Goal: Task Accomplishment & Management: Manage account settings

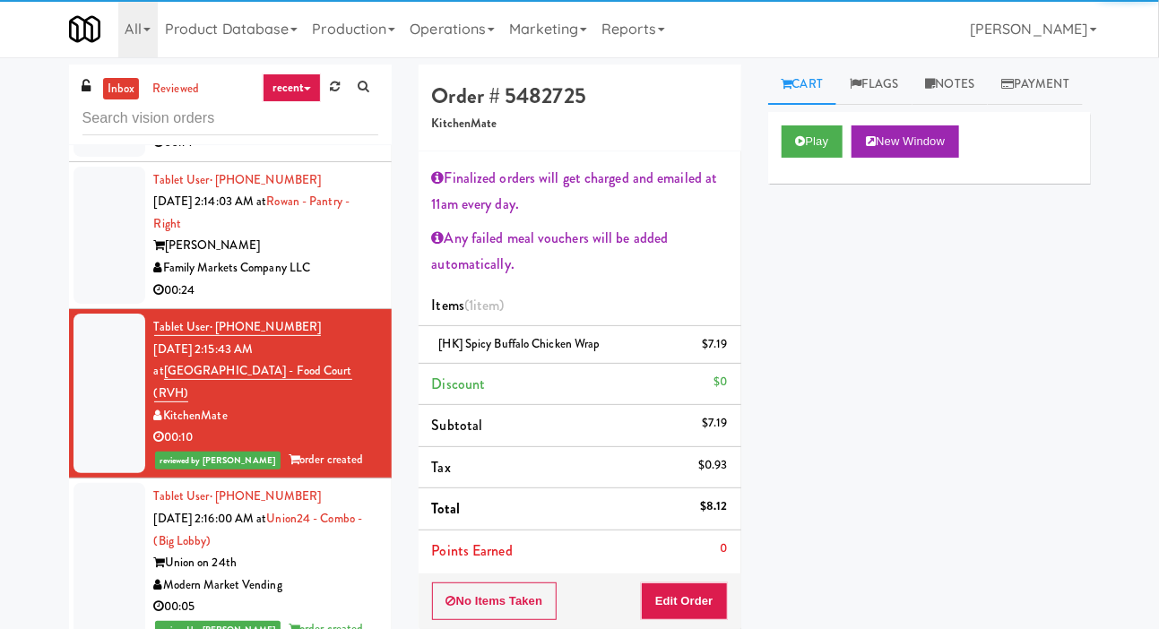
click at [88, 305] on div at bounding box center [109, 236] width 72 height 138
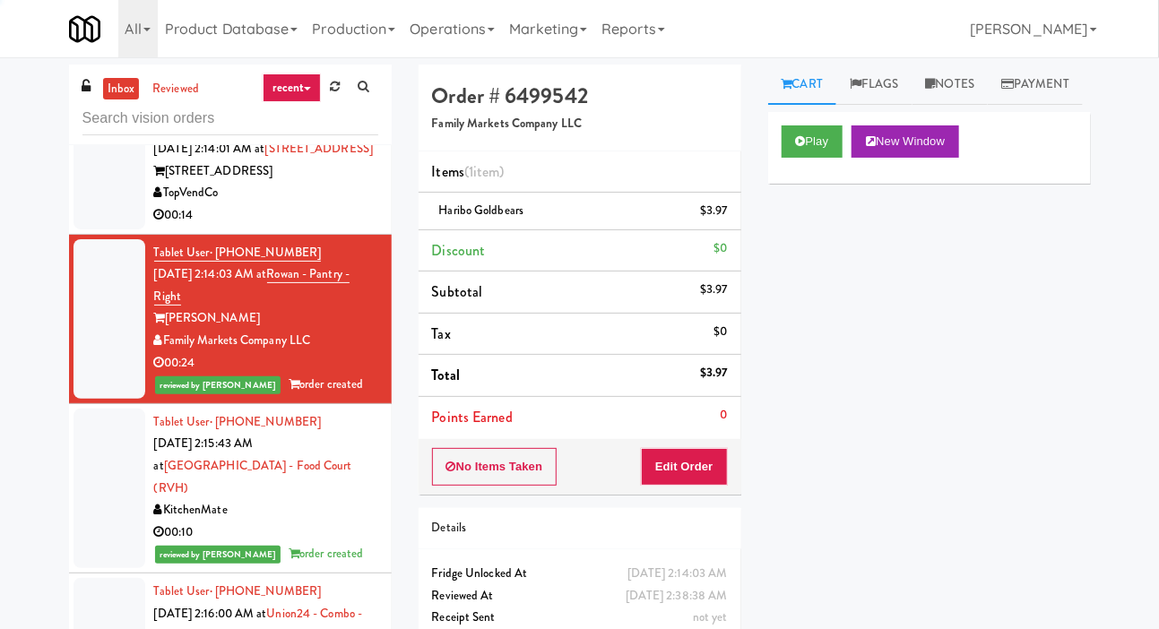
click at [94, 229] on div at bounding box center [109, 172] width 72 height 116
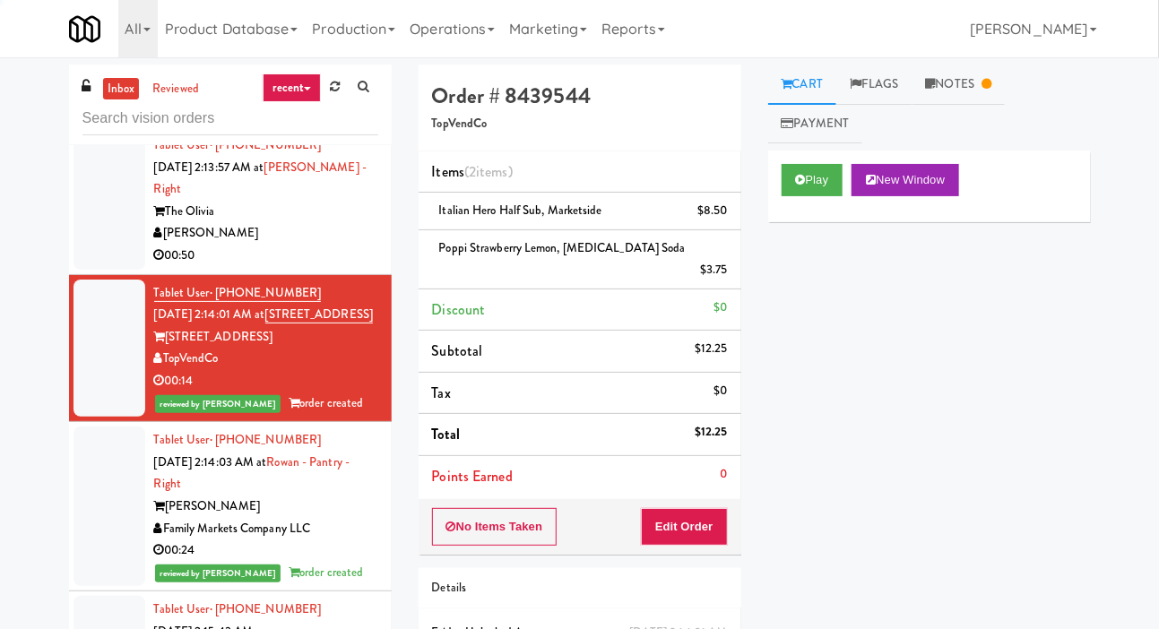
click at [91, 270] on div at bounding box center [109, 201] width 72 height 138
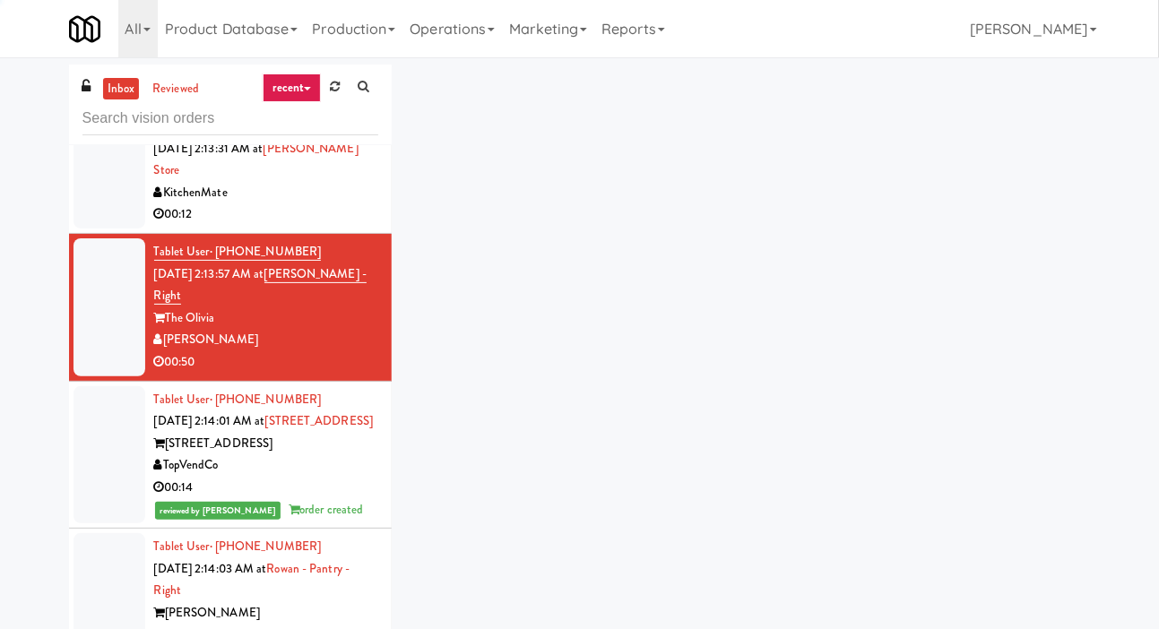
scroll to position [6639, 0]
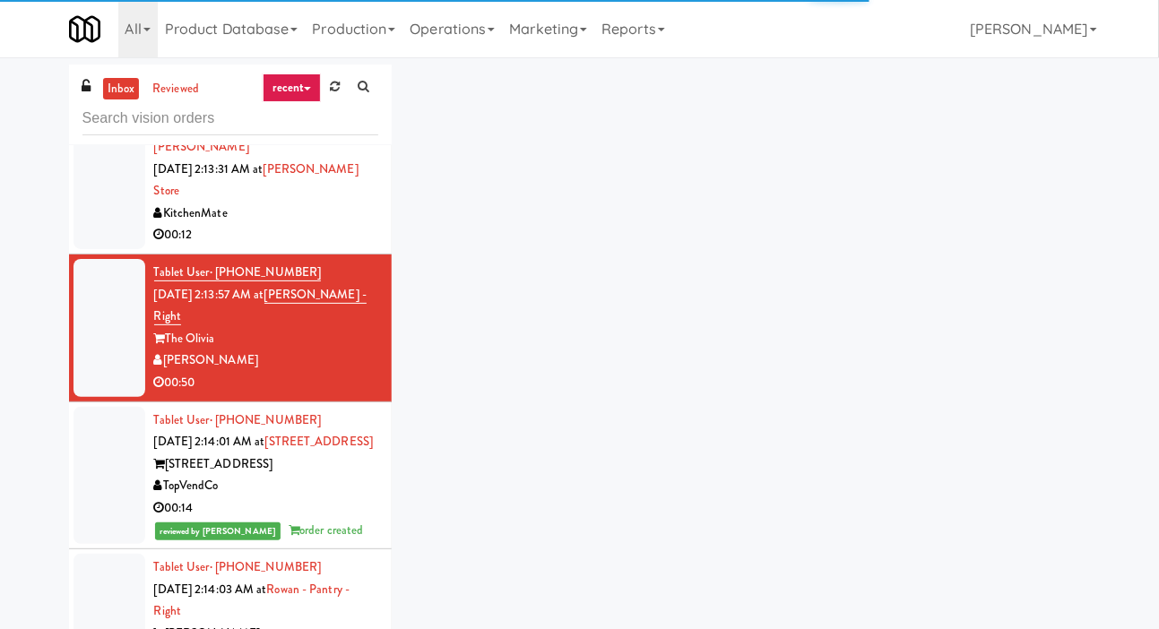
click at [91, 249] on div at bounding box center [109, 192] width 72 height 116
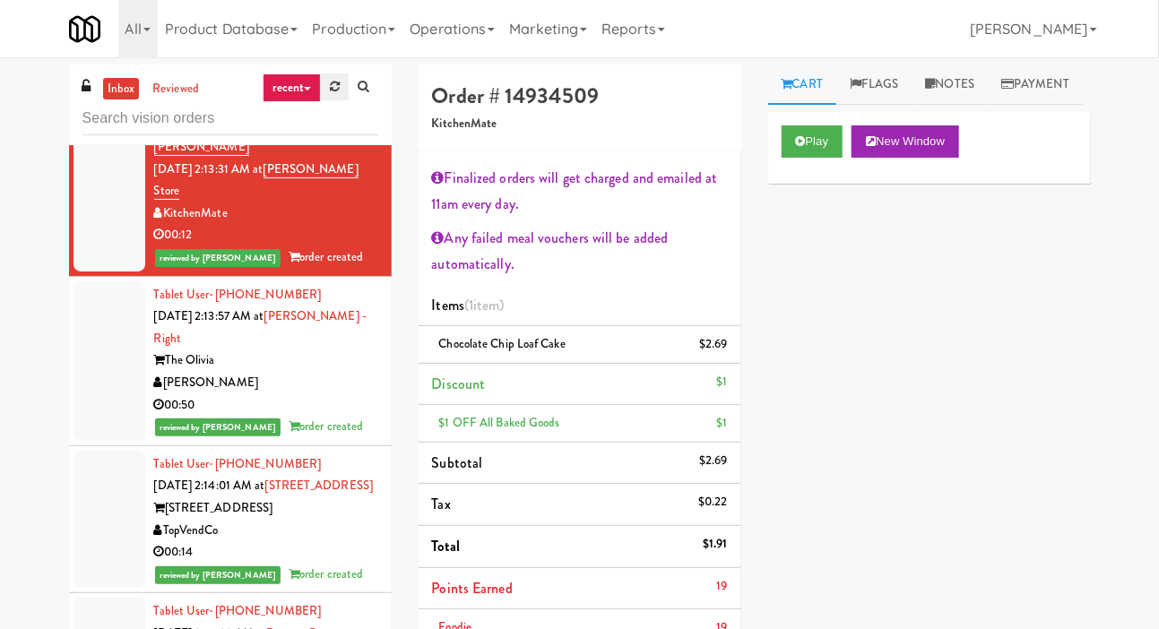
click at [329, 96] on link at bounding box center [335, 86] width 28 height 27
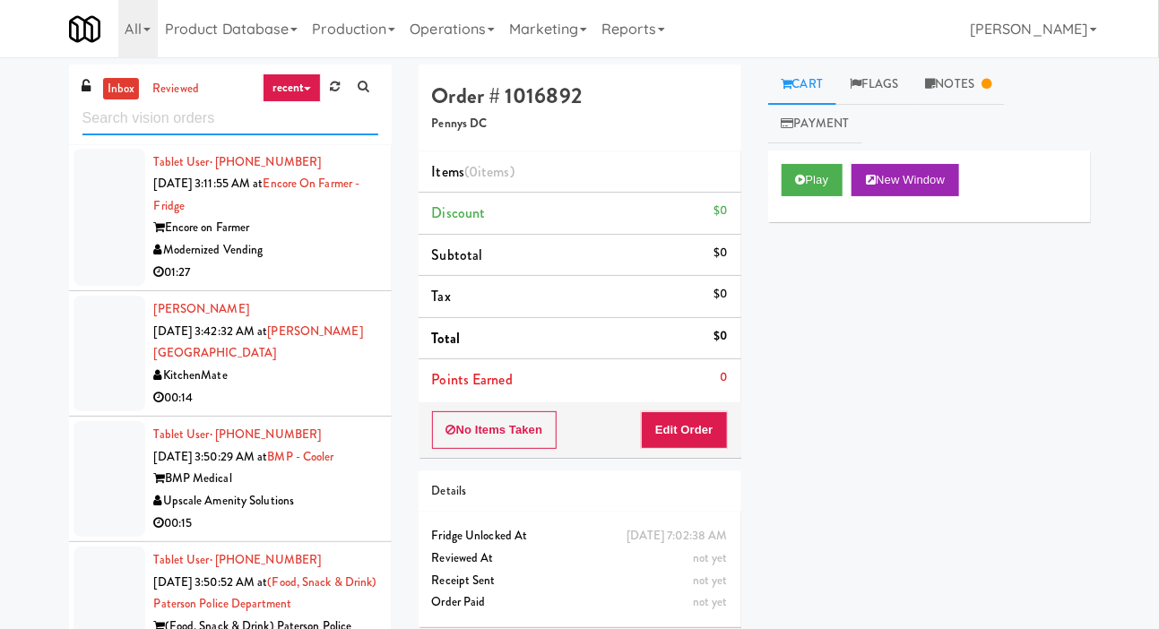
scroll to position [1119, 0]
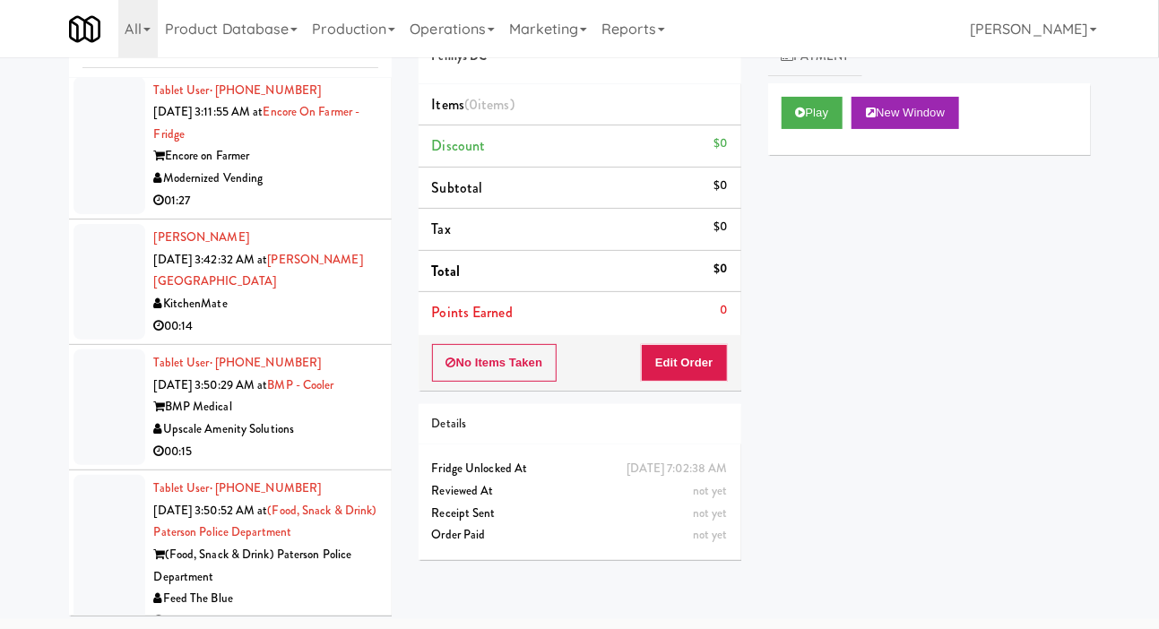
click at [82, 350] on div at bounding box center [109, 408] width 72 height 116
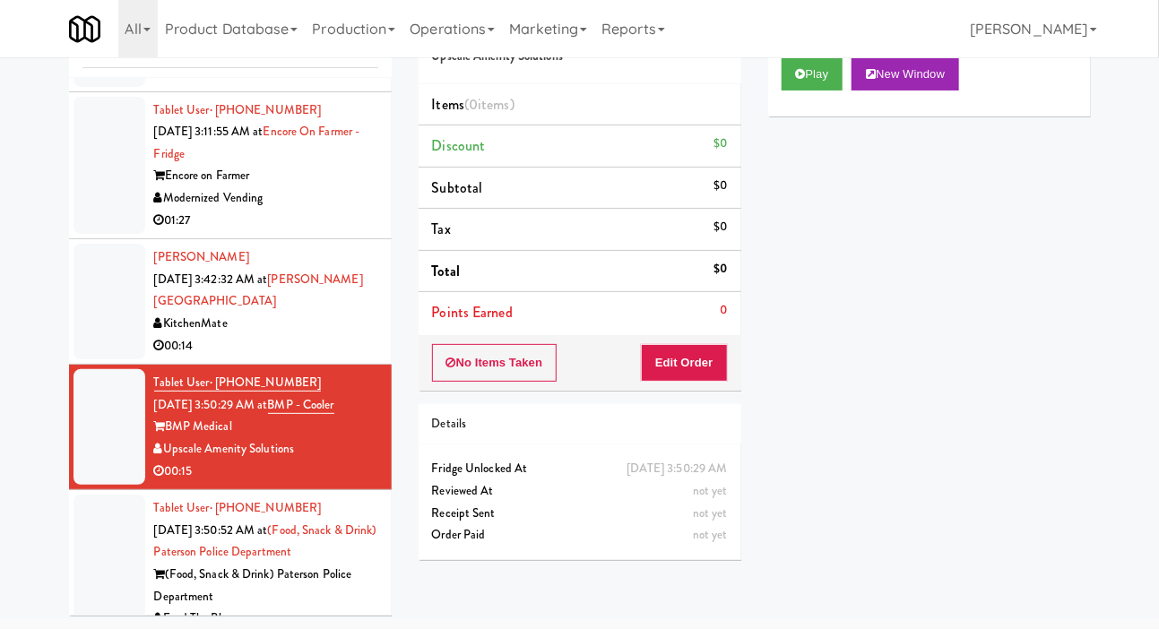
scroll to position [1119, 0]
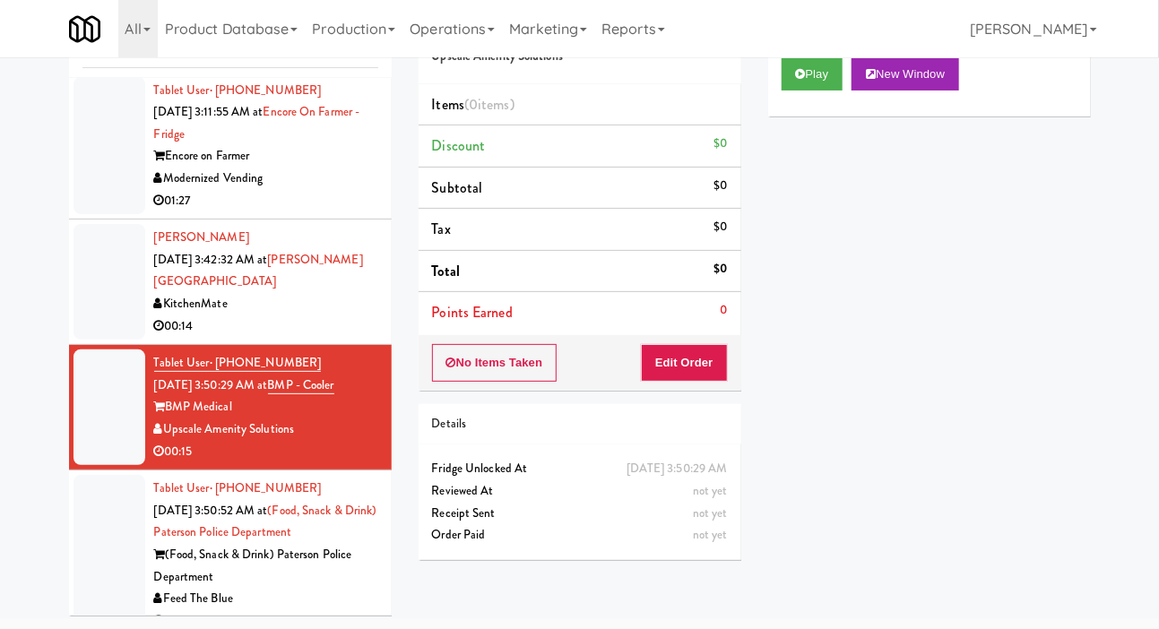
click at [99, 532] on div at bounding box center [109, 555] width 72 height 160
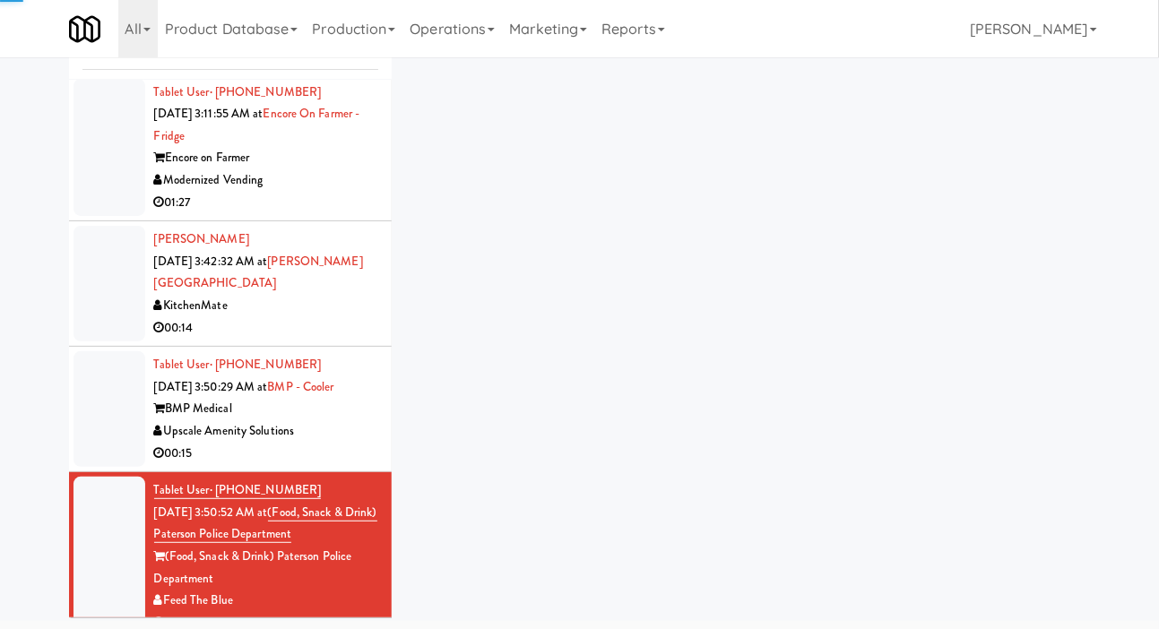
scroll to position [88, 0]
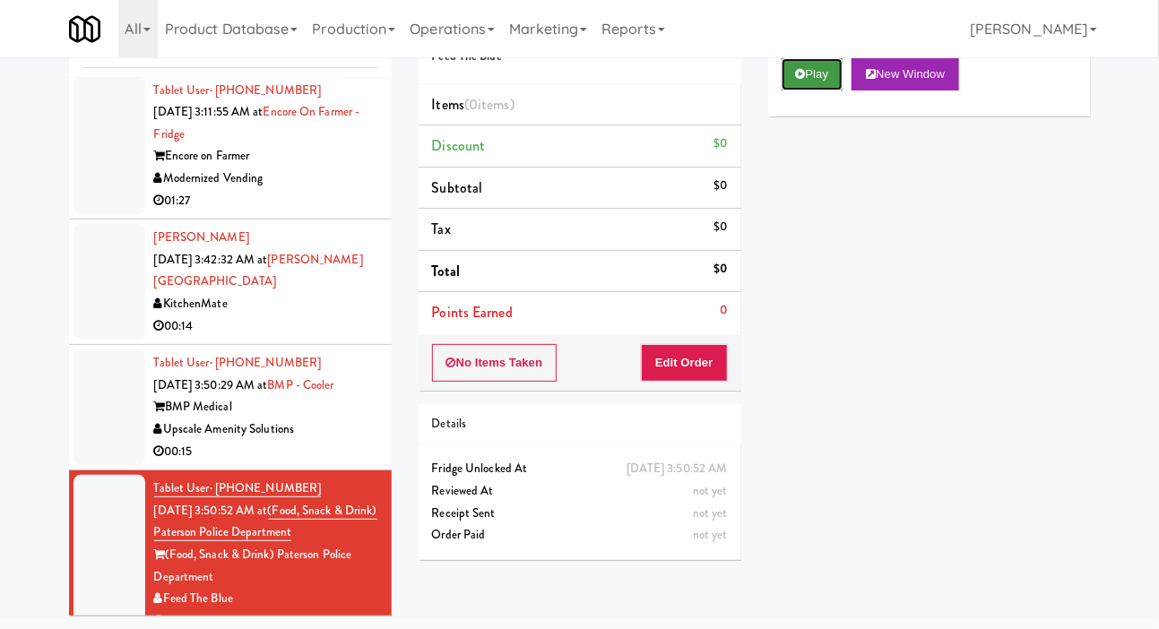
click at [812, 88] on button "Play" at bounding box center [812, 74] width 62 height 32
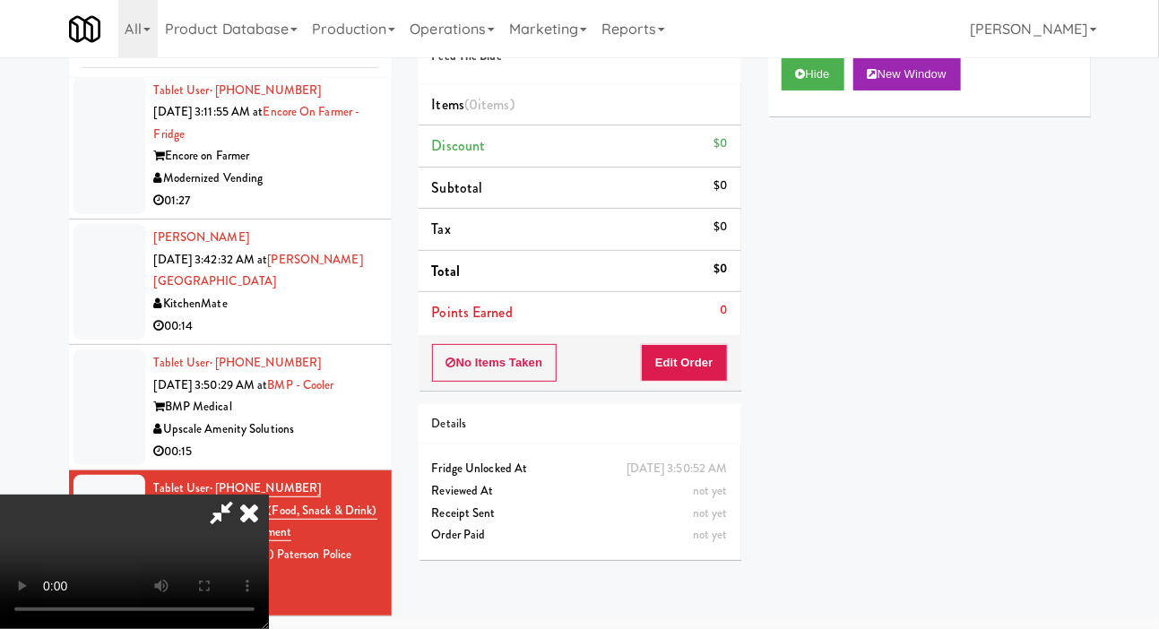
click at [699, 307] on li "Points Earned 0" at bounding box center [580, 312] width 323 height 41
click at [713, 344] on button "Edit Order" at bounding box center [684, 363] width 87 height 38
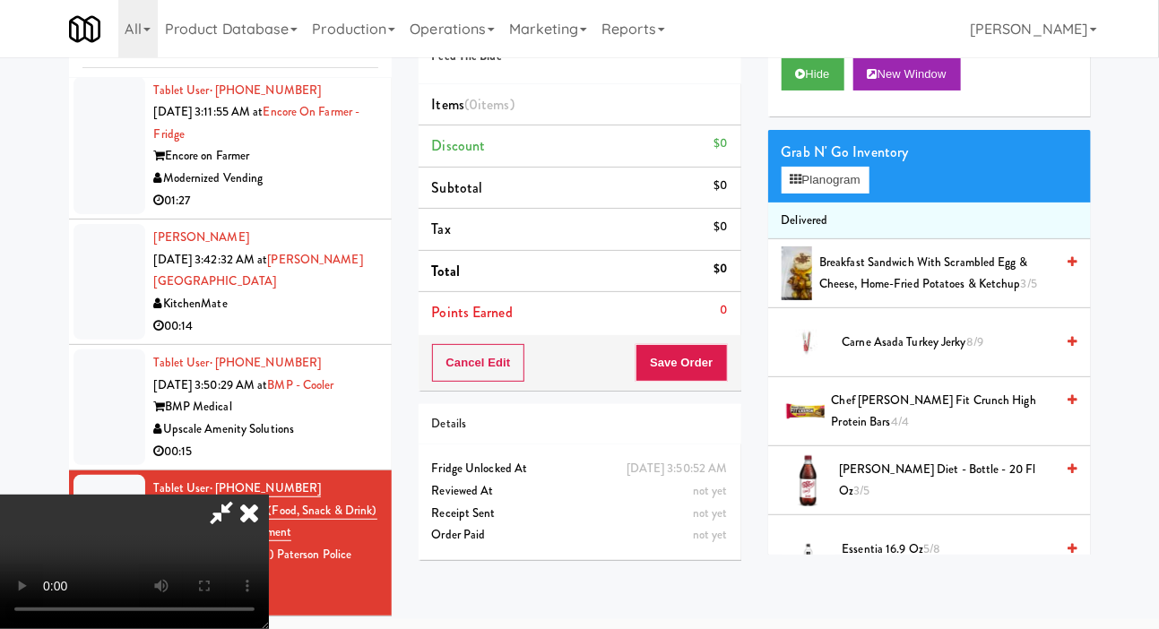
scroll to position [0, 0]
click at [835, 194] on button "Planogram" at bounding box center [825, 180] width 88 height 27
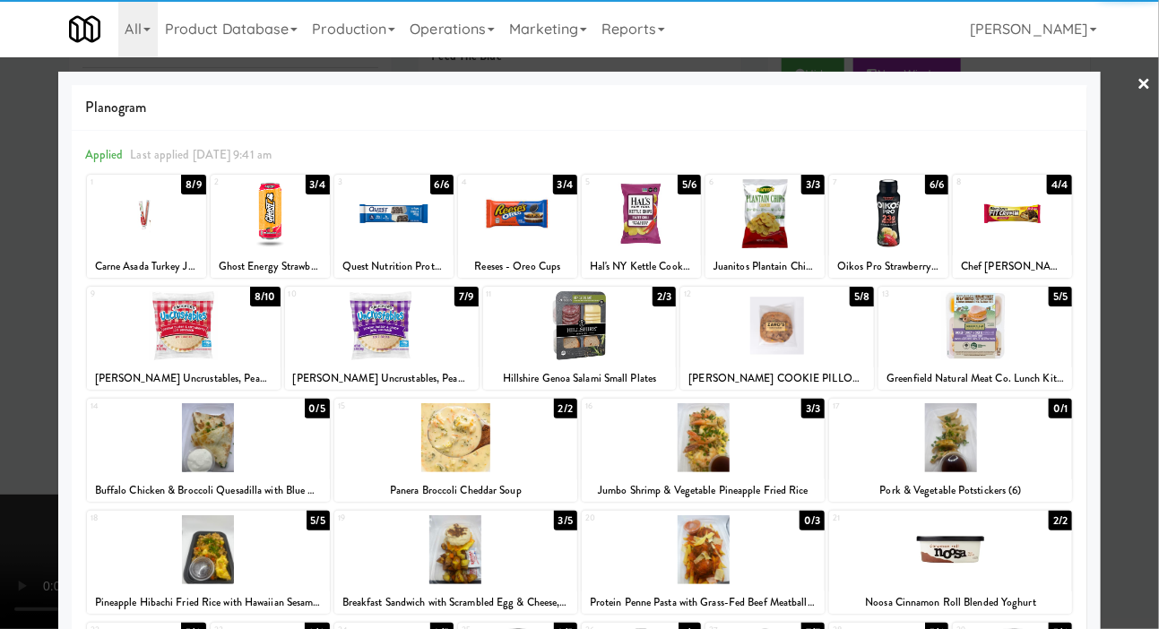
click at [101, 210] on div at bounding box center [146, 213] width 119 height 69
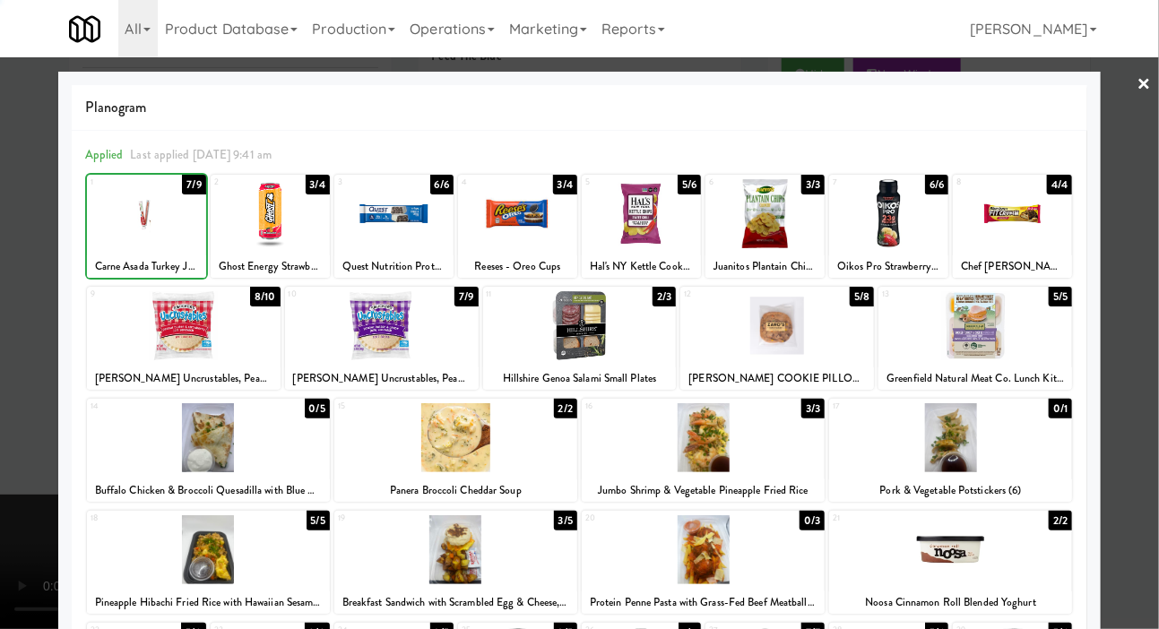
click at [115, 234] on div at bounding box center [146, 213] width 119 height 69
click at [22, 248] on div at bounding box center [579, 314] width 1159 height 629
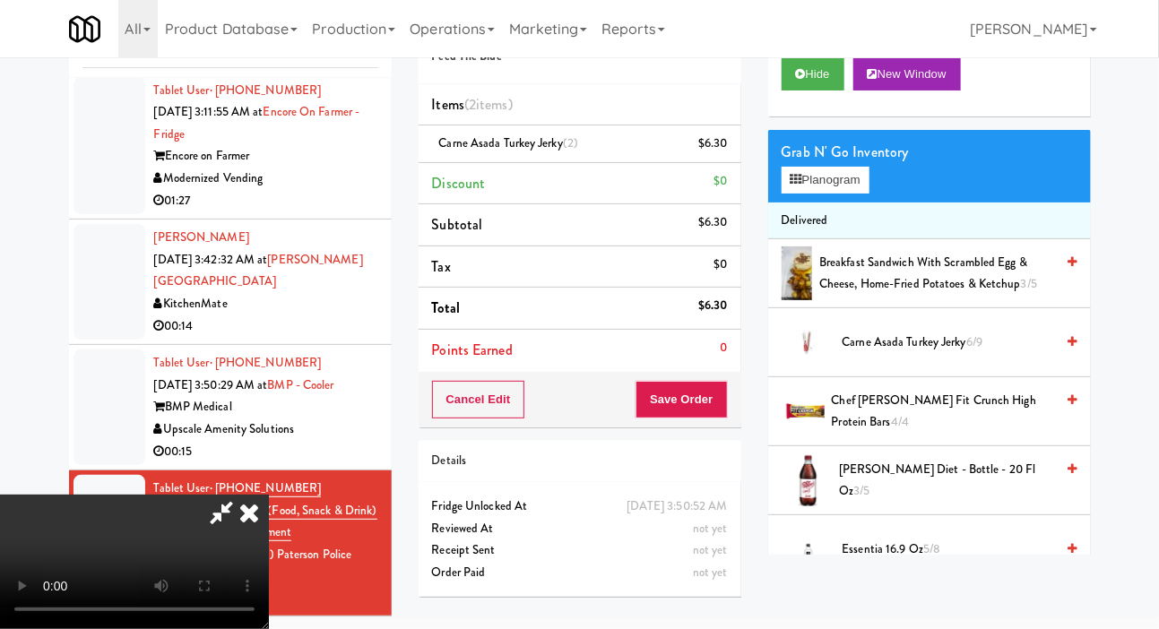
scroll to position [5, 0]
click at [725, 384] on button "Save Order" at bounding box center [680, 400] width 91 height 38
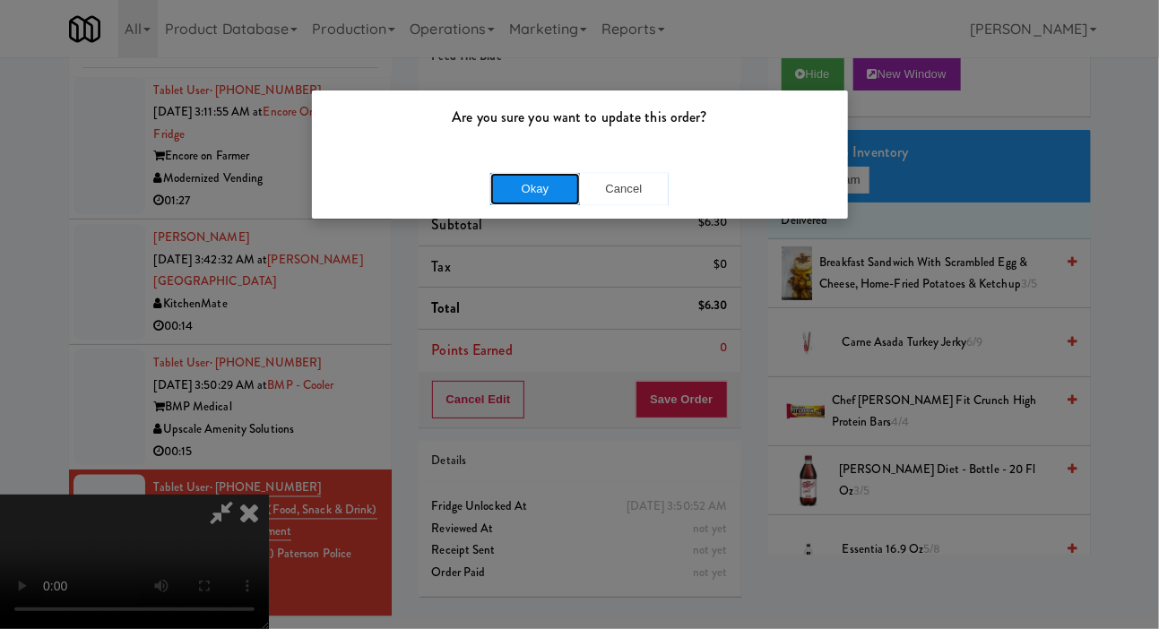
click at [541, 202] on button "Okay" at bounding box center [535, 189] width 90 height 32
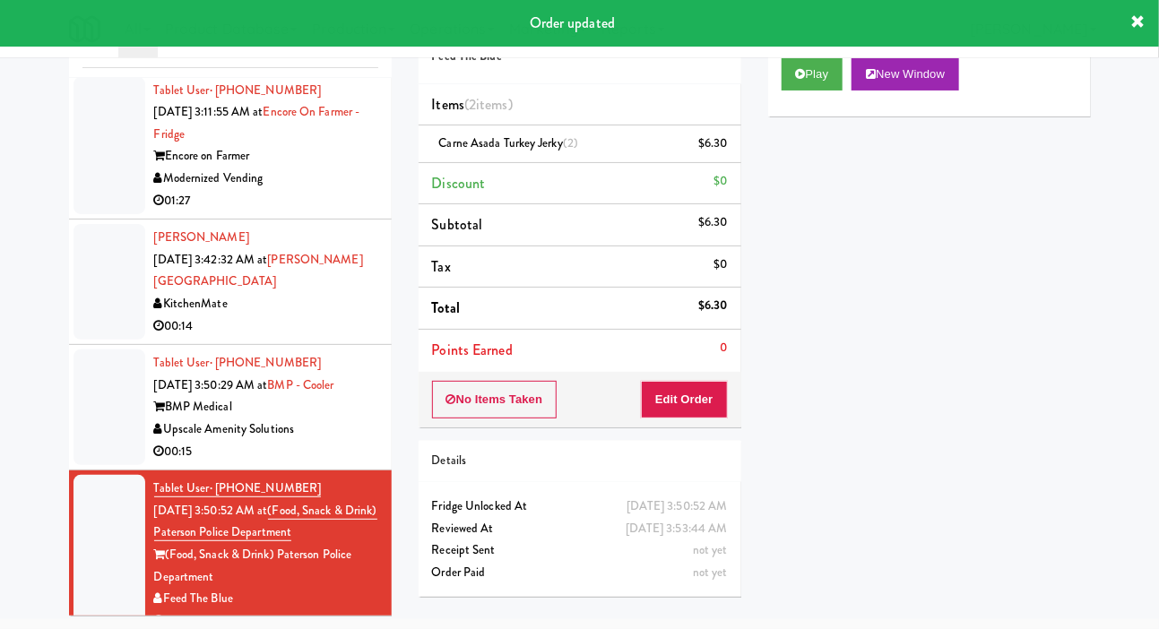
scroll to position [0, 0]
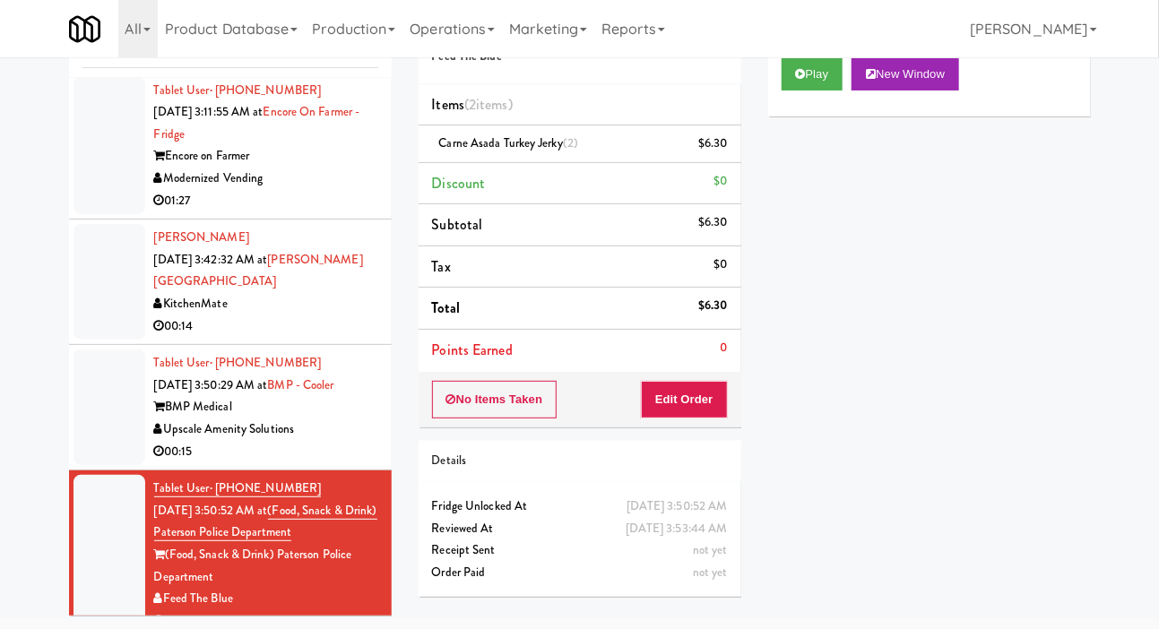
click at [79, 352] on div at bounding box center [109, 408] width 72 height 116
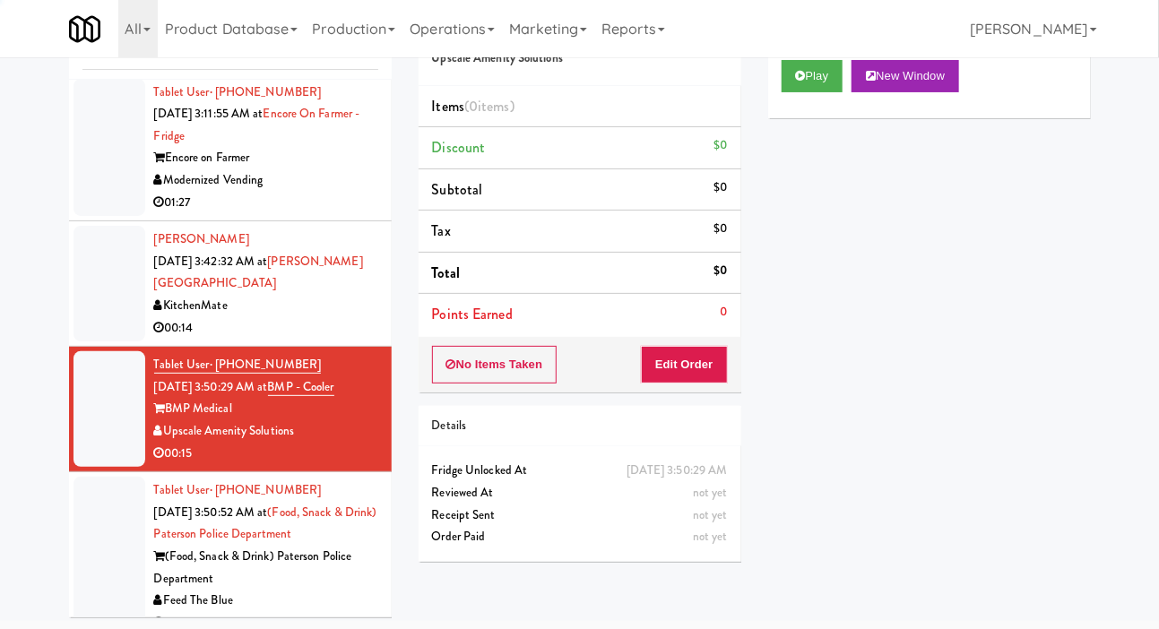
scroll to position [88, 0]
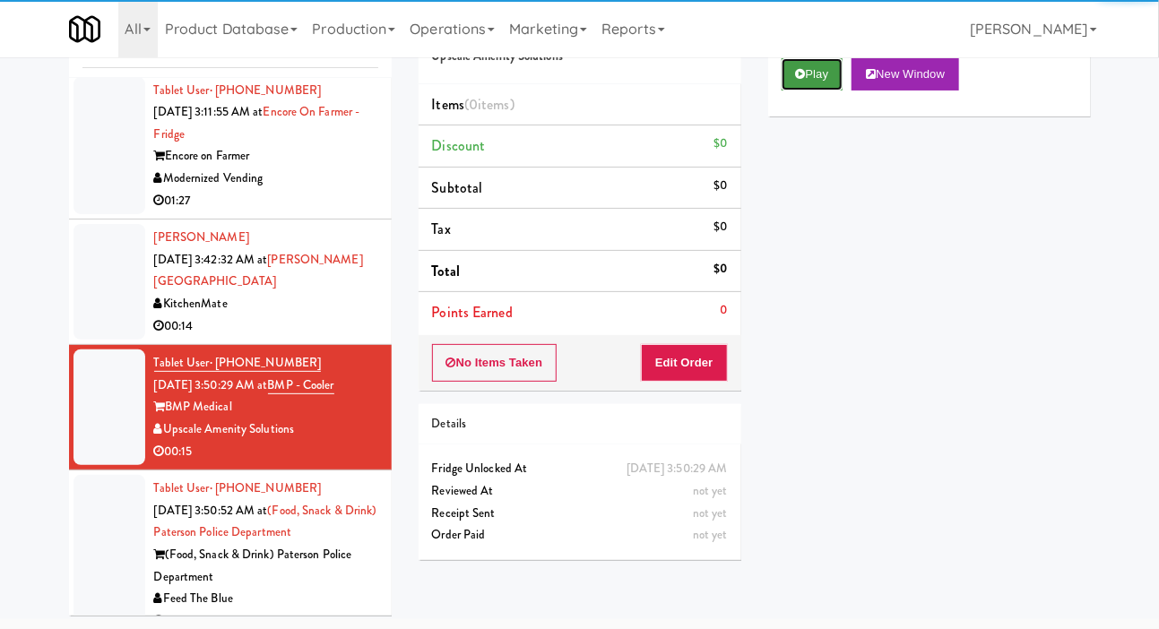
click at [819, 83] on button "Play" at bounding box center [812, 74] width 62 height 32
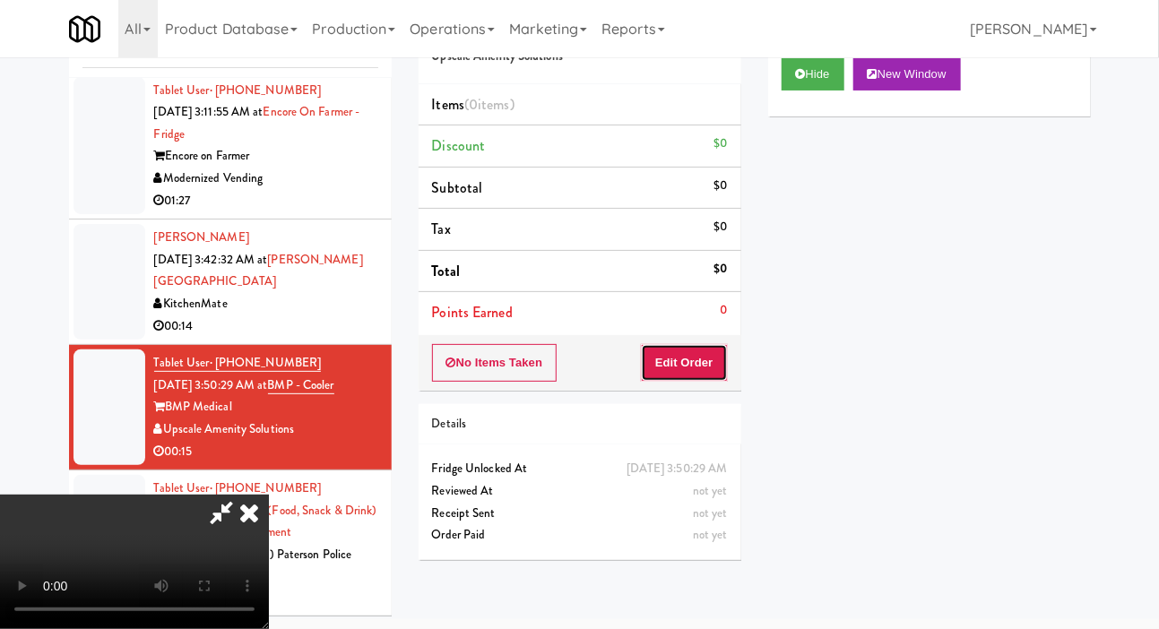
click at [699, 344] on button "Edit Order" at bounding box center [684, 363] width 87 height 38
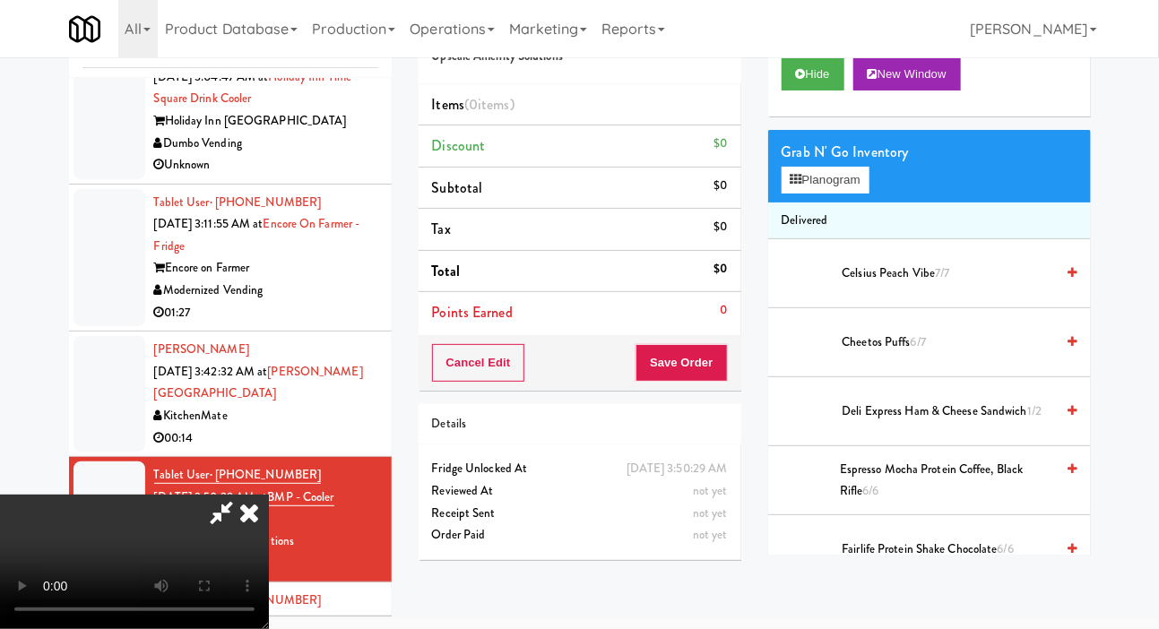
scroll to position [1008, 0]
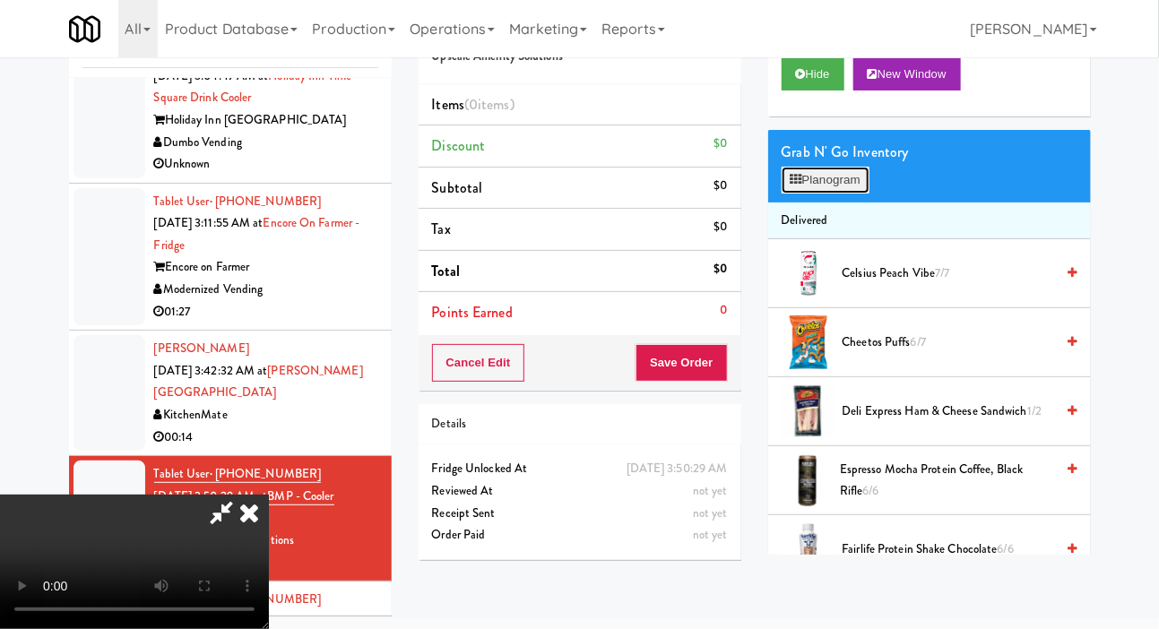
click at [865, 184] on button "Planogram" at bounding box center [825, 180] width 88 height 27
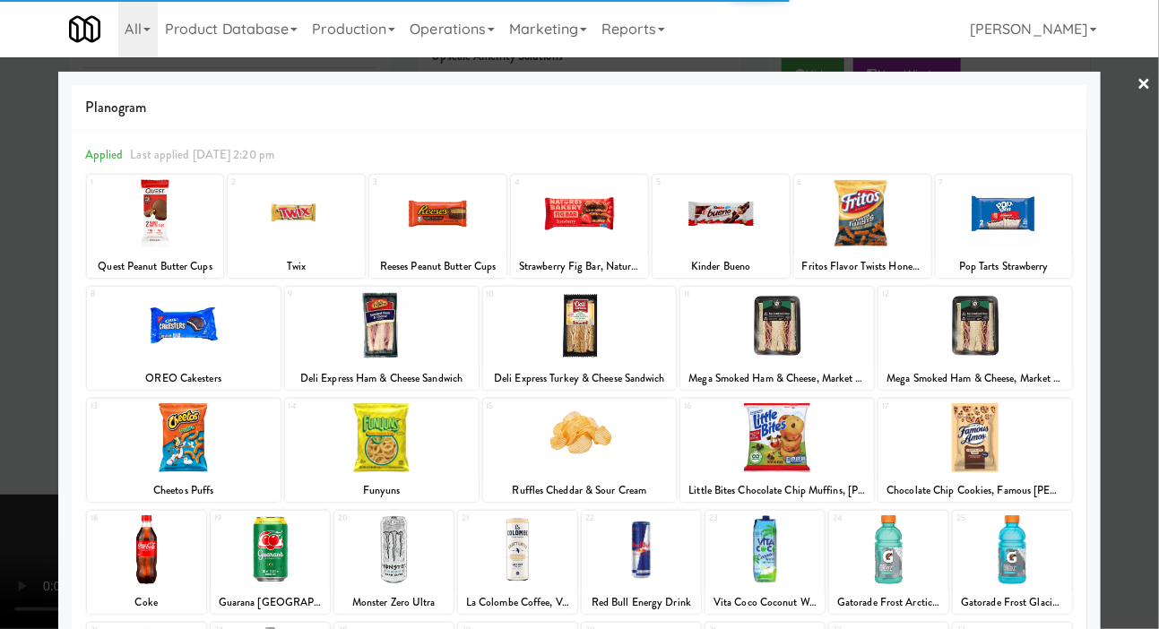
click at [869, 222] on div at bounding box center [862, 213] width 137 height 69
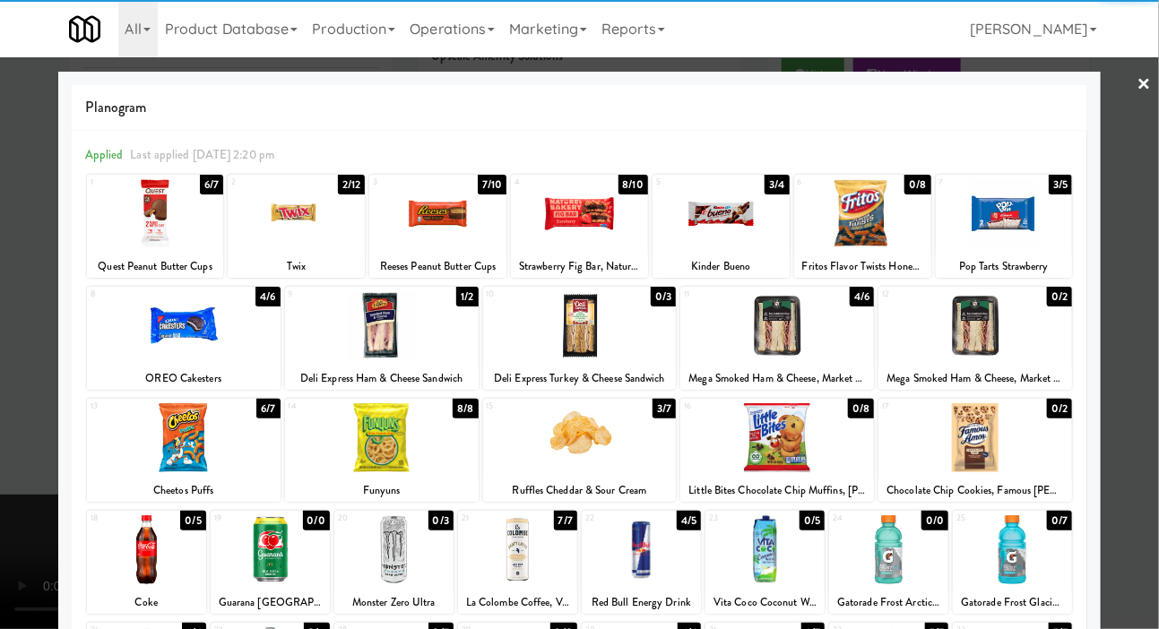
click at [883, 215] on div at bounding box center [862, 213] width 137 height 69
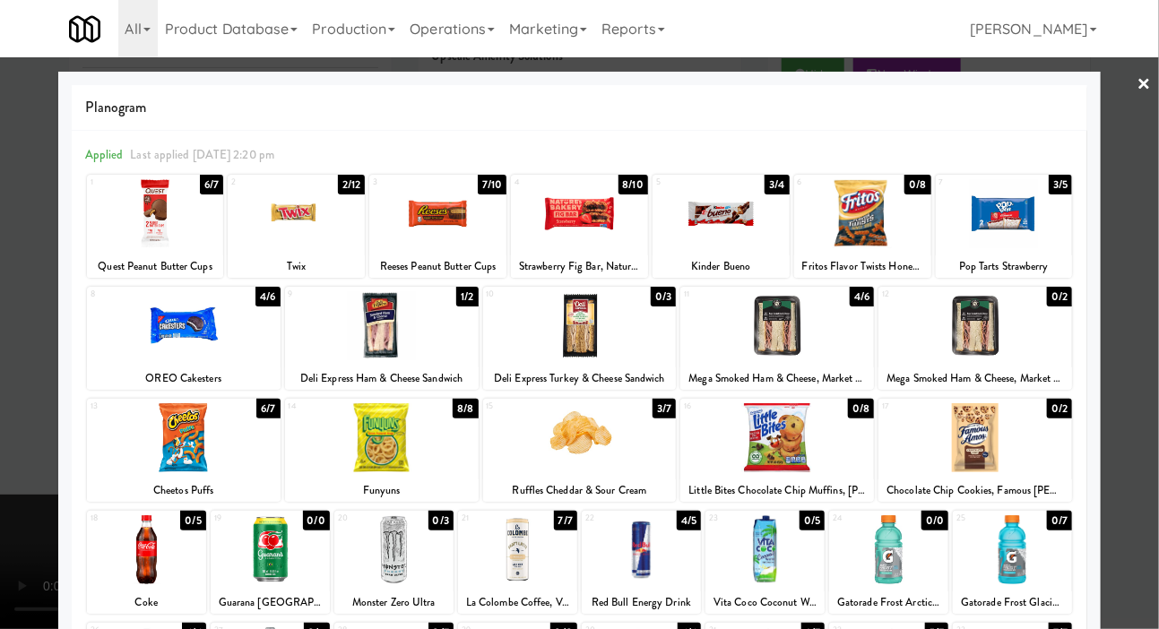
click at [885, 207] on div at bounding box center [862, 213] width 137 height 69
click at [22, 363] on div at bounding box center [579, 314] width 1159 height 629
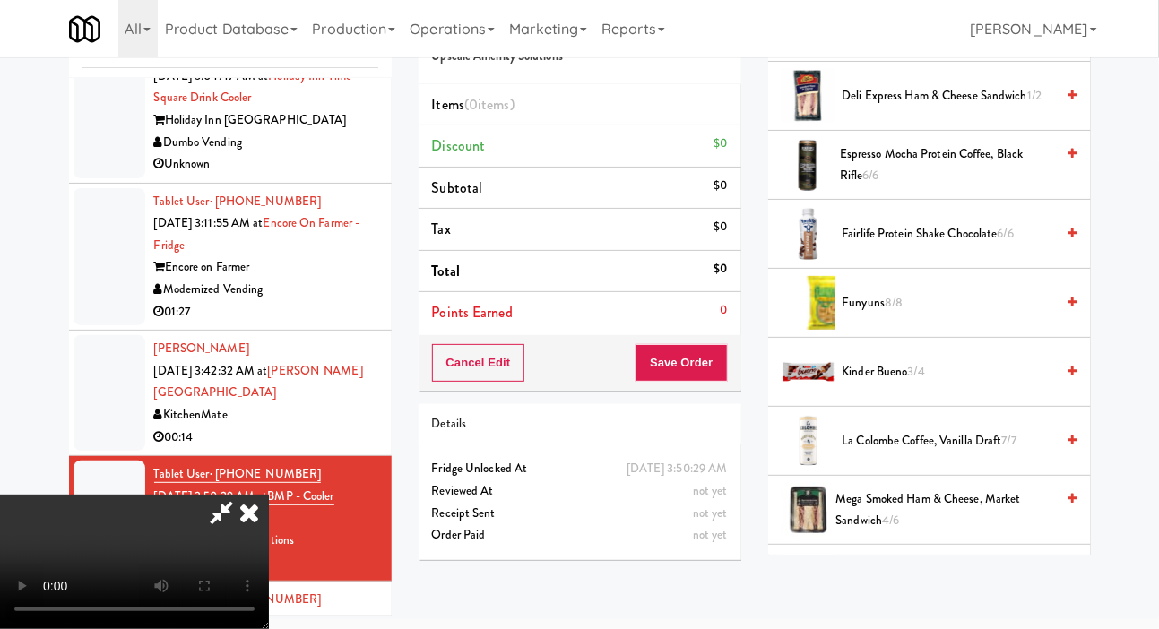
scroll to position [1143, 0]
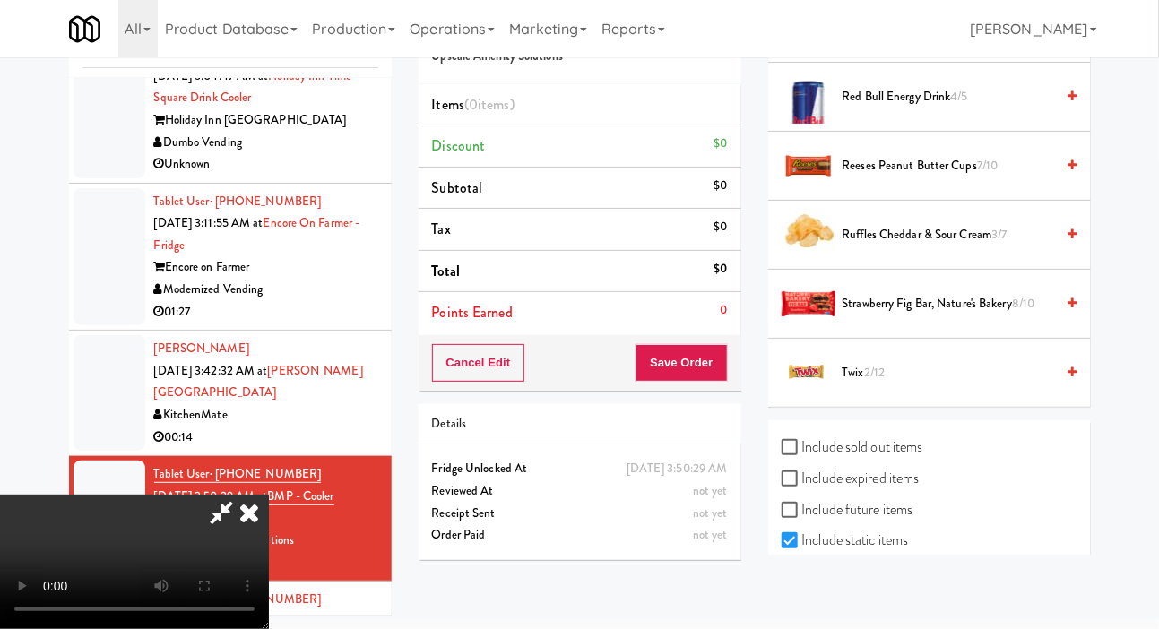
click at [898, 448] on label "Include sold out items" at bounding box center [852, 447] width 142 height 27
click at [802, 448] on input "Include sold out items" at bounding box center [791, 448] width 21 height 14
checkbox input "true"
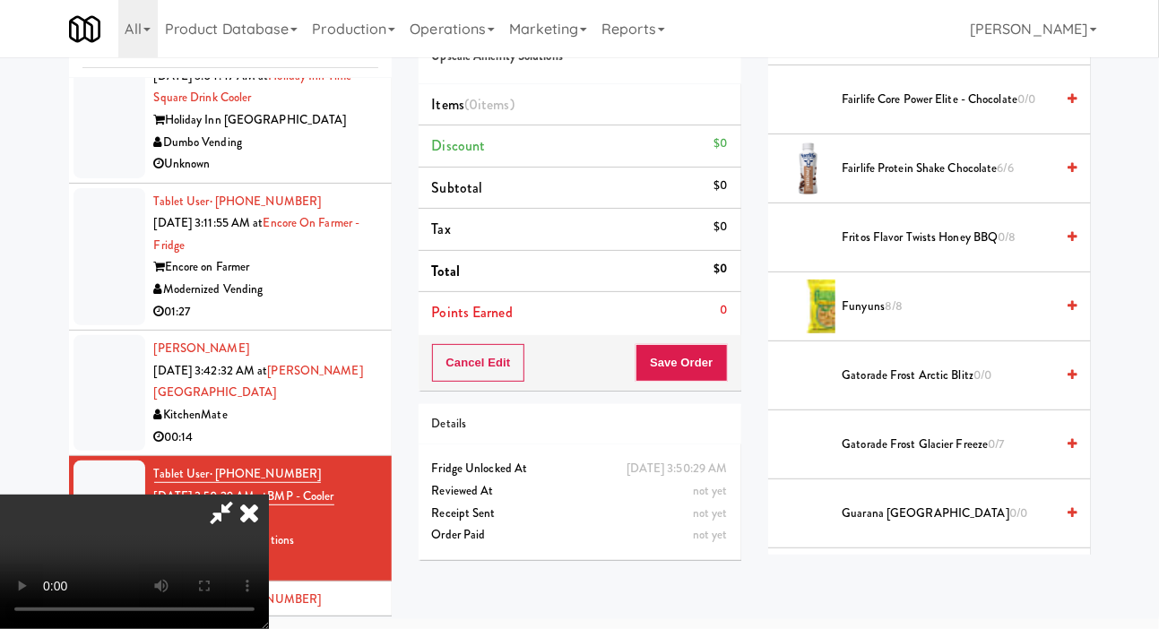
scroll to position [721, 0]
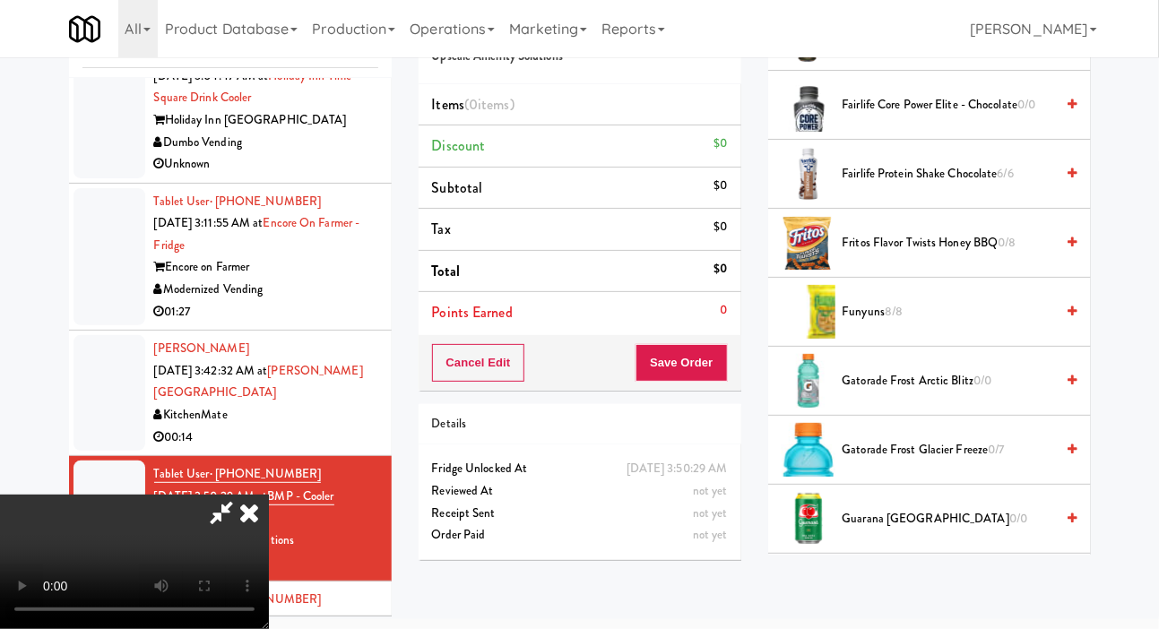
click at [934, 255] on span "Fritos Flavor Twists Honey BBQ 0/8" at bounding box center [948, 243] width 212 height 22
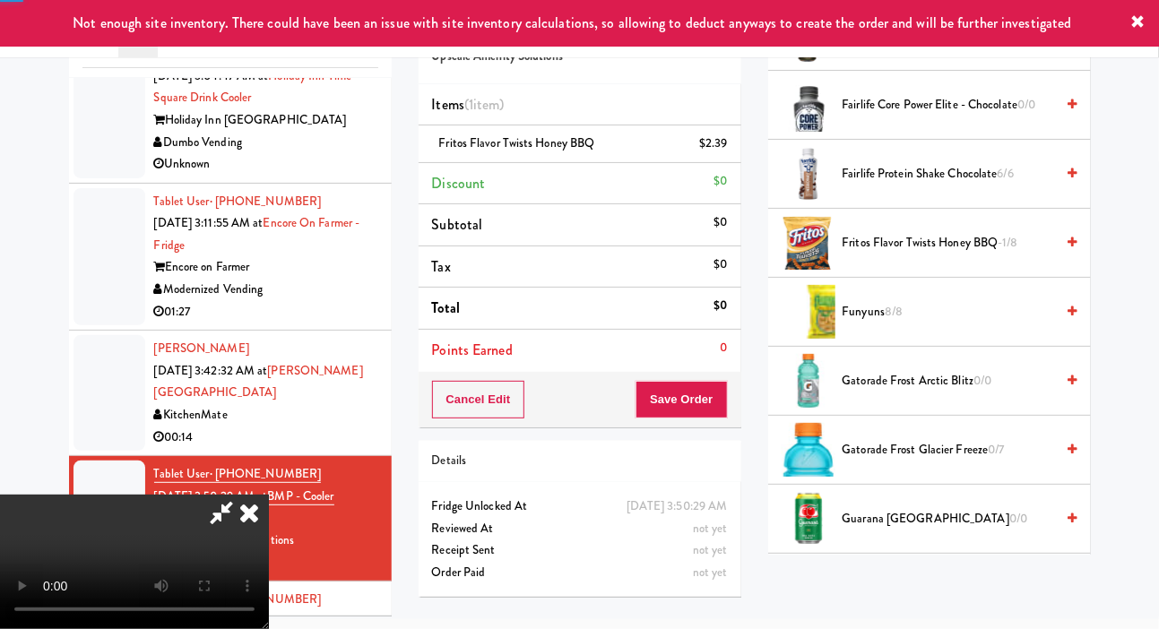
click at [943, 255] on span "Fritos Flavor Twists Honey BBQ -1/8" at bounding box center [948, 243] width 212 height 22
click at [721, 385] on button "Save Order" at bounding box center [680, 400] width 91 height 38
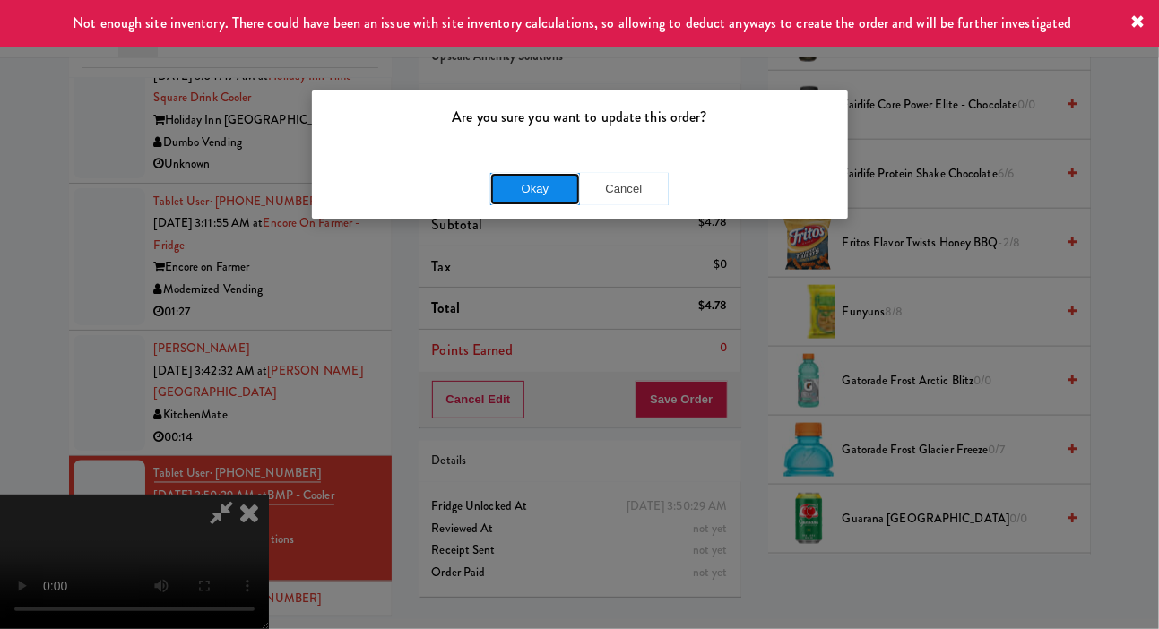
click at [515, 191] on button "Okay" at bounding box center [535, 189] width 90 height 32
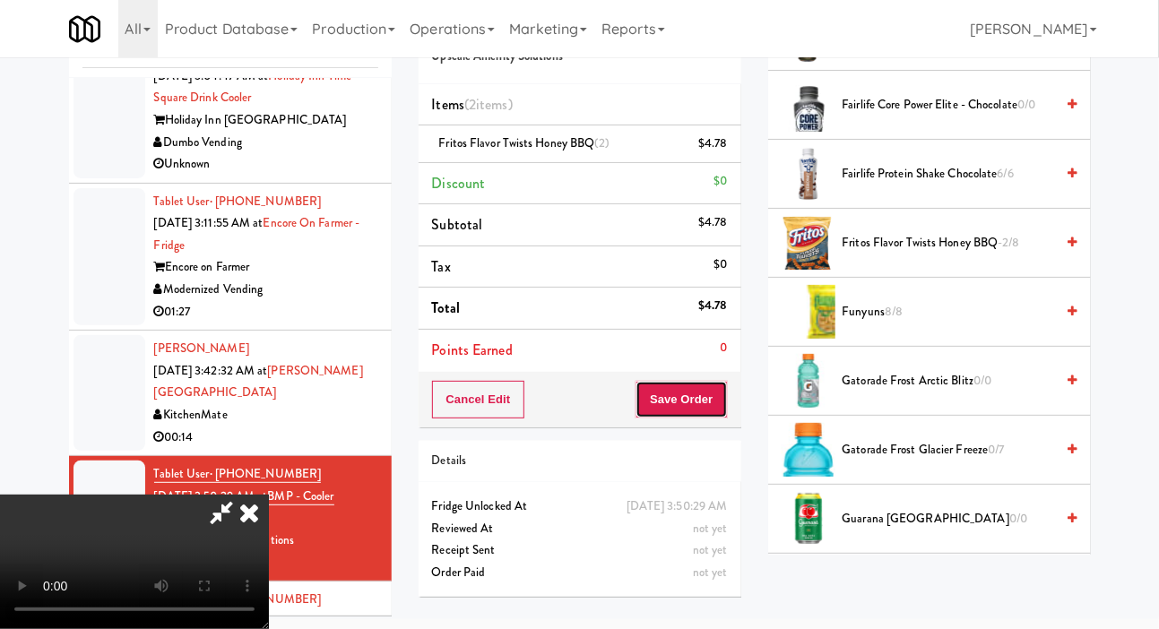
click at [717, 383] on button "Save Order" at bounding box center [680, 400] width 91 height 38
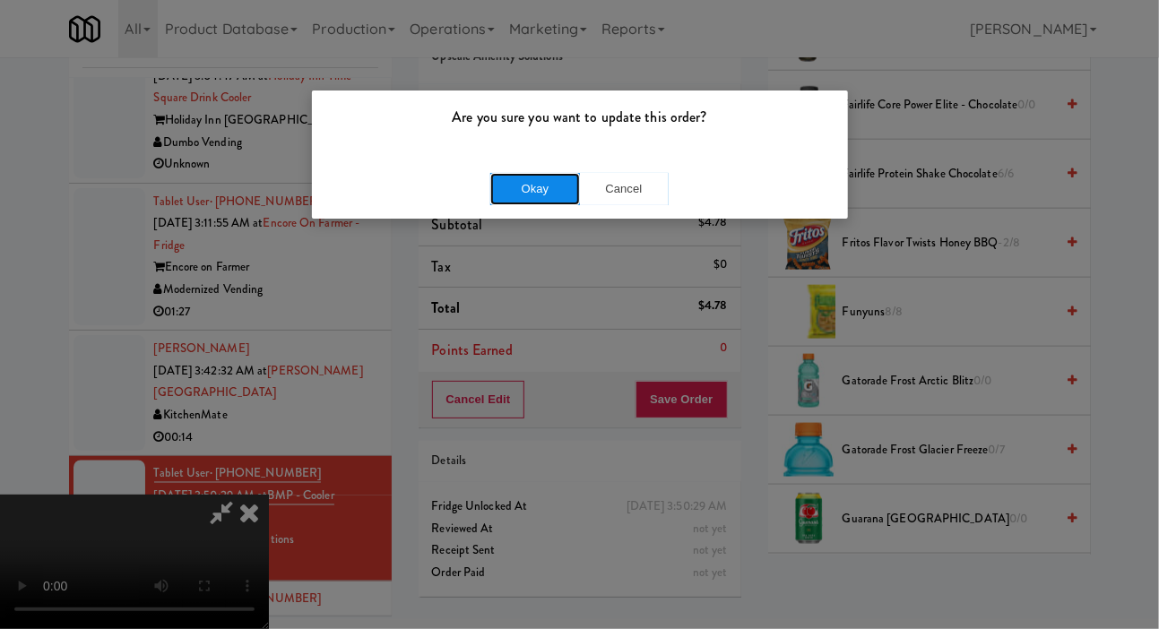
click at [506, 173] on button "Okay" at bounding box center [535, 189] width 90 height 32
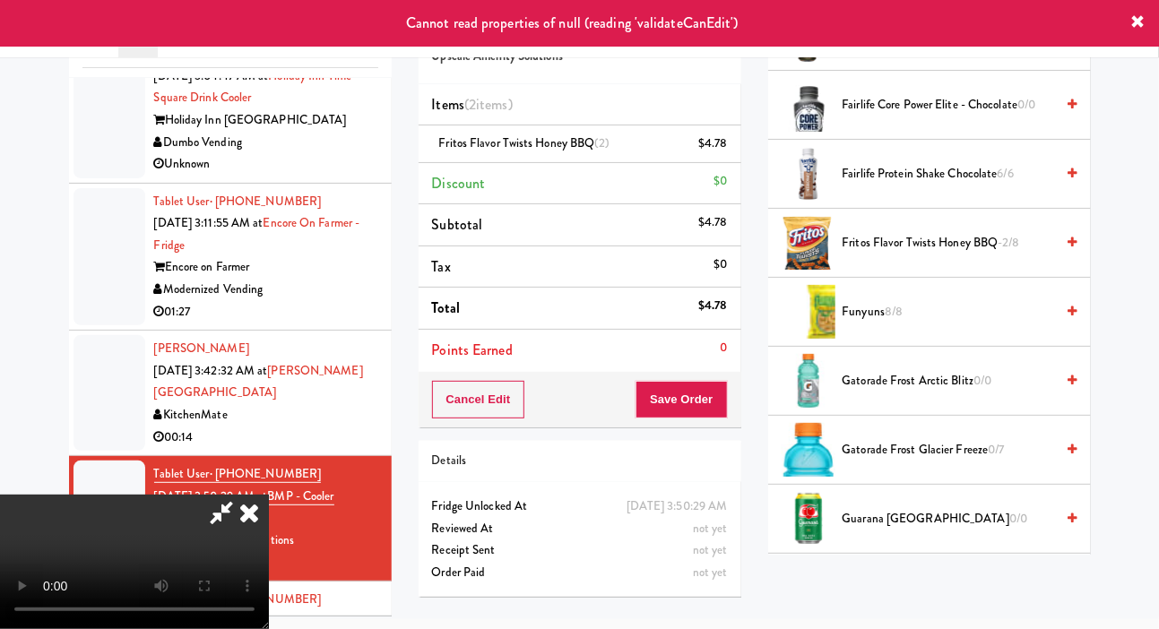
click at [76, 202] on div at bounding box center [109, 257] width 72 height 138
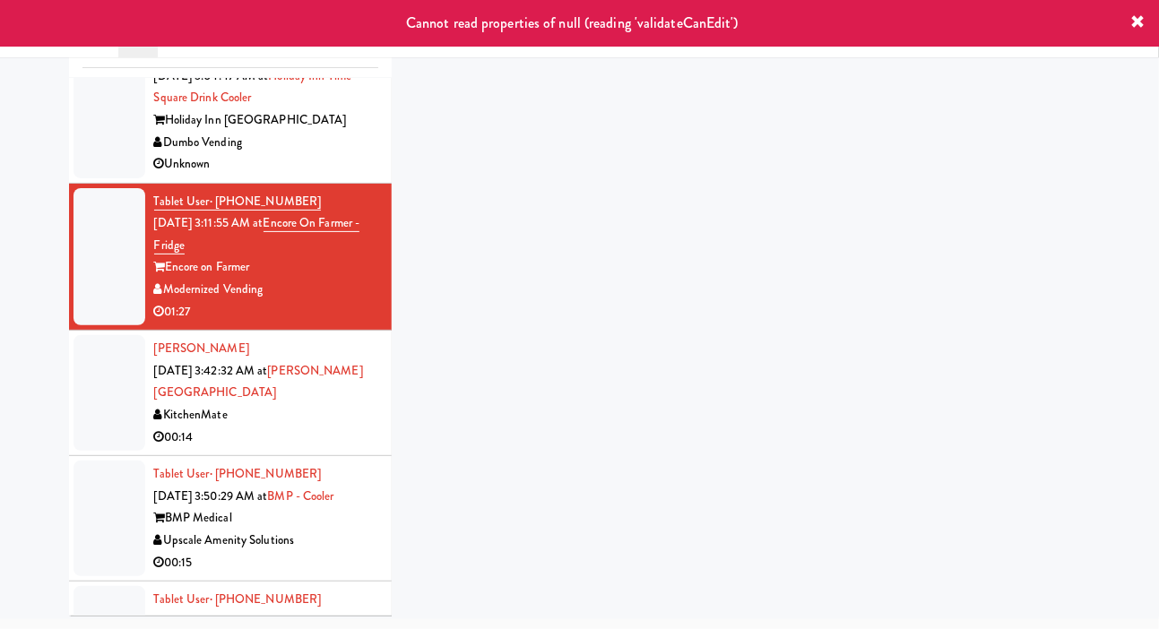
scroll to position [65, 0]
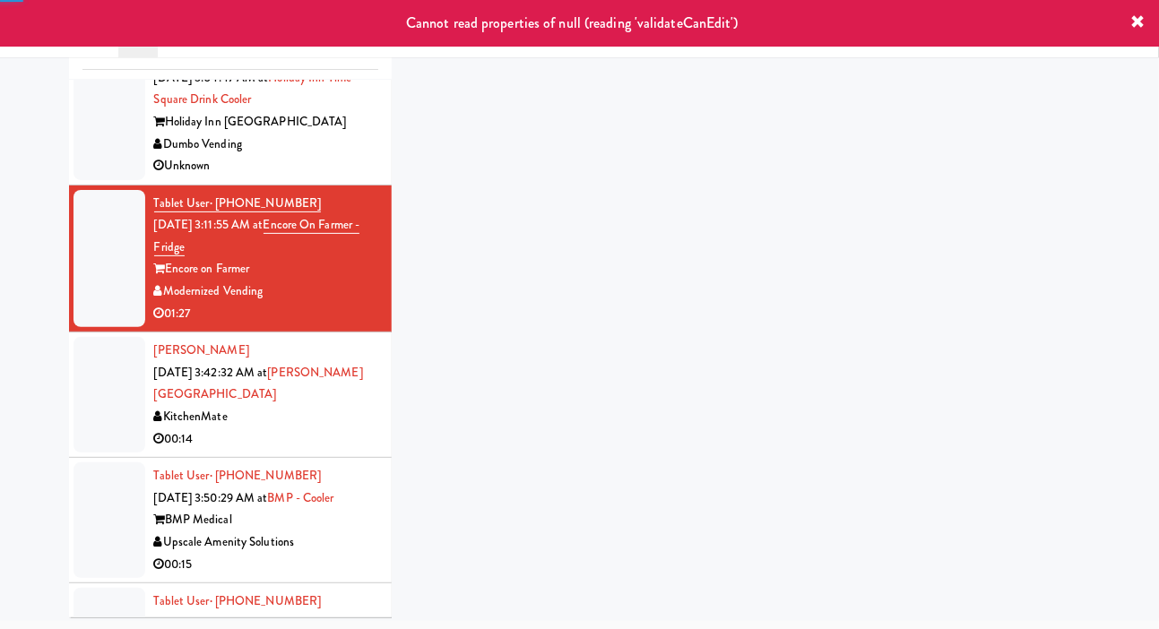
click at [82, 365] on div at bounding box center [109, 395] width 72 height 116
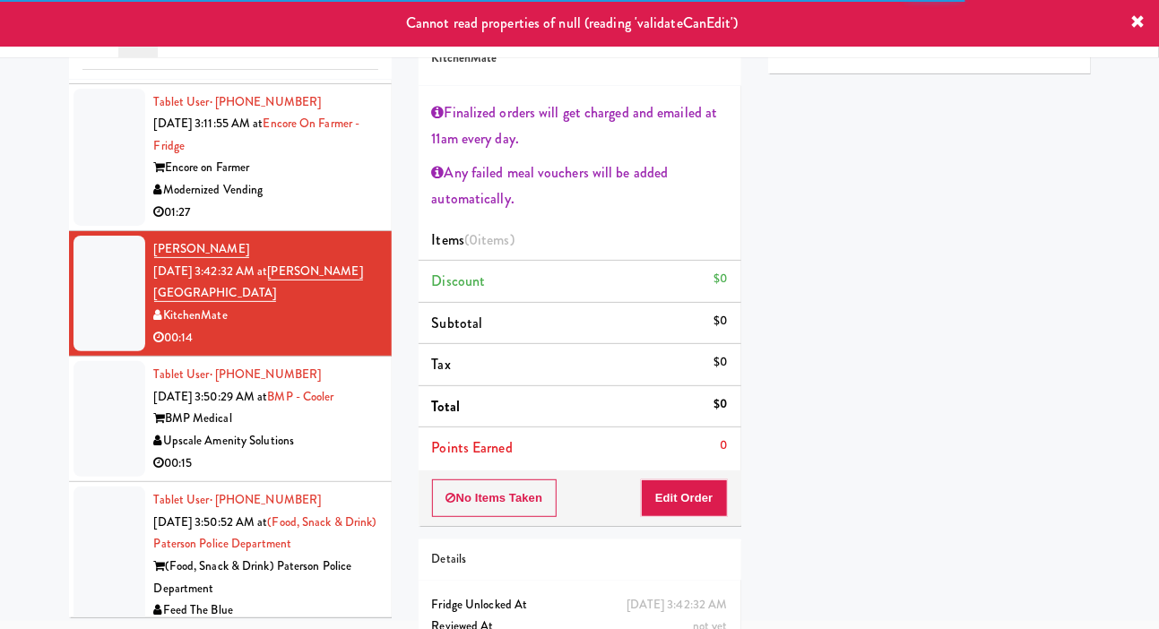
click at [99, 369] on div at bounding box center [109, 419] width 72 height 116
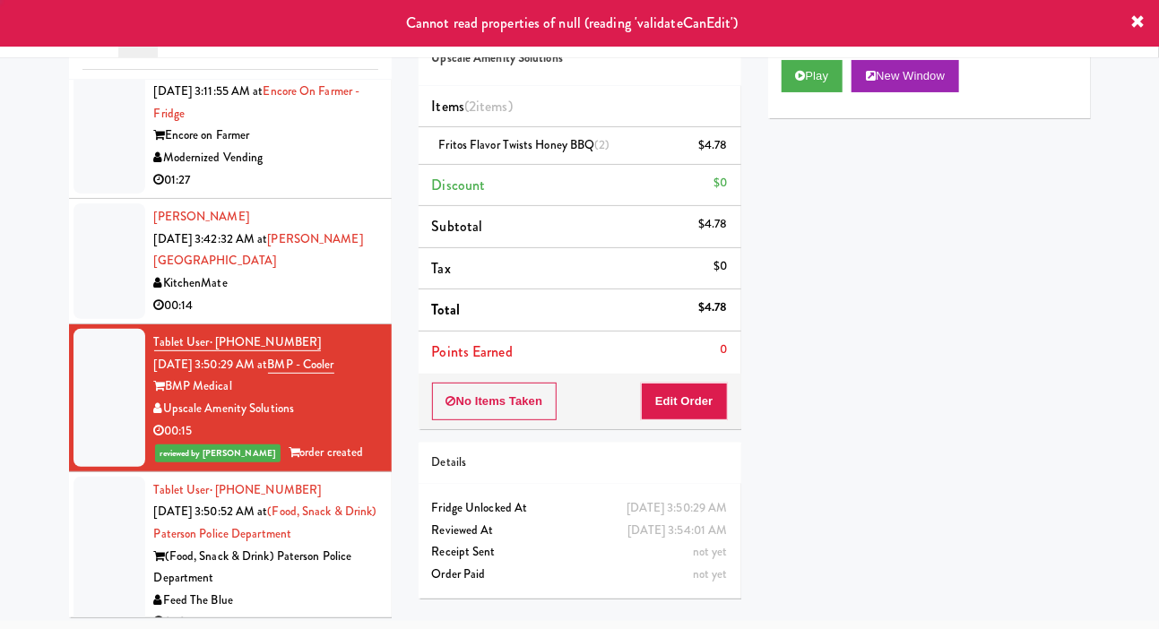
scroll to position [1144, 0]
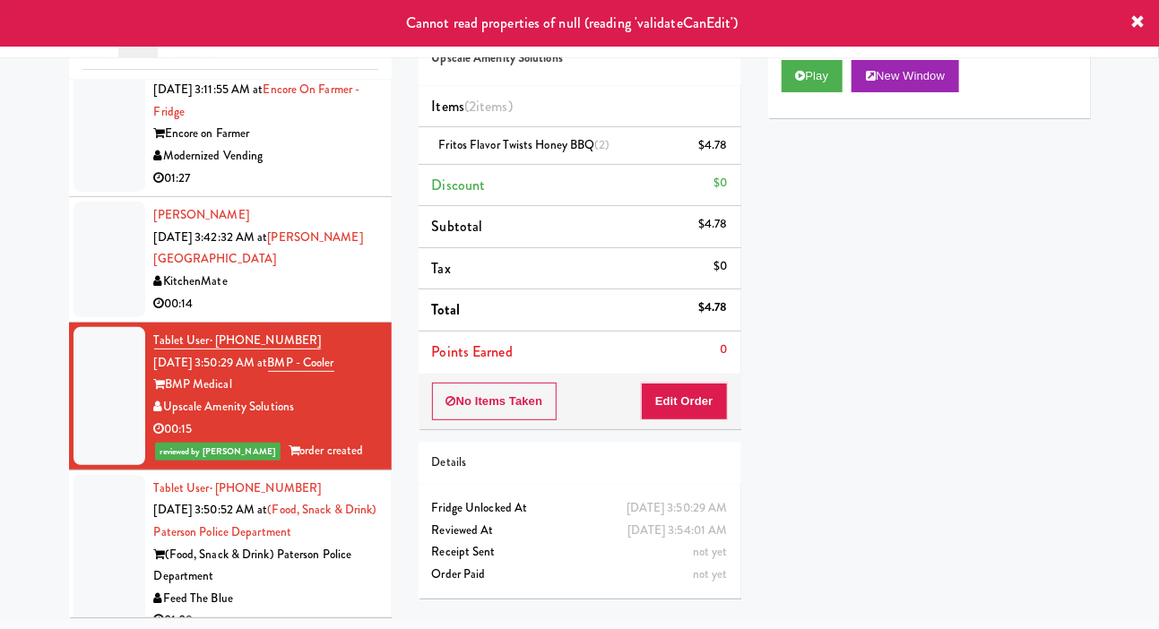
click at [103, 439] on div at bounding box center [109, 396] width 72 height 138
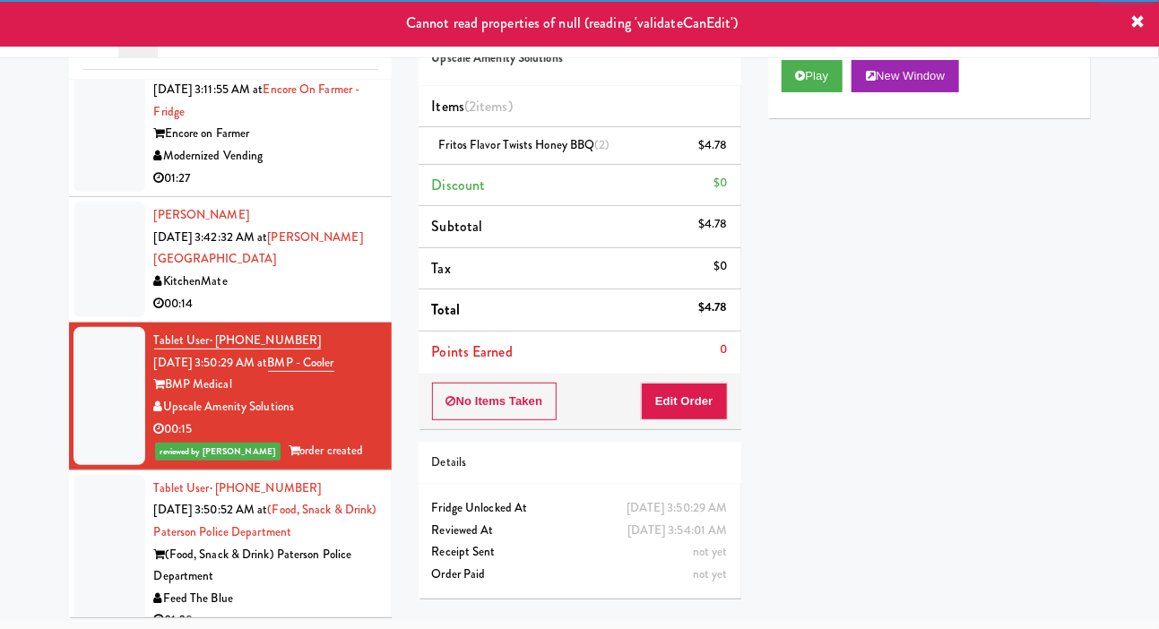
click at [99, 280] on div at bounding box center [109, 260] width 72 height 116
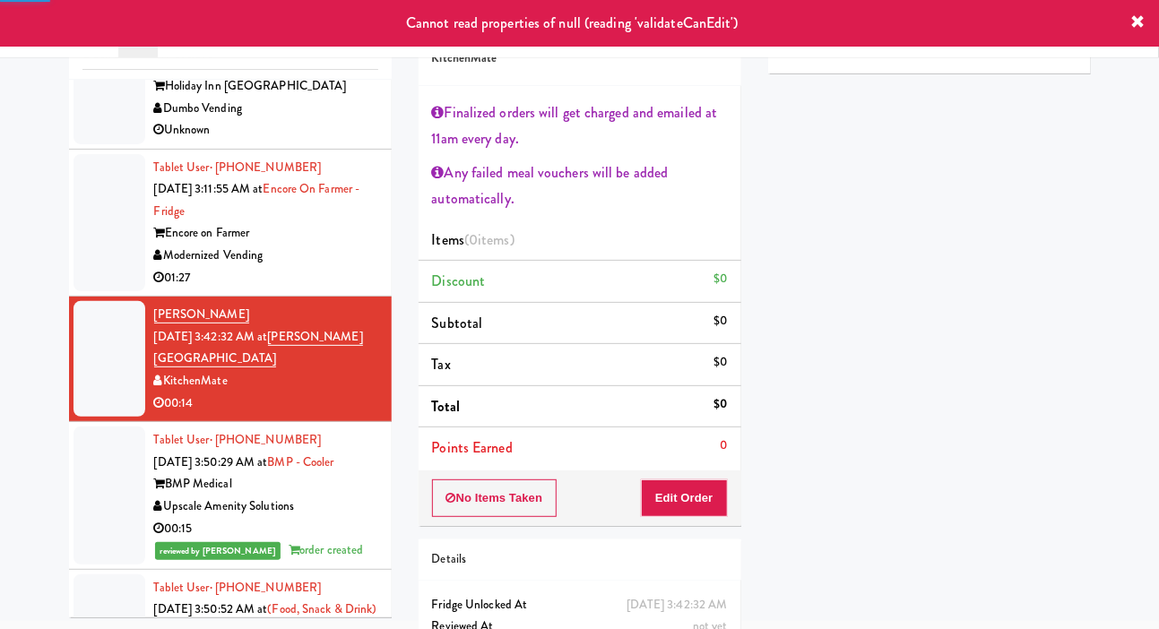
click at [87, 234] on div at bounding box center [109, 223] width 72 height 138
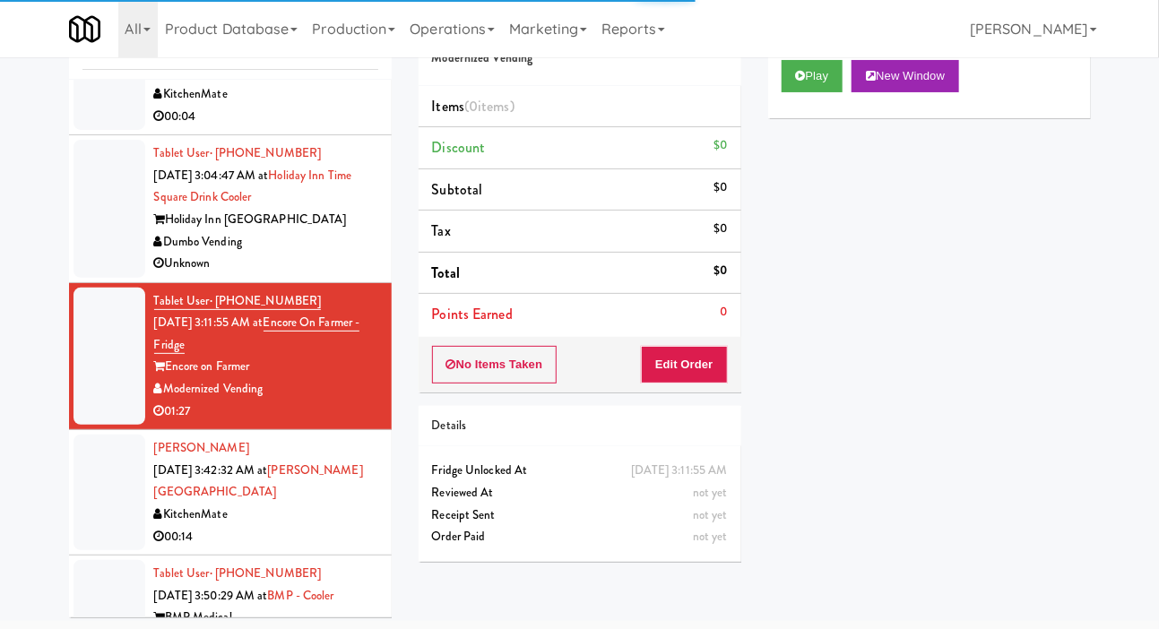
scroll to position [895, 0]
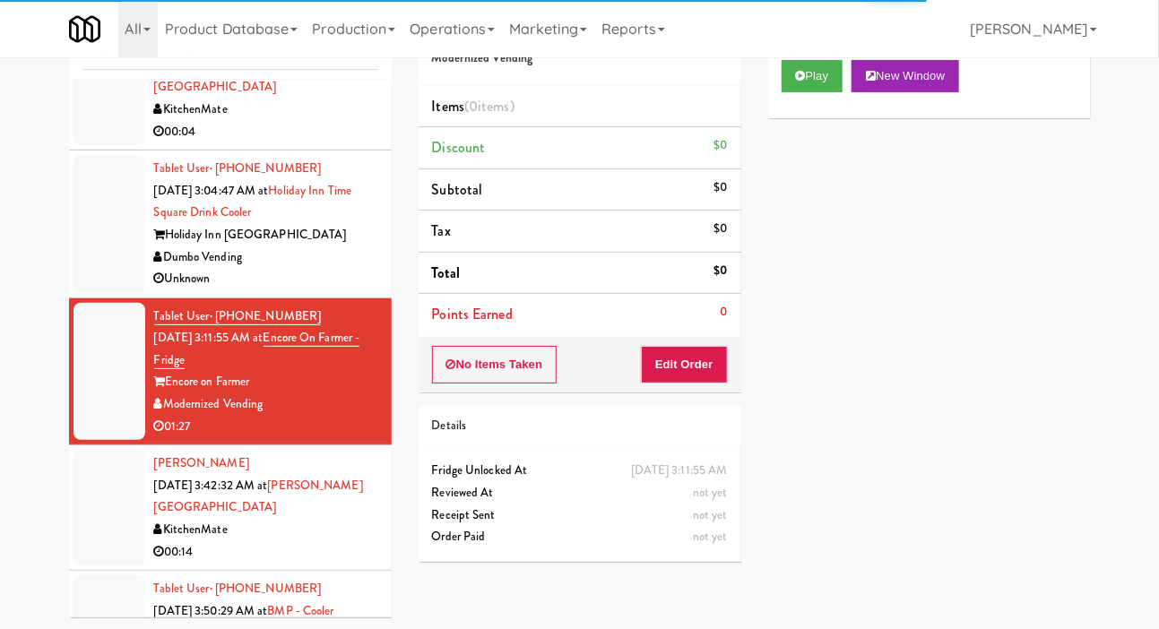
click at [95, 258] on div at bounding box center [109, 224] width 72 height 138
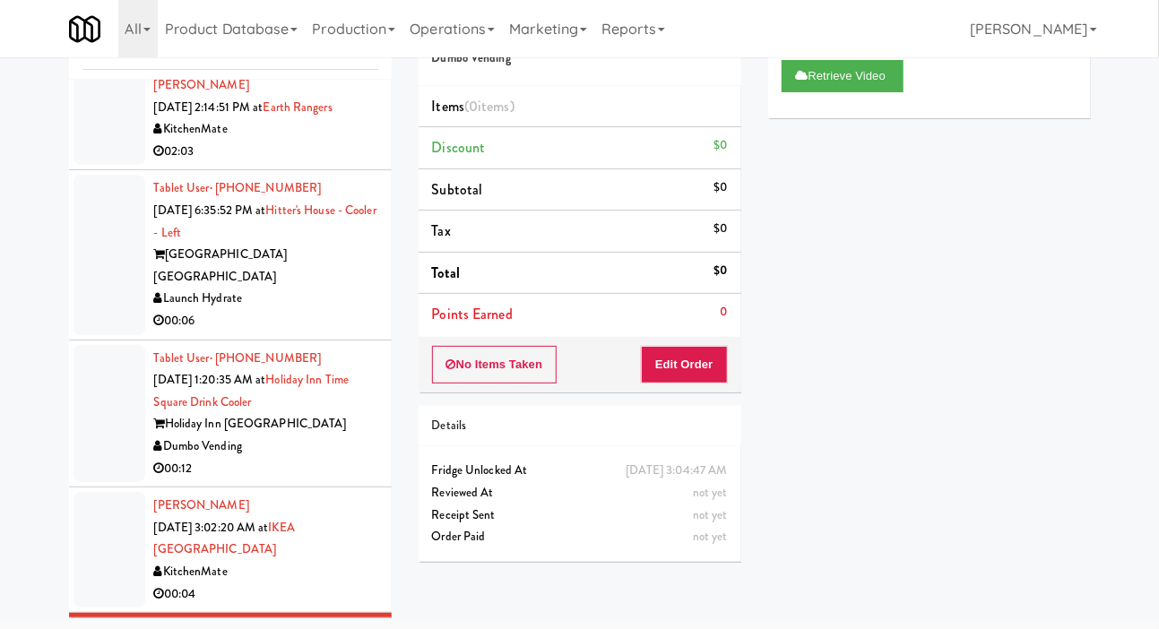
scroll to position [435, 0]
click at [87, 381] on div at bounding box center [109, 412] width 72 height 138
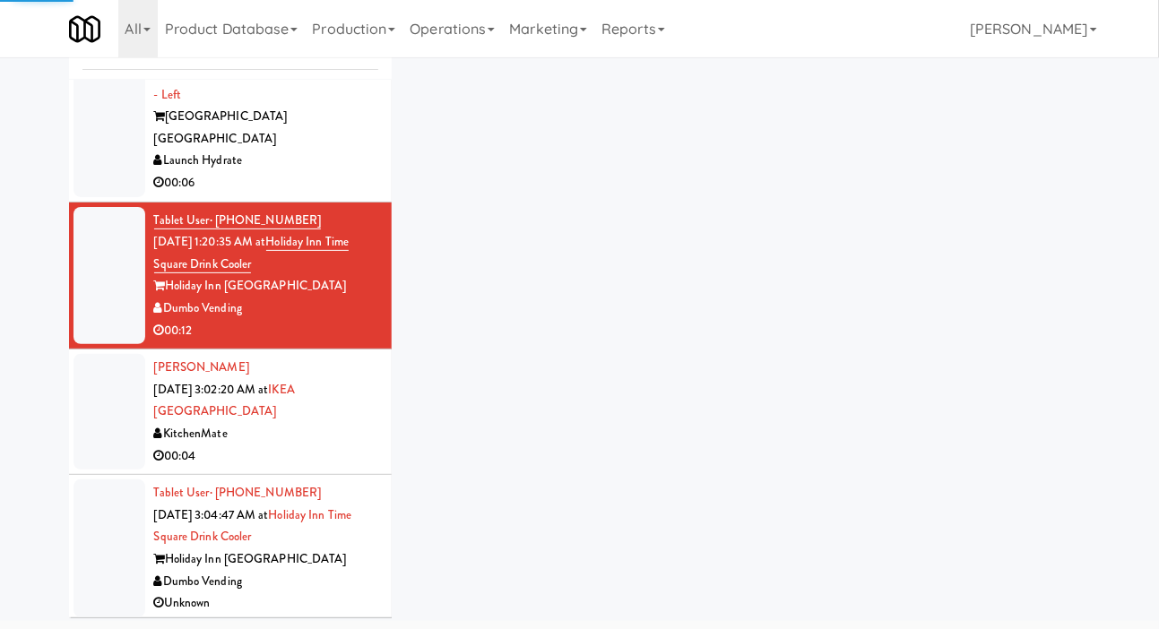
scroll to position [570, 0]
click at [99, 399] on div at bounding box center [109, 413] width 72 height 116
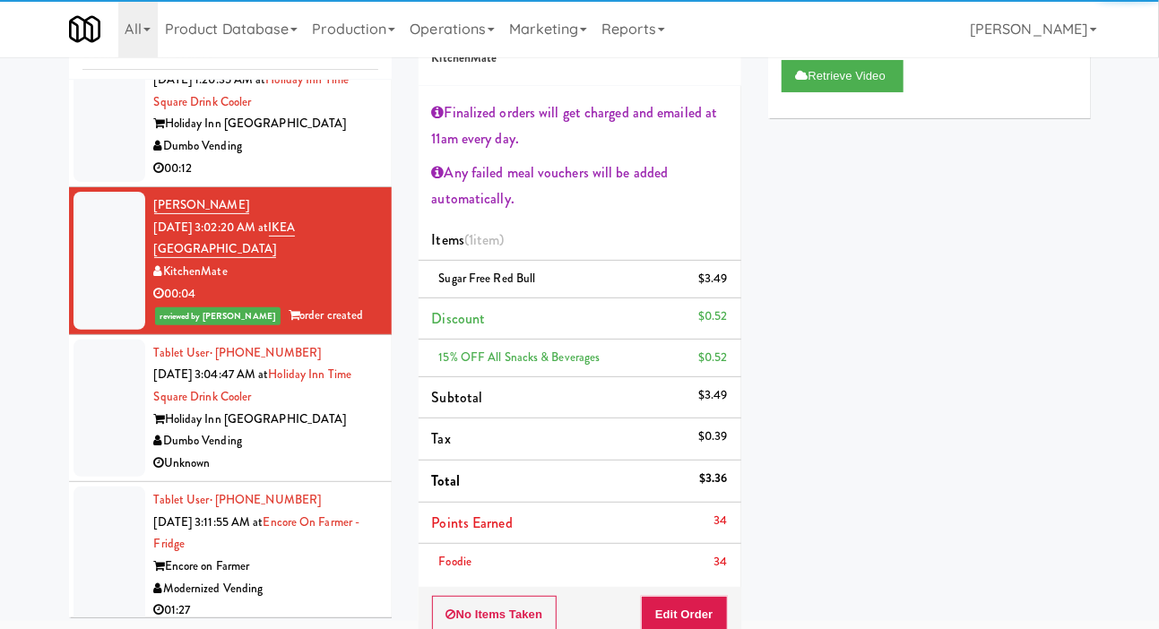
click at [97, 384] on div at bounding box center [109, 409] width 72 height 138
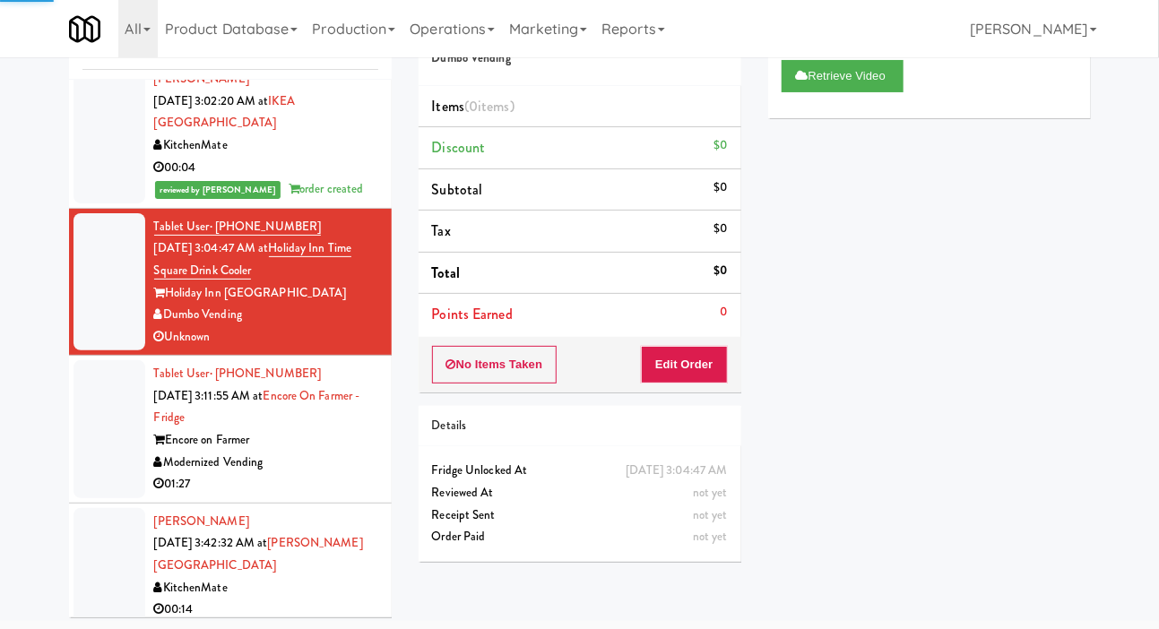
click at [99, 415] on div at bounding box center [109, 429] width 72 height 138
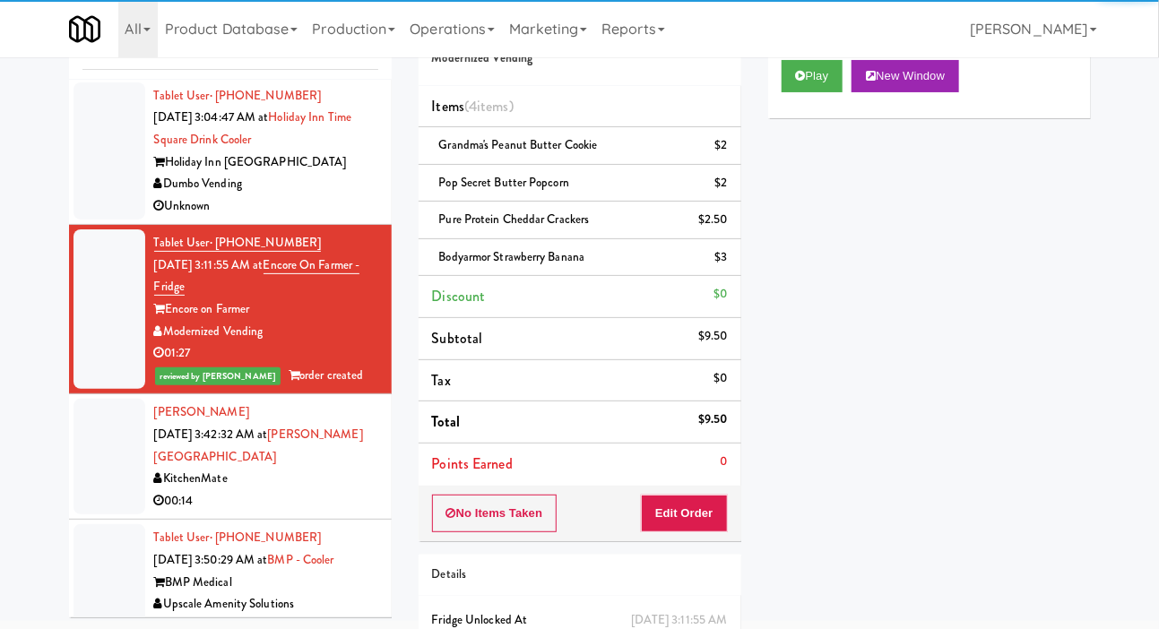
click at [111, 425] on div at bounding box center [109, 457] width 72 height 116
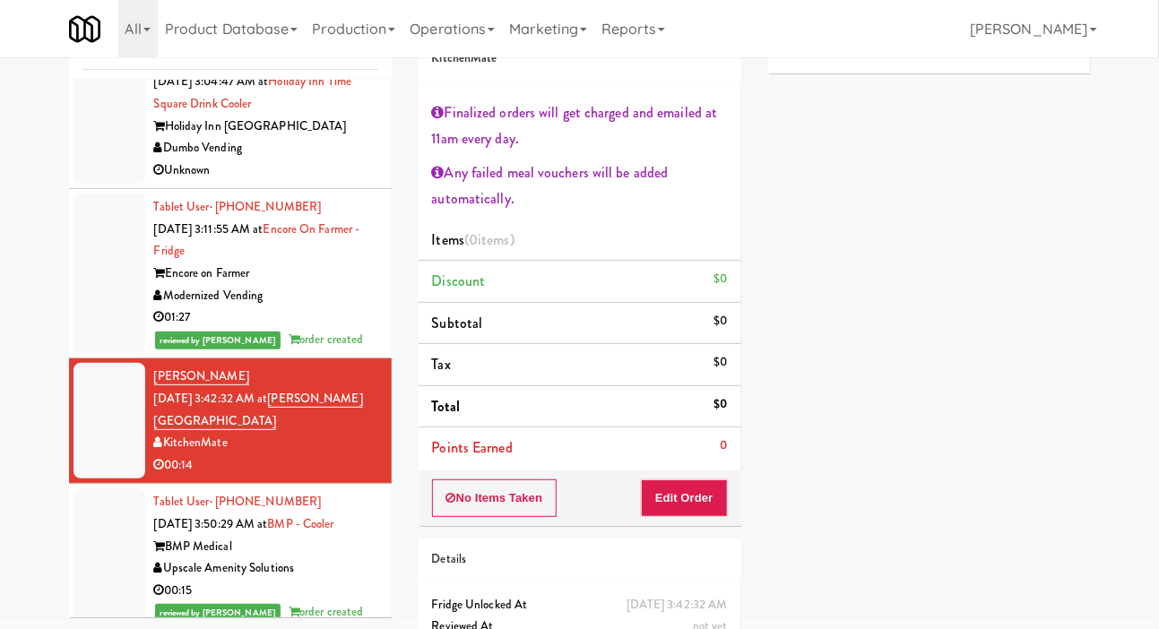
scroll to position [969, 0]
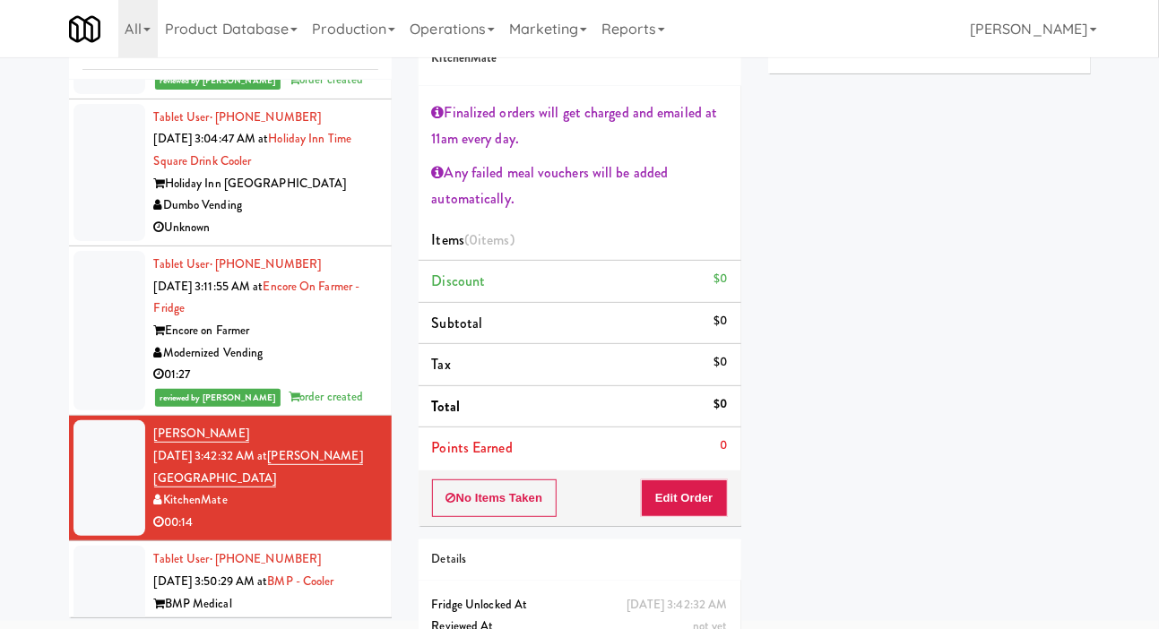
click at [106, 205] on div at bounding box center [109, 173] width 72 height 138
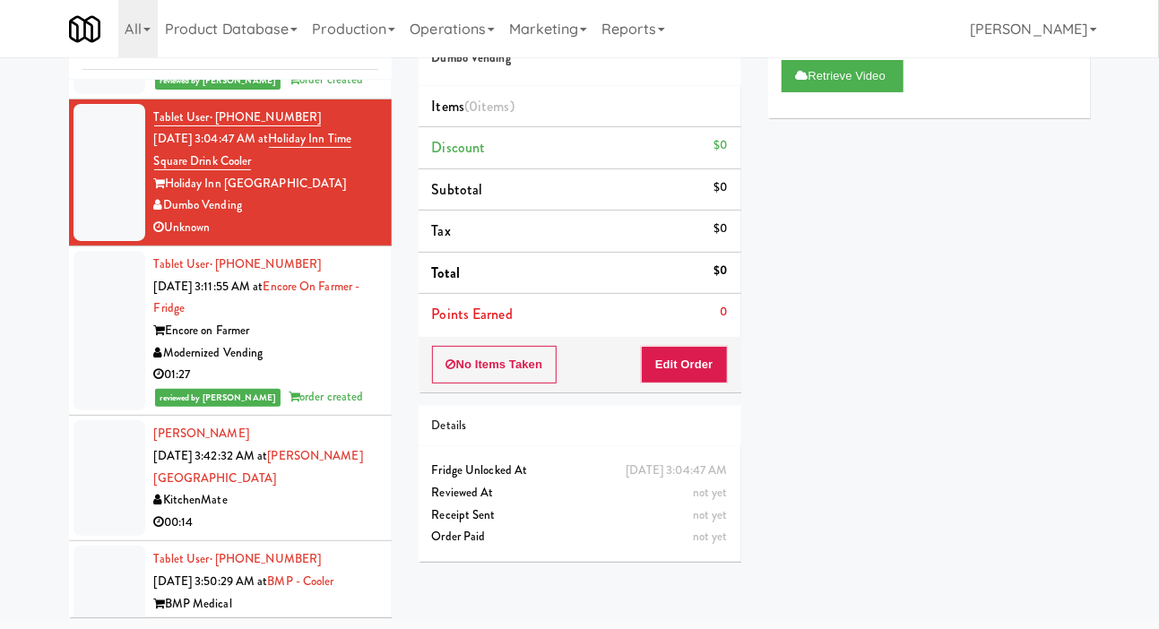
click at [107, 461] on div at bounding box center [109, 478] width 72 height 116
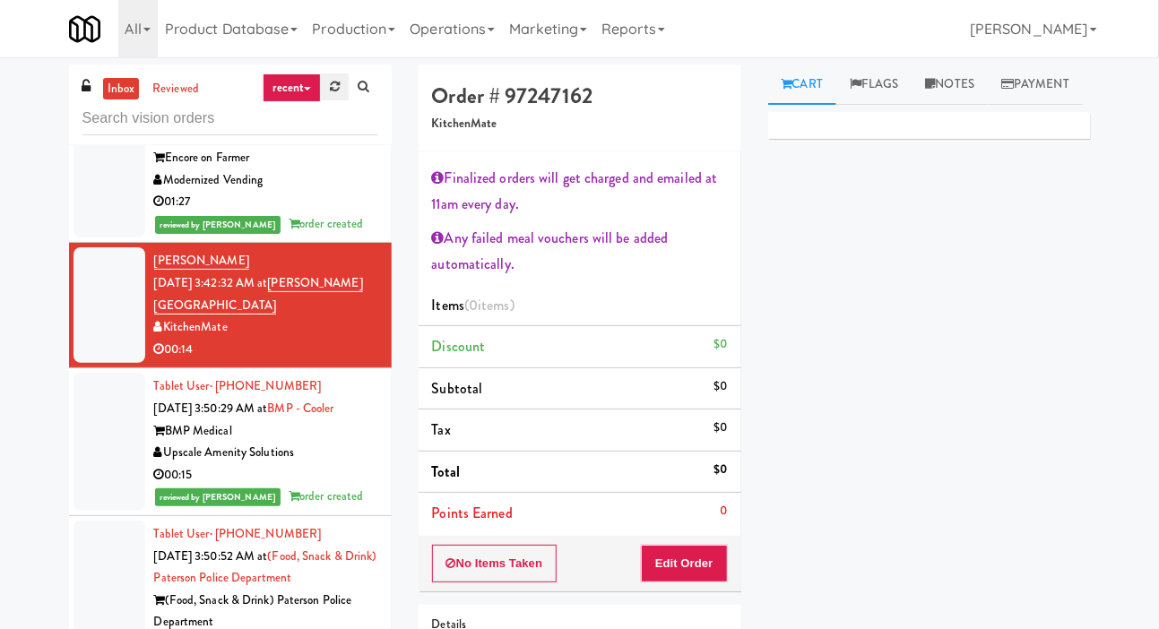
click at [336, 95] on link at bounding box center [335, 86] width 28 height 27
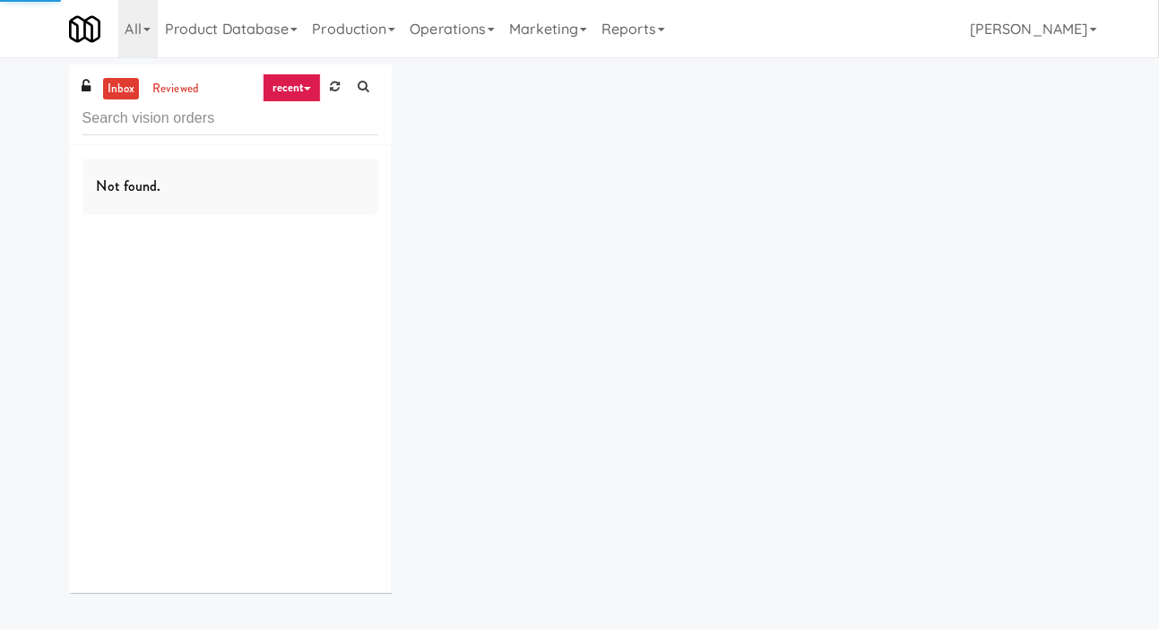
click at [29, 307] on div "inbox reviewed recent all unclear take inventory issue suspicious failed recent…" at bounding box center [579, 336] width 1159 height 542
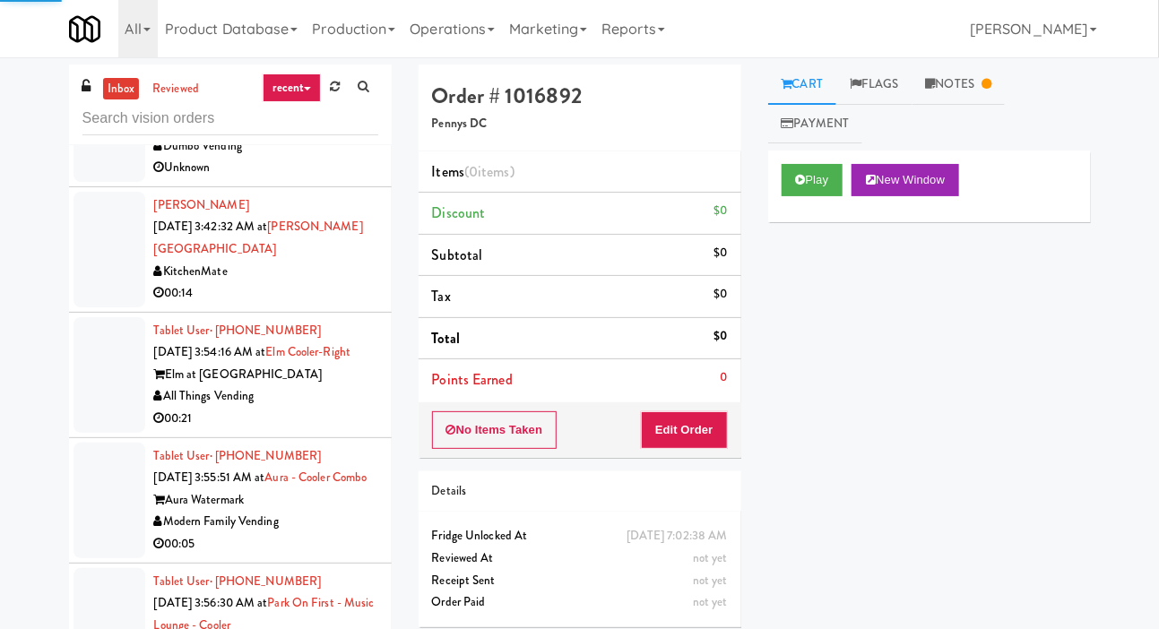
scroll to position [994, 0]
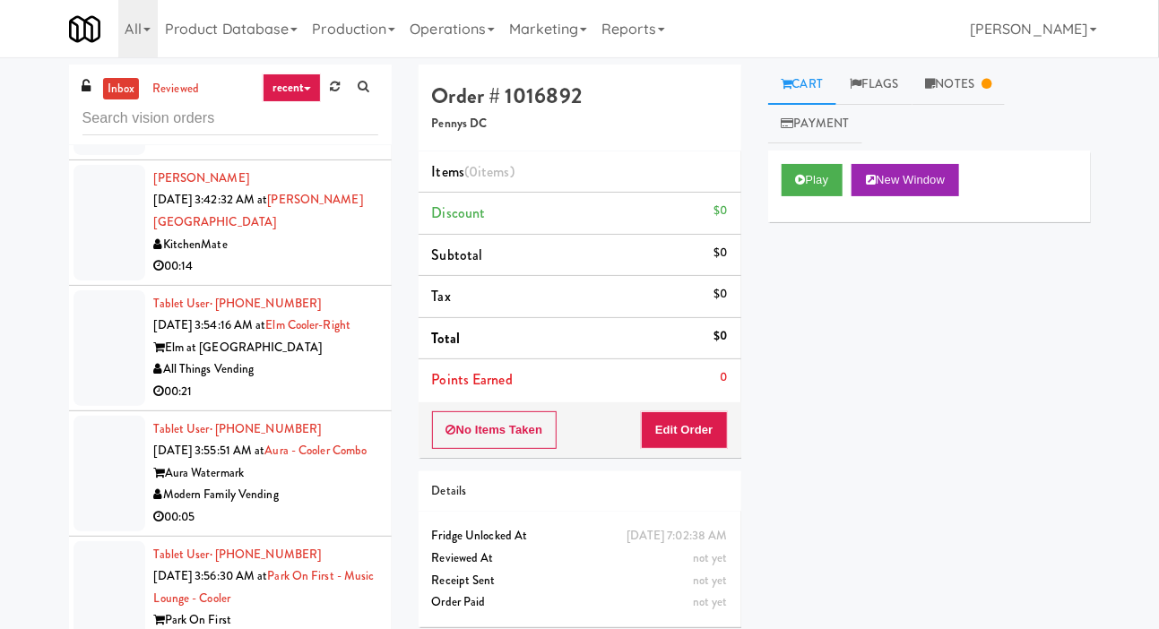
click at [106, 416] on div at bounding box center [109, 474] width 72 height 116
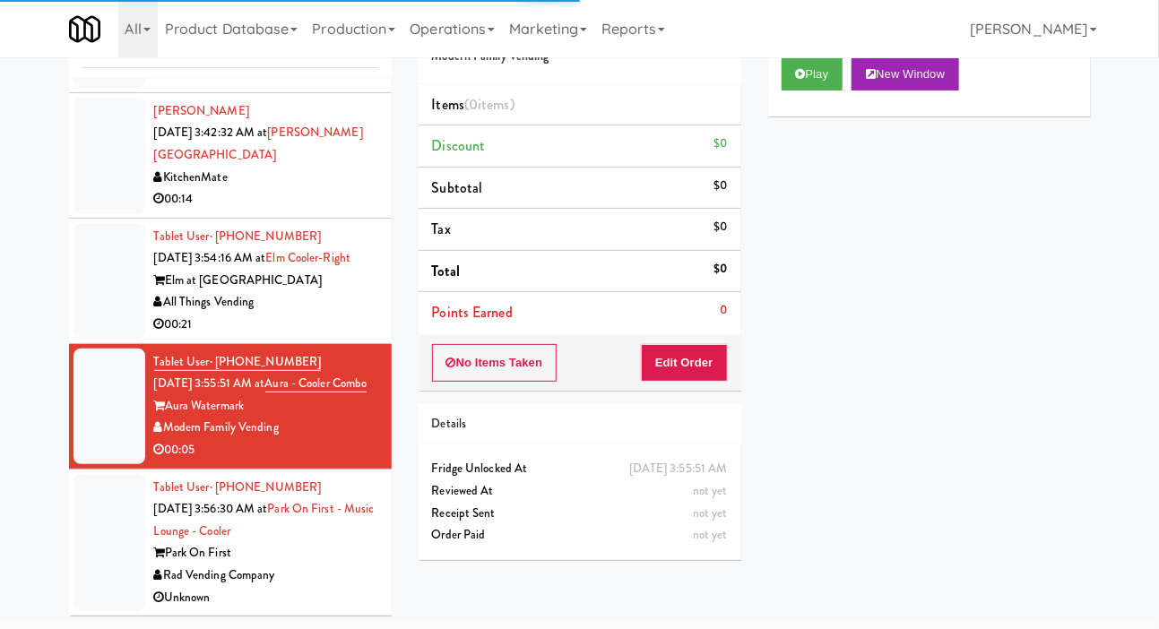
click at [89, 496] on div at bounding box center [109, 543] width 72 height 138
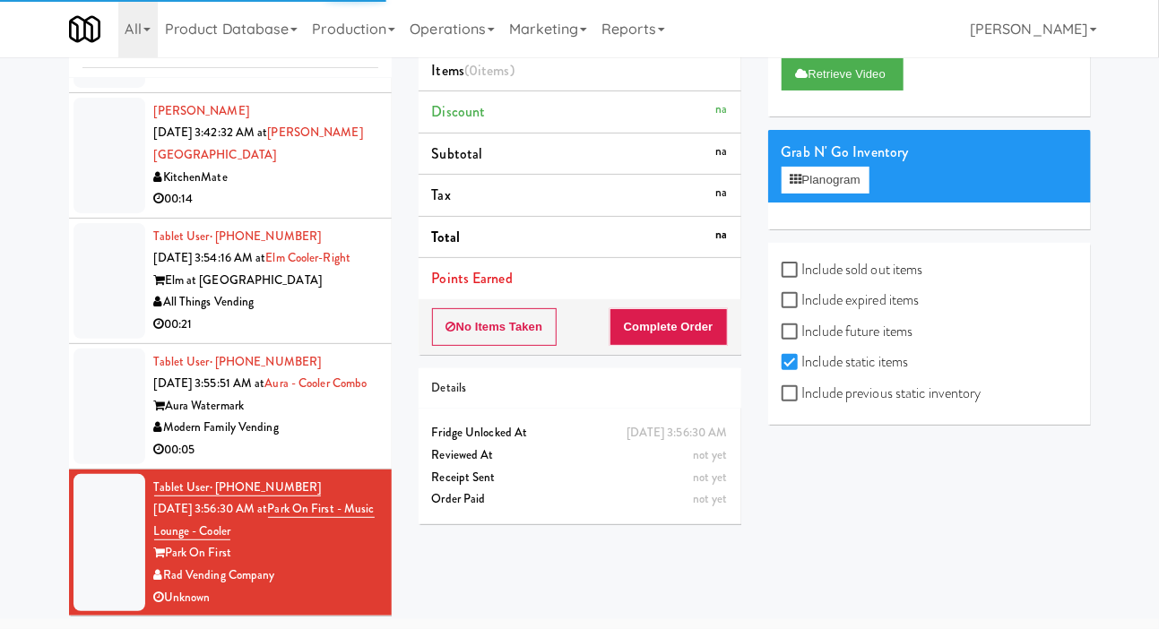
click at [100, 404] on div at bounding box center [109, 407] width 72 height 116
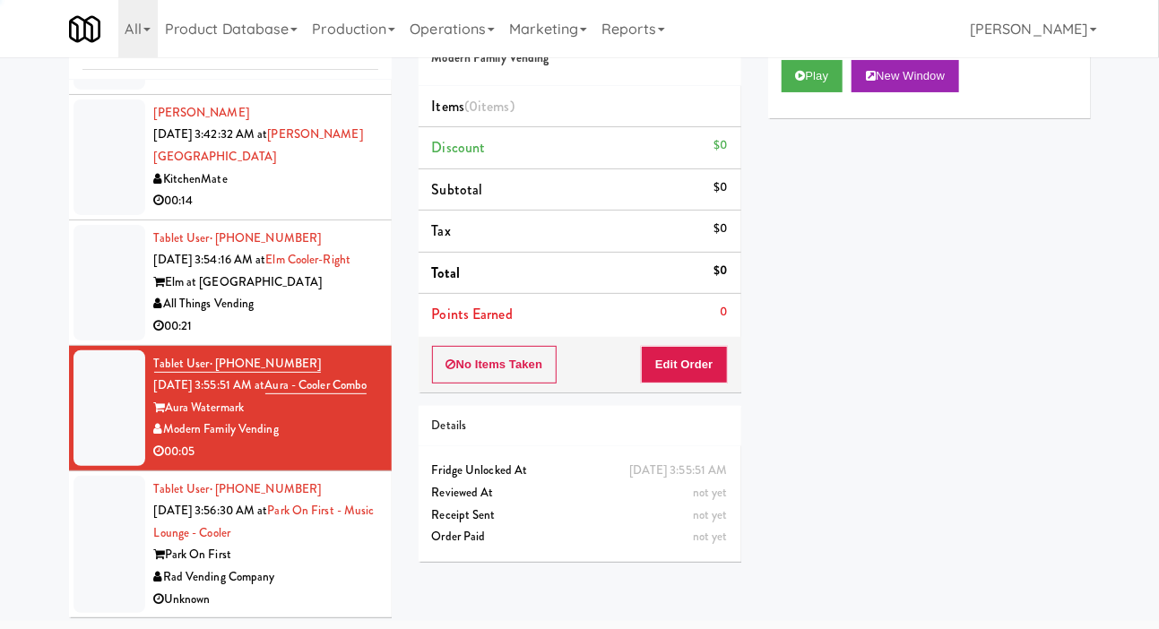
scroll to position [88, 0]
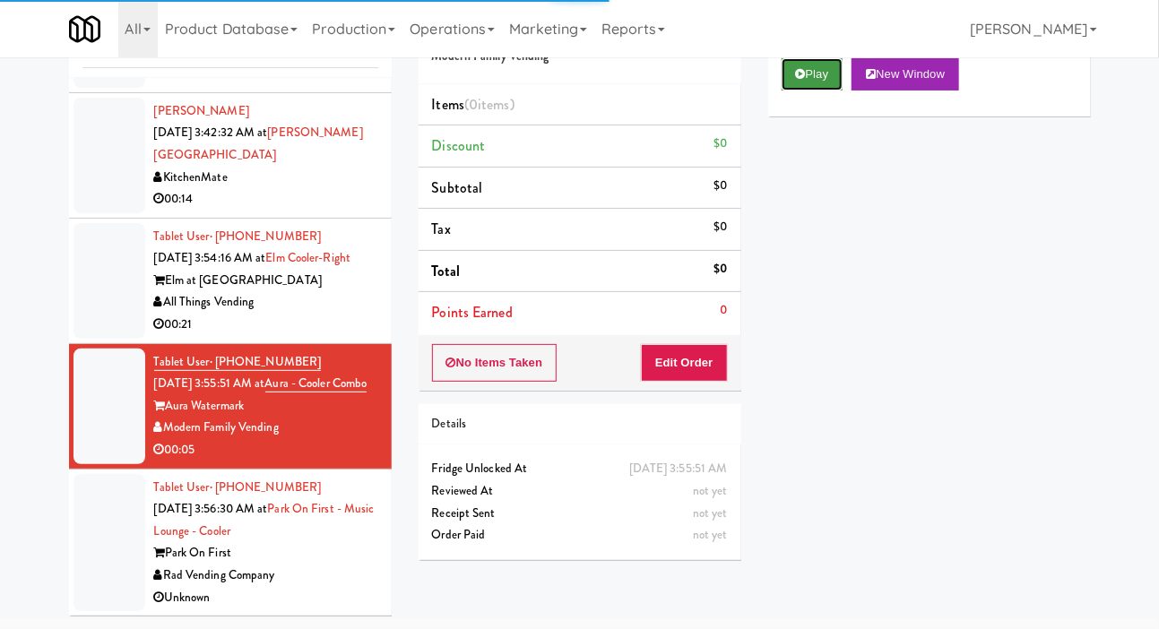
click at [784, 91] on button "Play" at bounding box center [812, 74] width 62 height 32
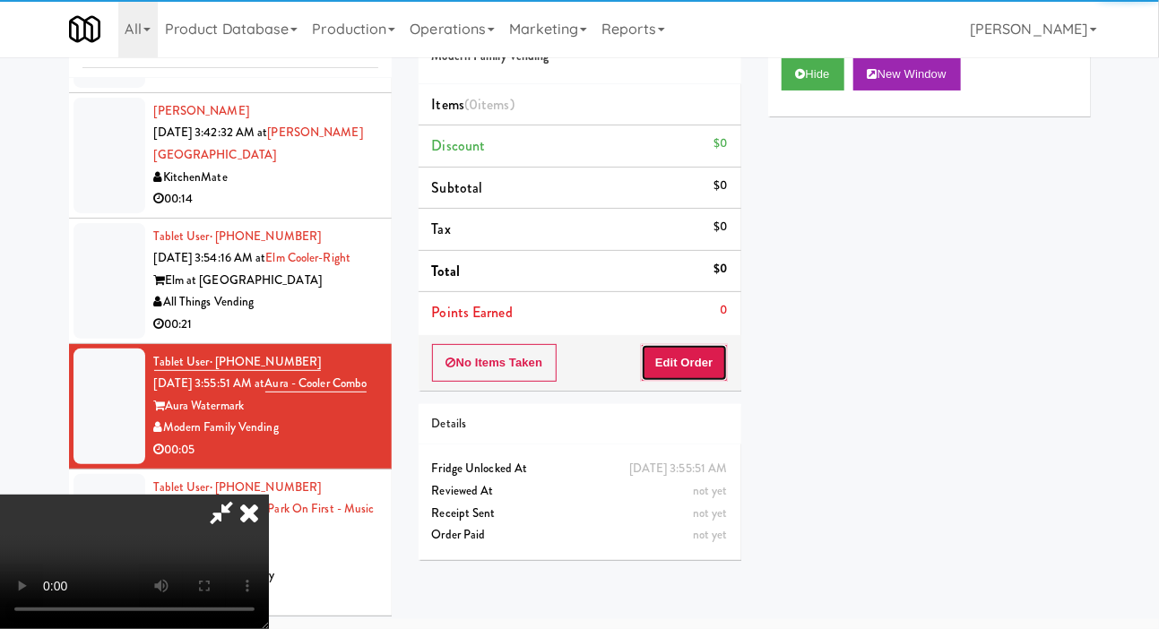
click at [701, 351] on button "Edit Order" at bounding box center [684, 363] width 87 height 38
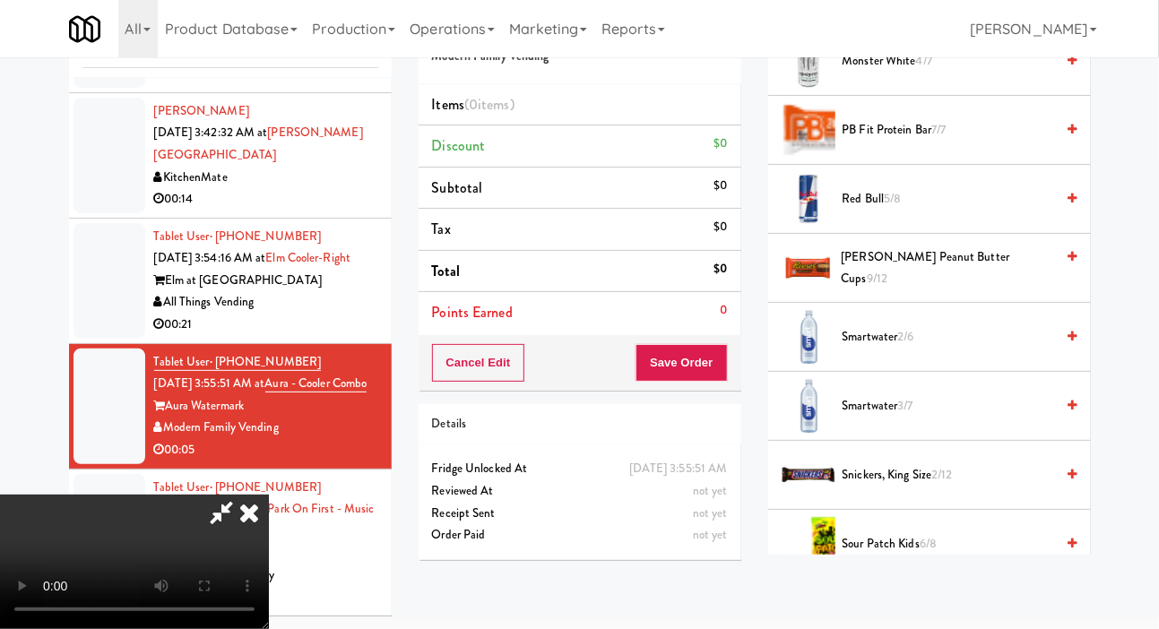
scroll to position [1797, 0]
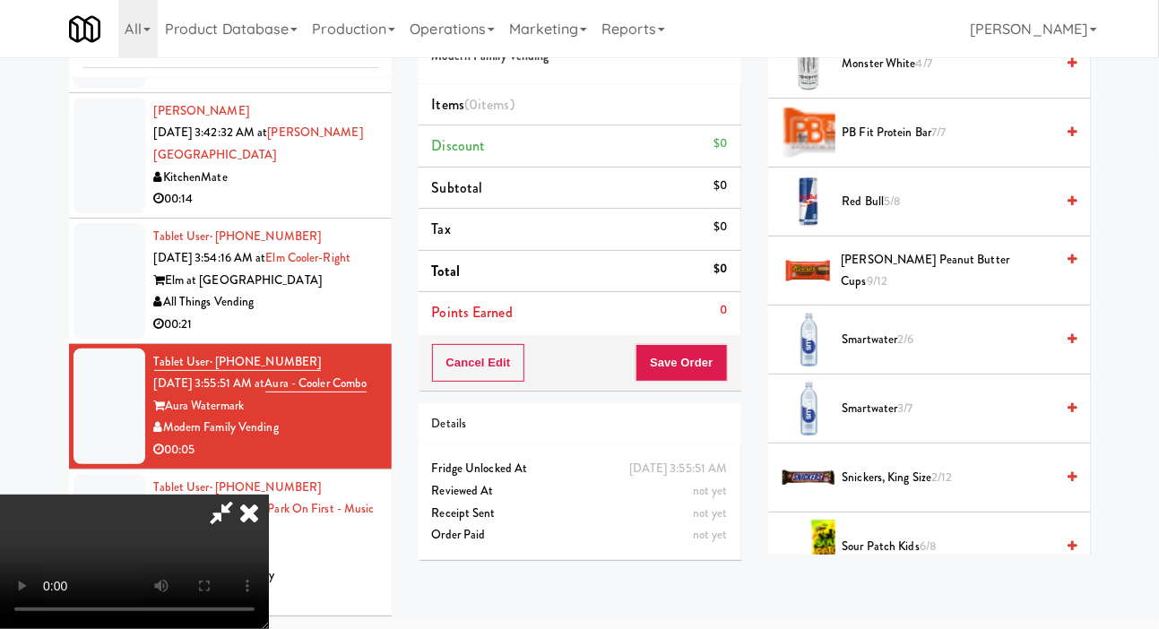
click at [954, 419] on span "Smartwater 3/7" at bounding box center [948, 409] width 212 height 22
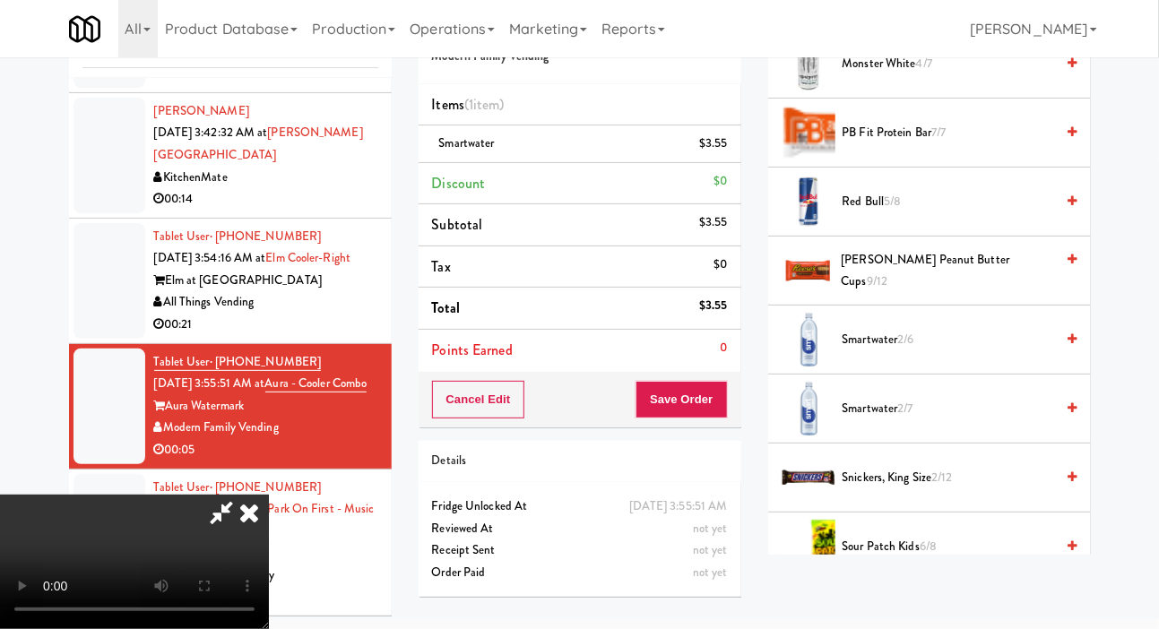
click at [924, 416] on span "Smartwater 2/7" at bounding box center [948, 409] width 212 height 22
click at [725, 381] on button "Save Order" at bounding box center [680, 400] width 91 height 38
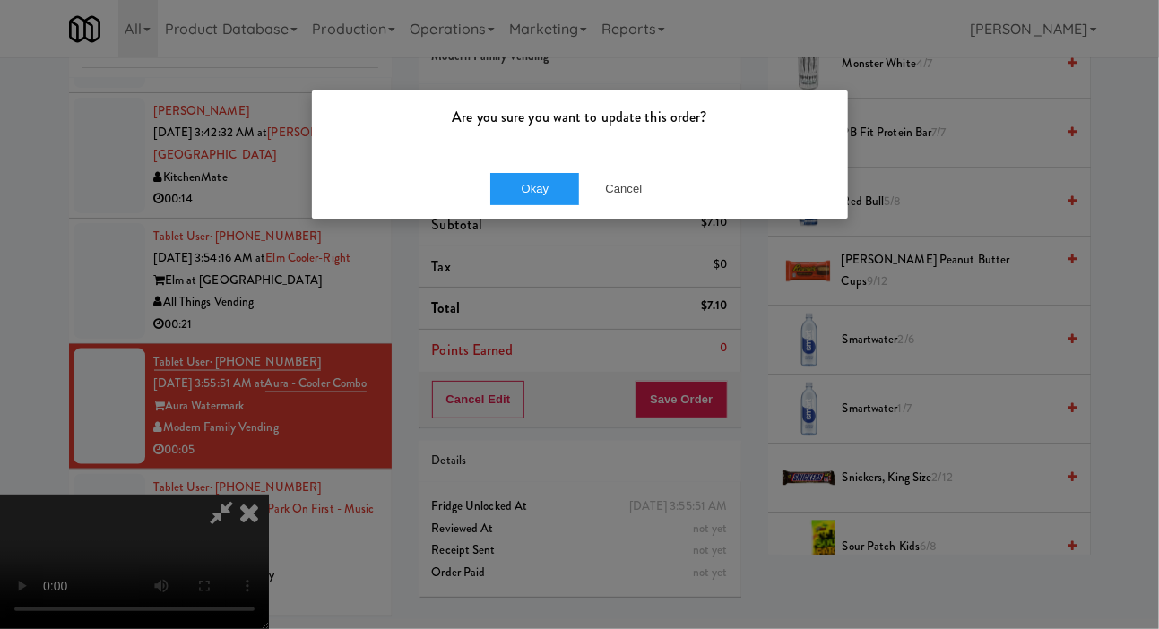
click at [503, 214] on div "Okay Cancel" at bounding box center [580, 189] width 536 height 60
click at [518, 186] on button "Okay" at bounding box center [535, 189] width 90 height 32
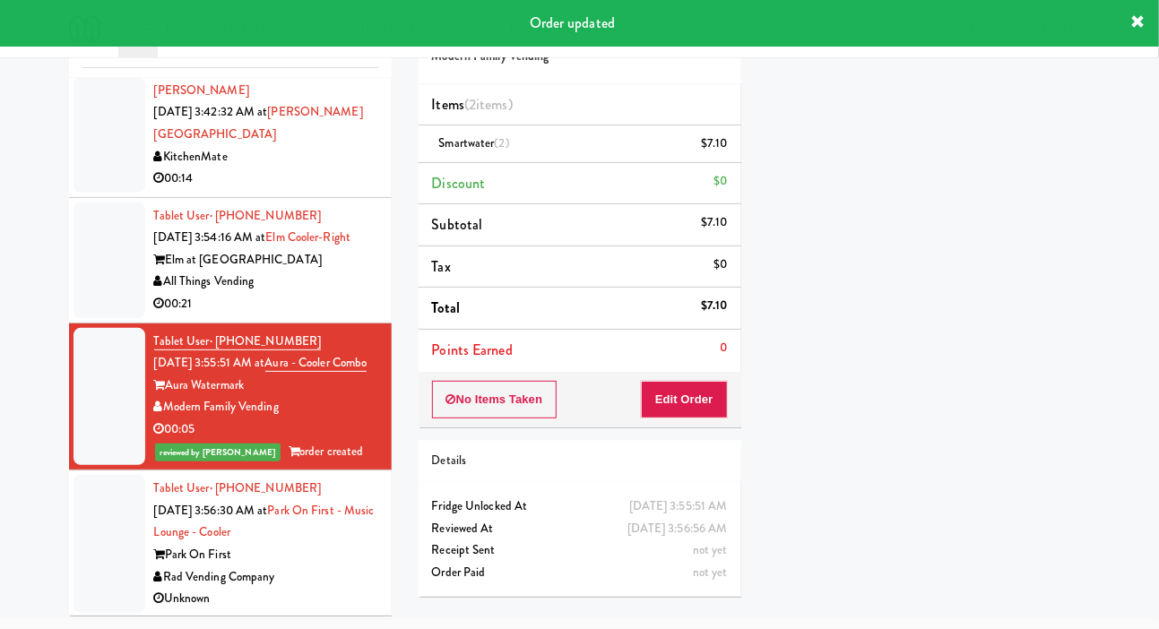
scroll to position [104, 0]
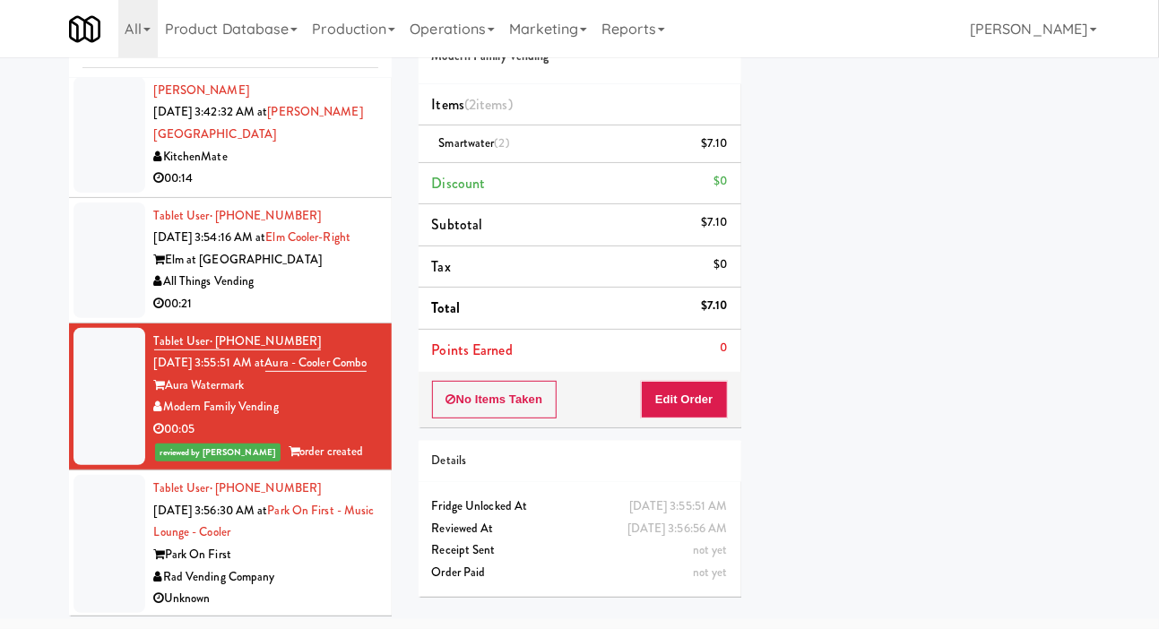
click at [77, 254] on div at bounding box center [109, 261] width 72 height 116
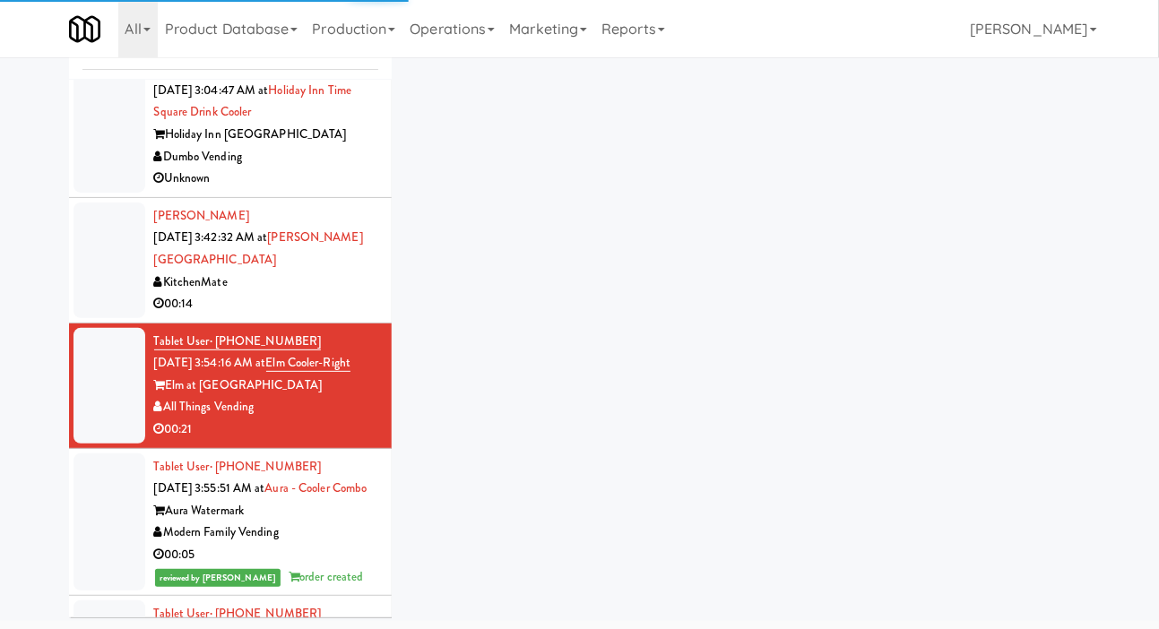
scroll to position [866, 0]
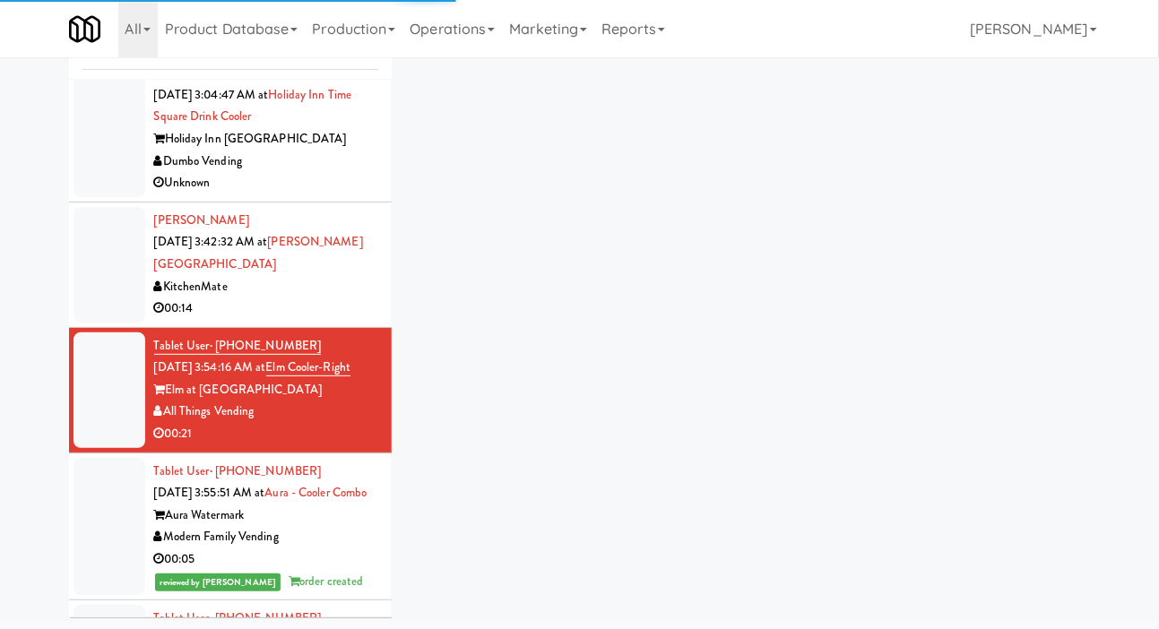
click at [101, 301] on li "[PERSON_NAME] [DATE] 3:42:32 AM at [PERSON_NAME][GEOGRAPHIC_DATA] KitchenMate 0…" at bounding box center [230, 265] width 323 height 125
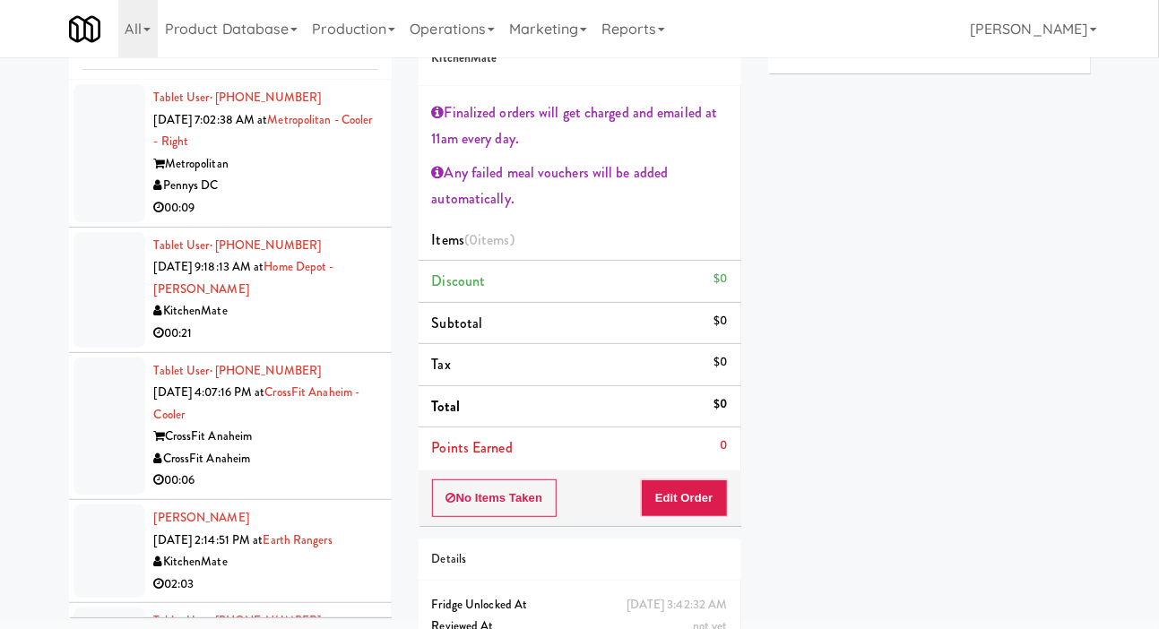
click at [82, 288] on div at bounding box center [109, 290] width 72 height 116
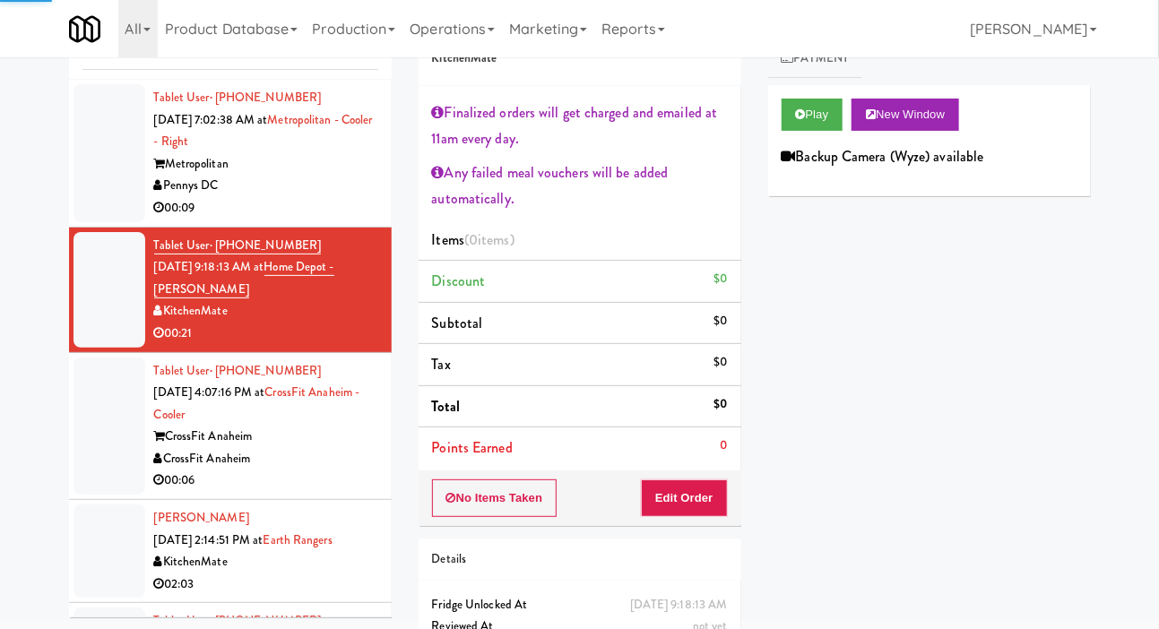
click at [87, 430] on div at bounding box center [109, 427] width 72 height 138
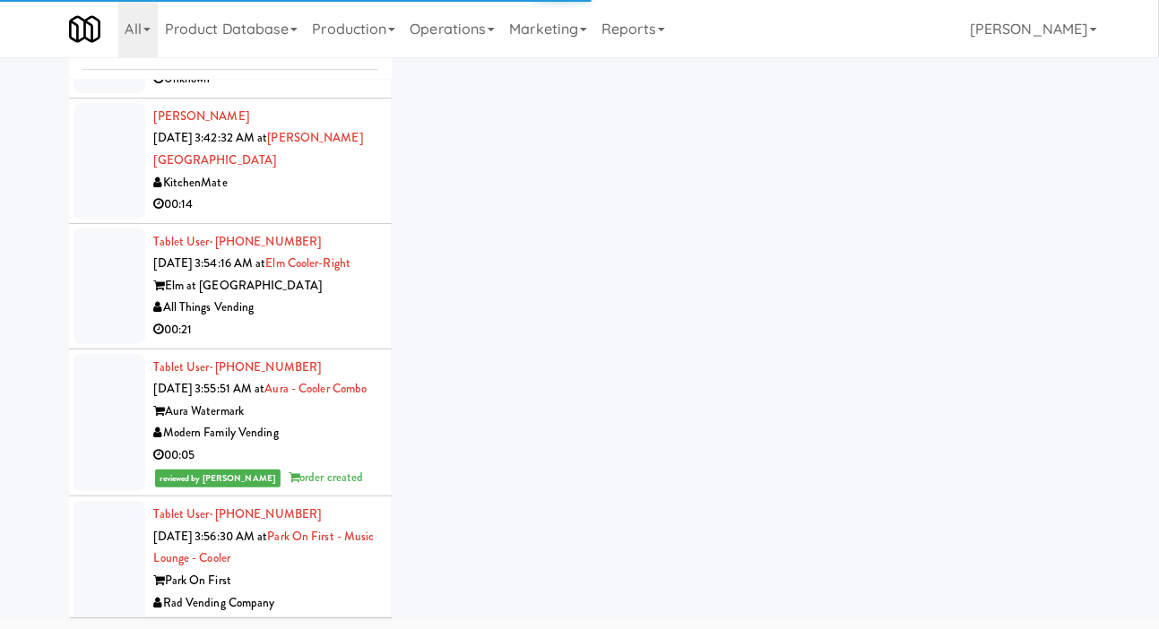
scroll to position [1016, 0]
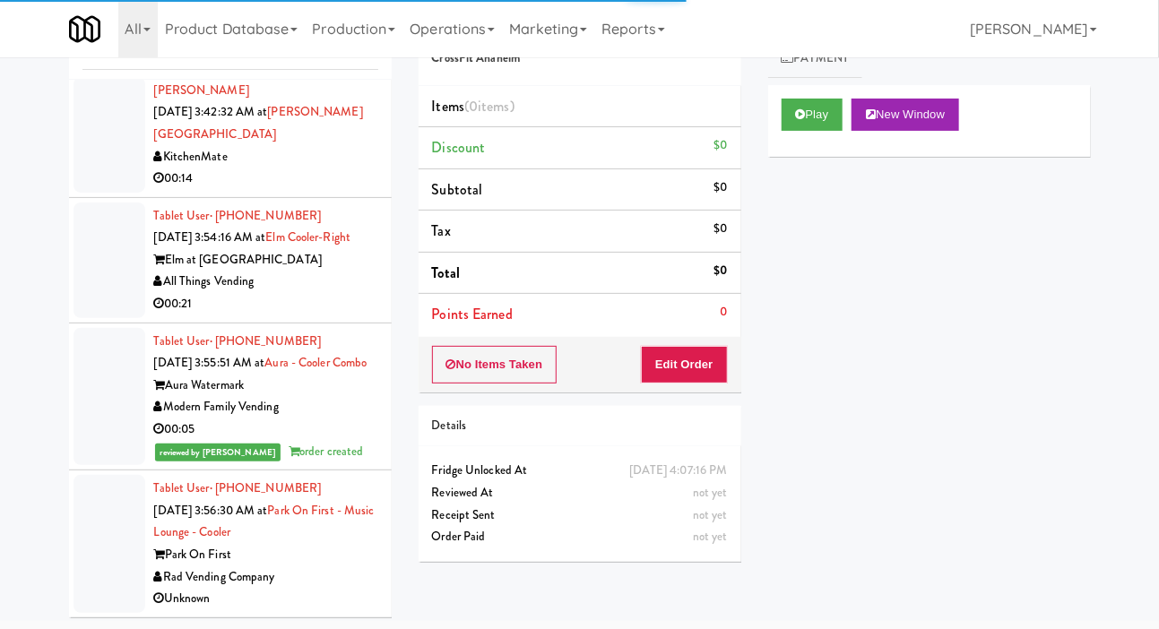
click at [82, 267] on div at bounding box center [109, 261] width 72 height 116
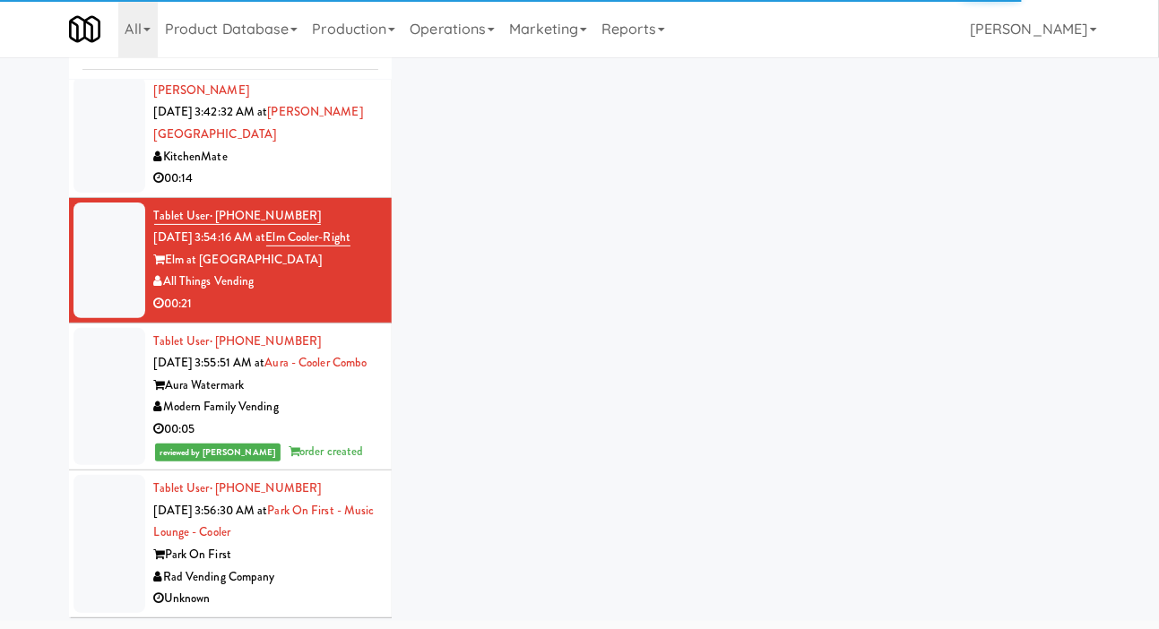
click at [94, 531] on div at bounding box center [109, 544] width 72 height 138
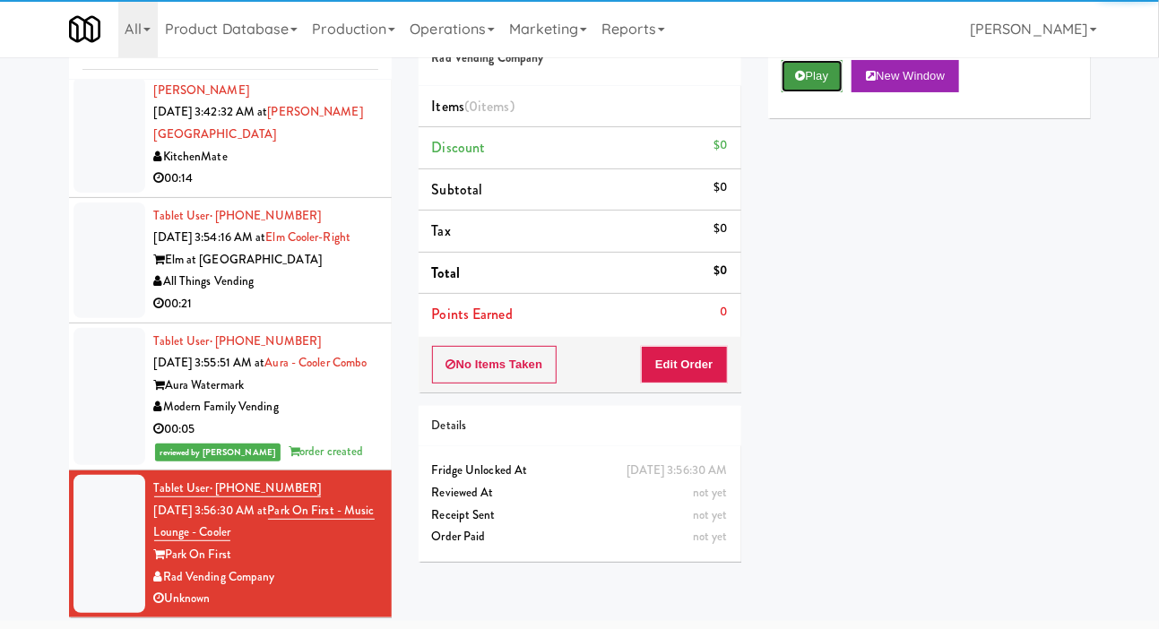
click at [816, 92] on button "Play" at bounding box center [812, 76] width 62 height 32
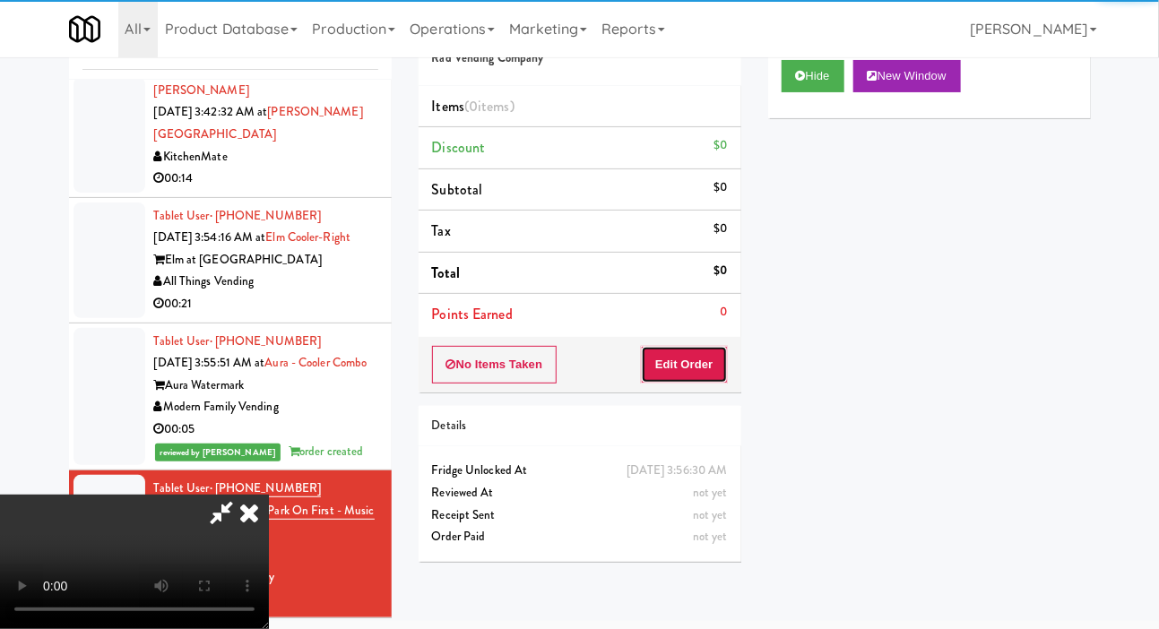
click at [703, 353] on button "Edit Order" at bounding box center [684, 365] width 87 height 38
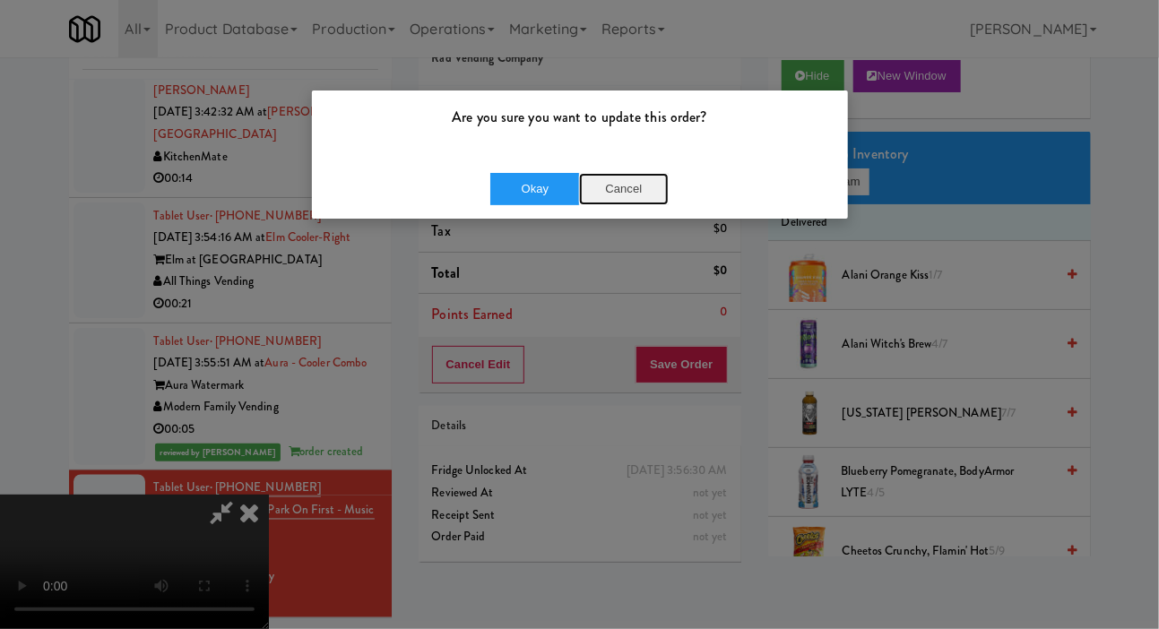
click at [625, 203] on button "Cancel" at bounding box center [624, 189] width 90 height 32
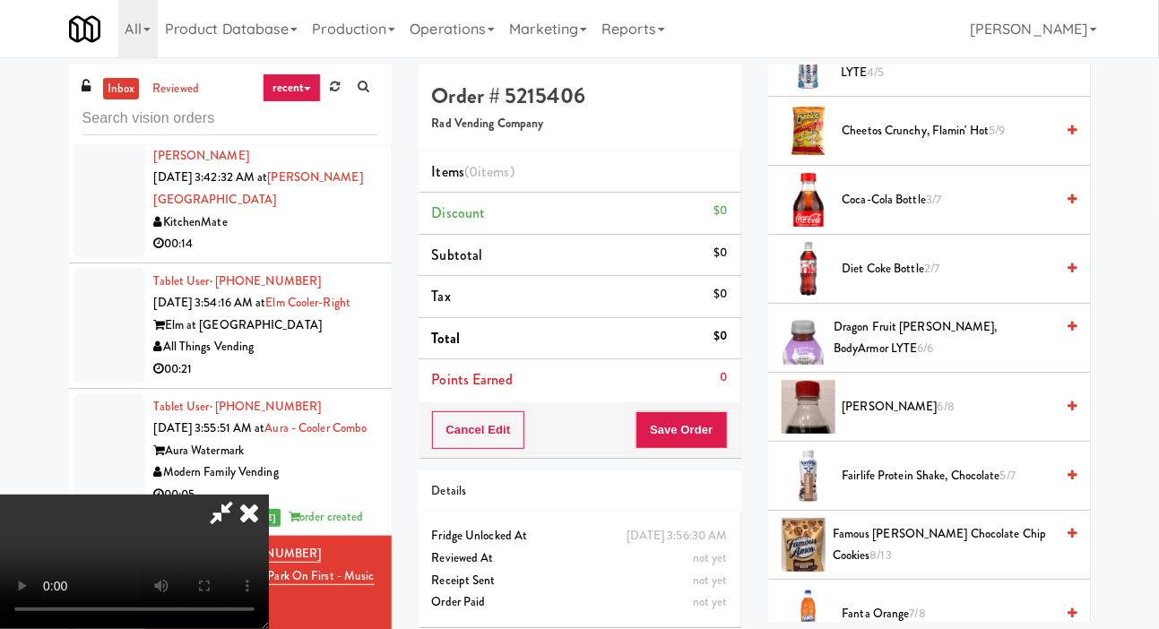
scroll to position [484, 0]
click at [982, 282] on span "Diet Coke Bottle 2/7" at bounding box center [948, 271] width 212 height 22
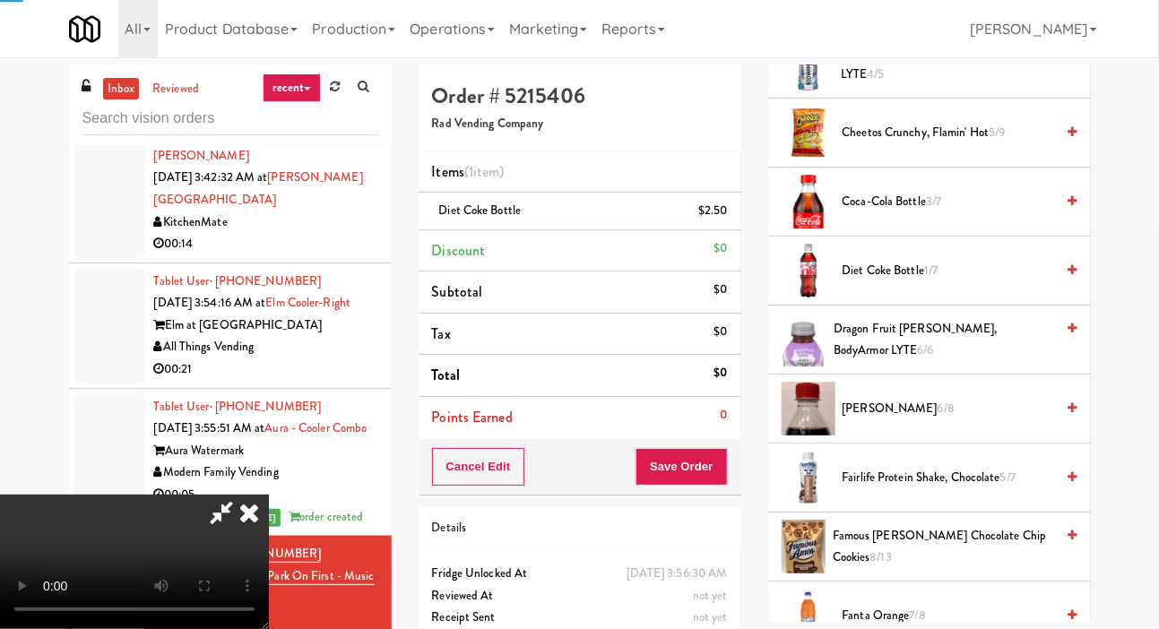
click at [988, 282] on span "Diet Coke Bottle 1/7" at bounding box center [948, 271] width 212 height 22
click at [738, 467] on div "Cancel Edit Save Order" at bounding box center [580, 467] width 323 height 56
click at [712, 448] on button "Save Order" at bounding box center [680, 467] width 91 height 38
click at [727, 461] on button "Save Order" at bounding box center [680, 467] width 91 height 38
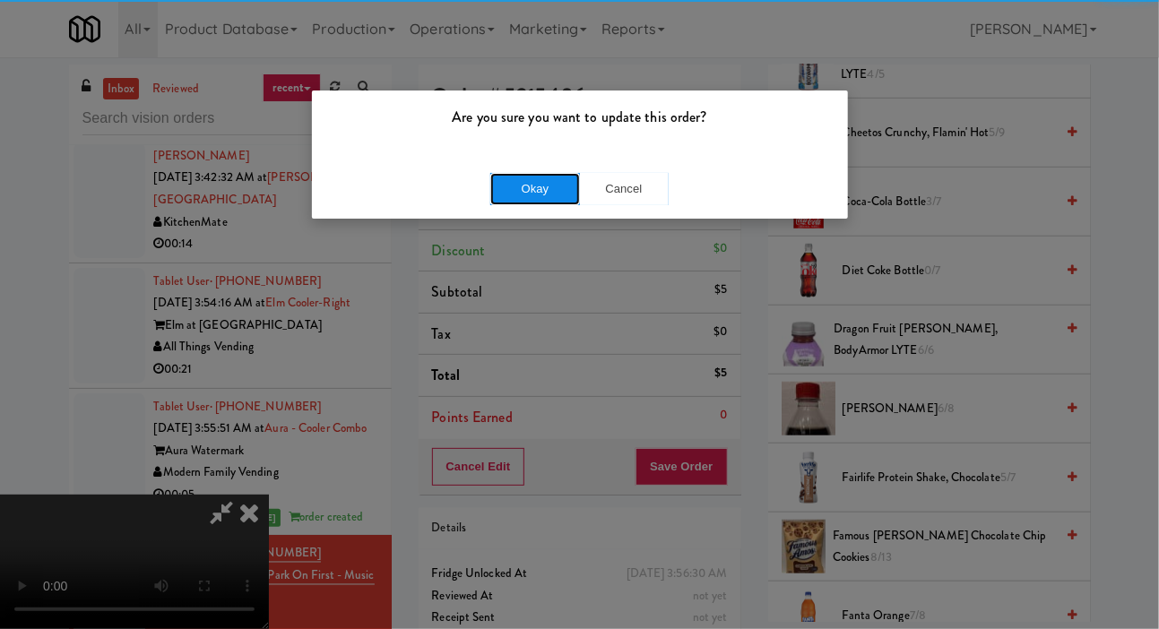
click at [553, 176] on button "Okay" at bounding box center [535, 189] width 90 height 32
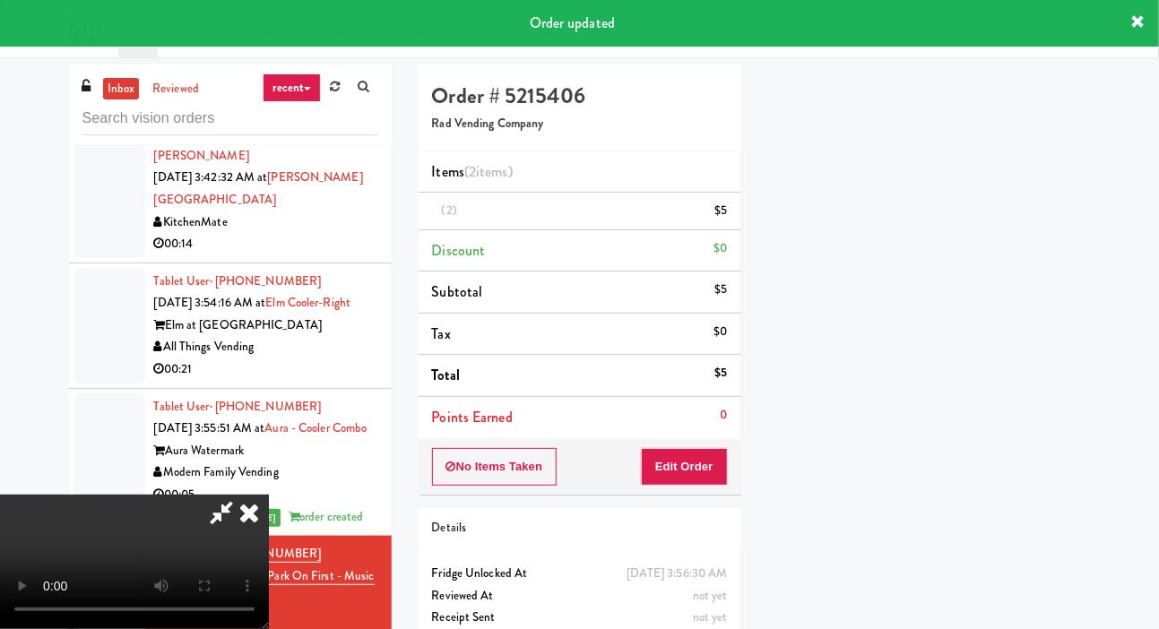
scroll to position [104, 0]
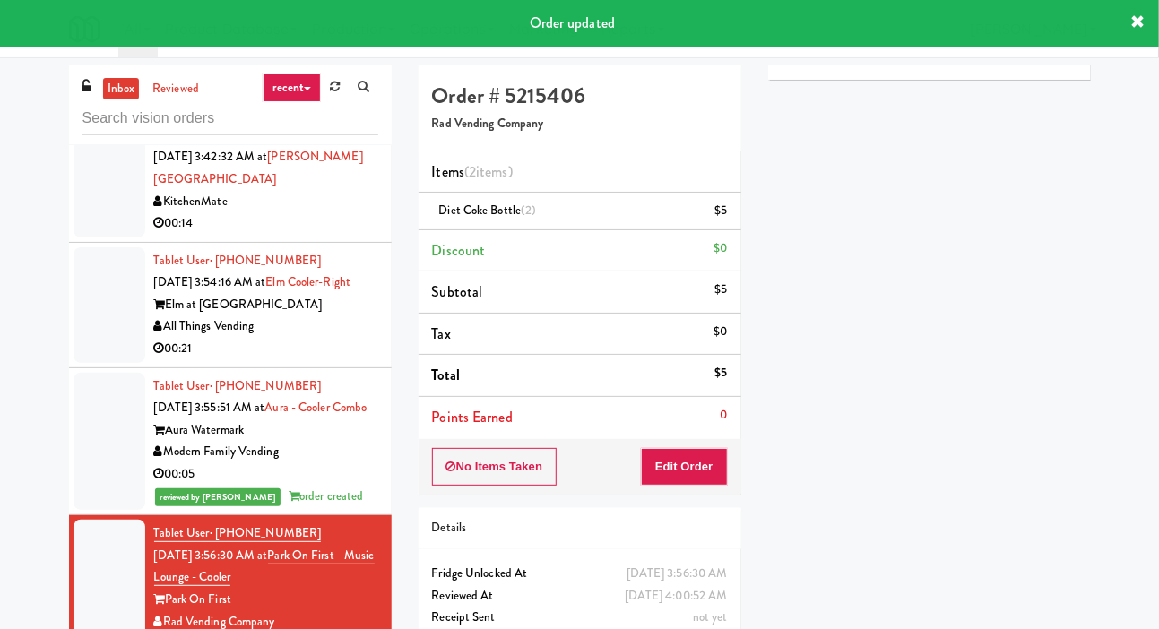
click at [80, 308] on div at bounding box center [109, 305] width 72 height 116
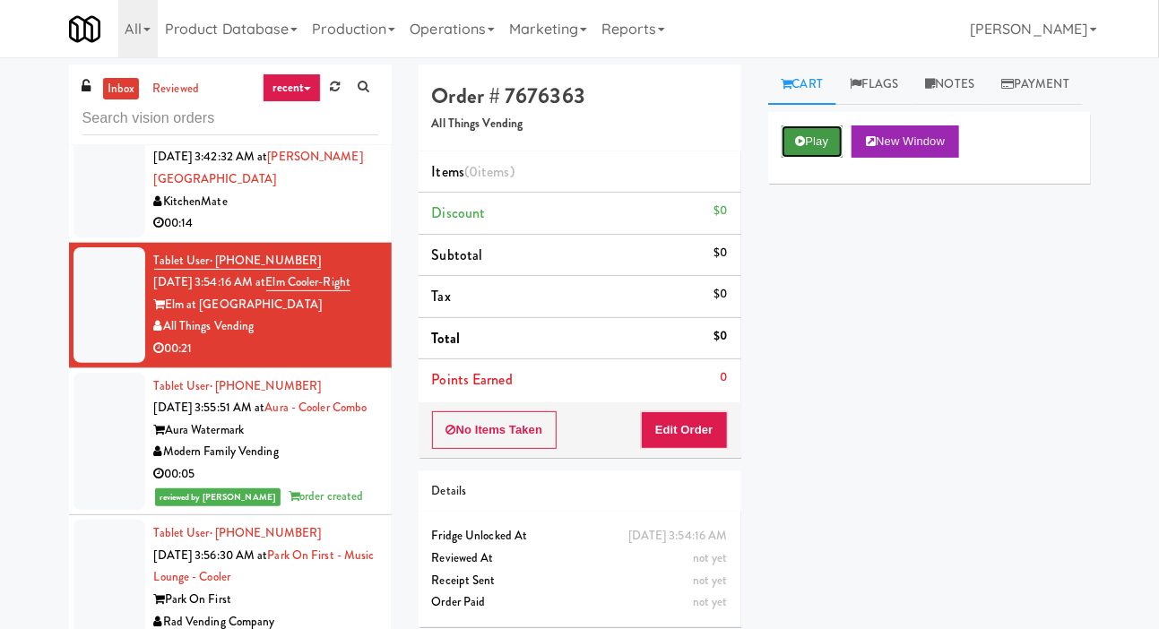
click at [788, 158] on button "Play" at bounding box center [812, 141] width 62 height 32
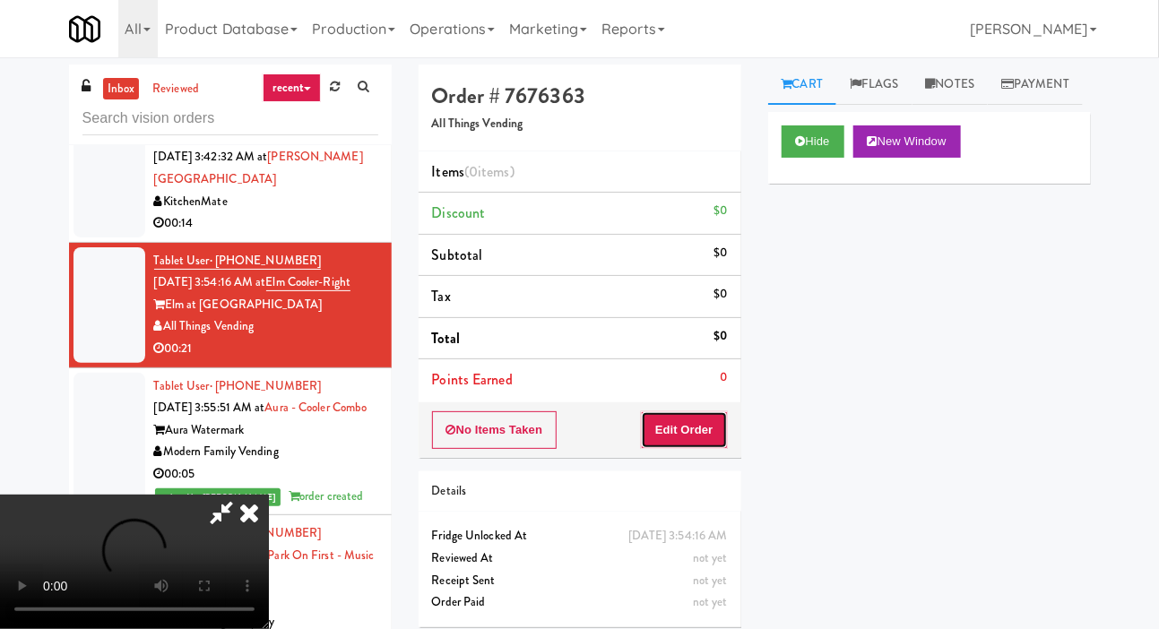
click at [669, 440] on button "Edit Order" at bounding box center [684, 430] width 87 height 38
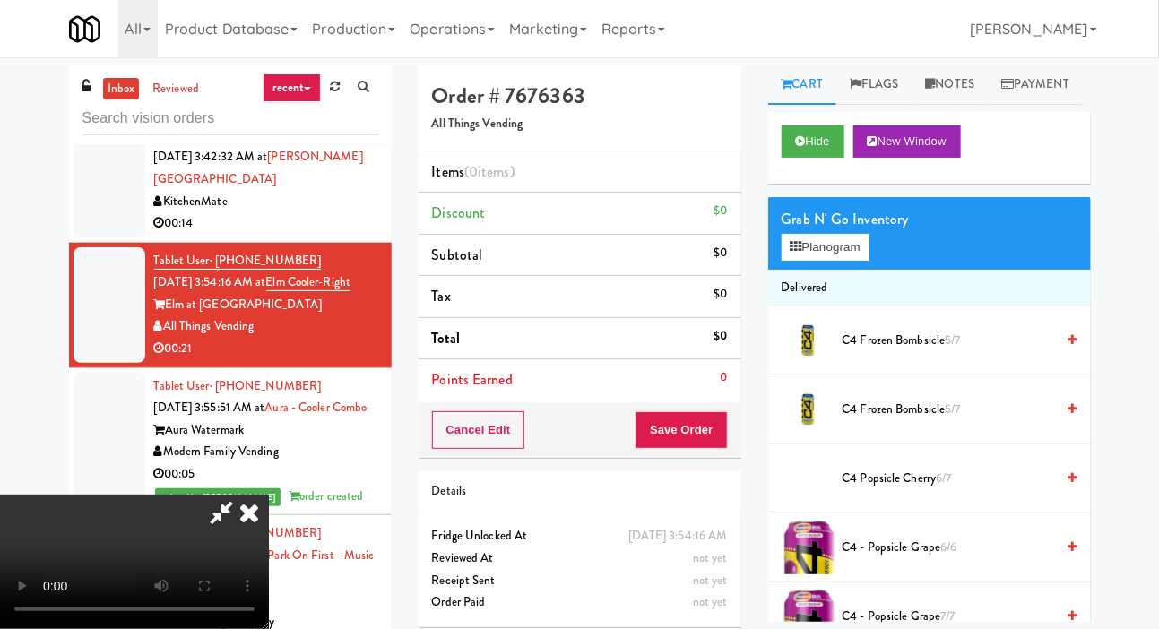
scroll to position [65, 0]
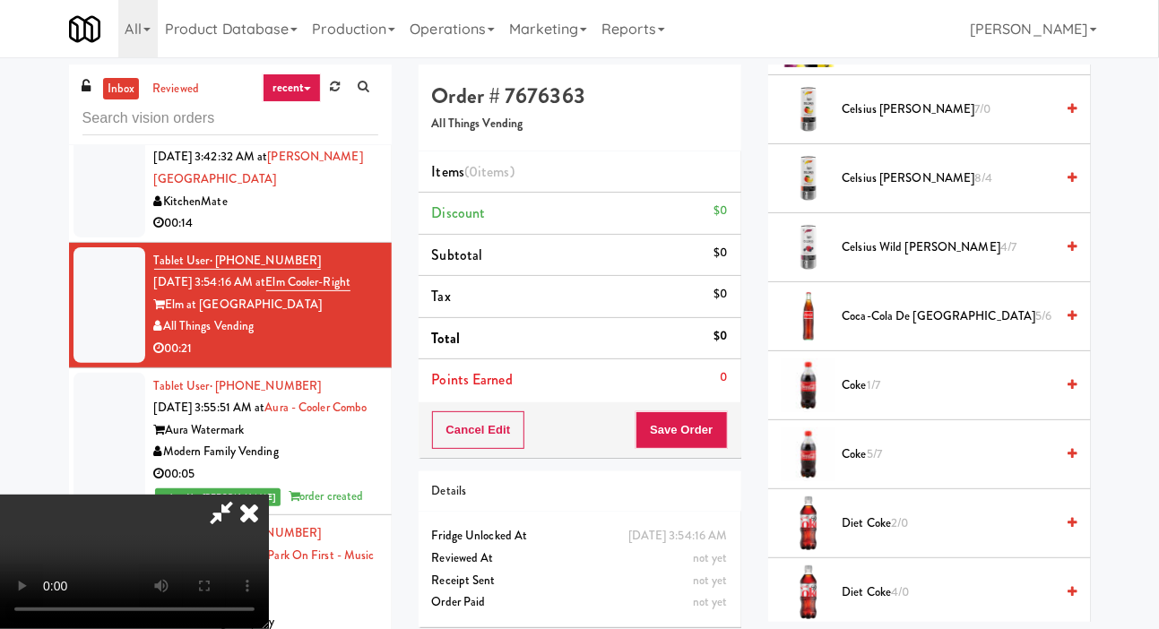
click at [929, 397] on span "Coke 1/7" at bounding box center [948, 386] width 212 height 22
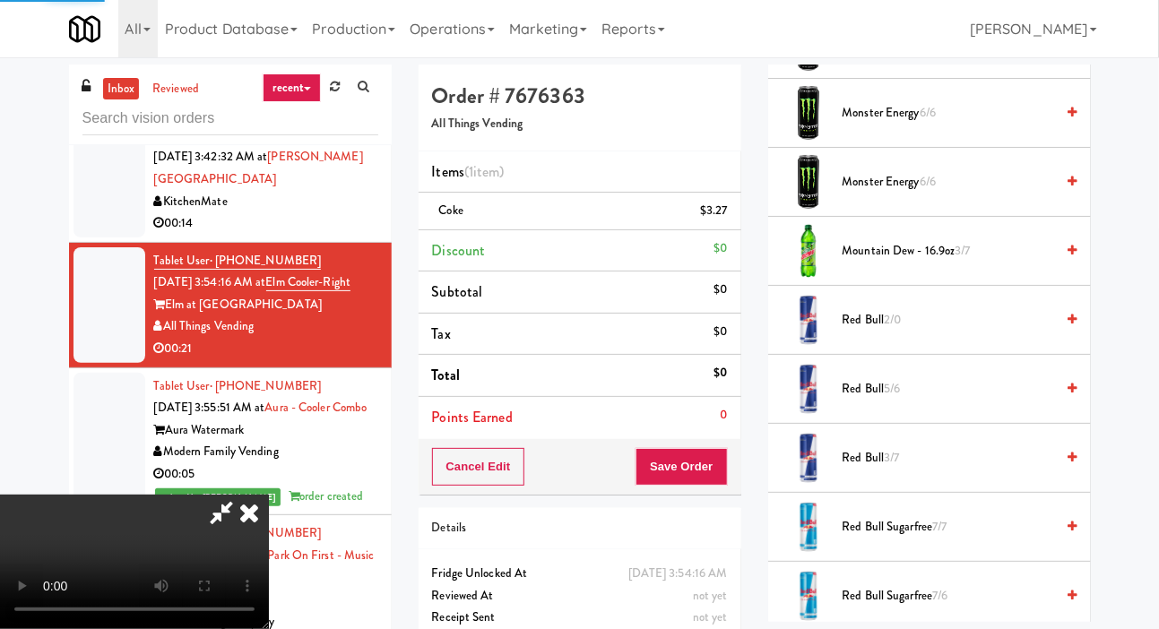
scroll to position [1604, 0]
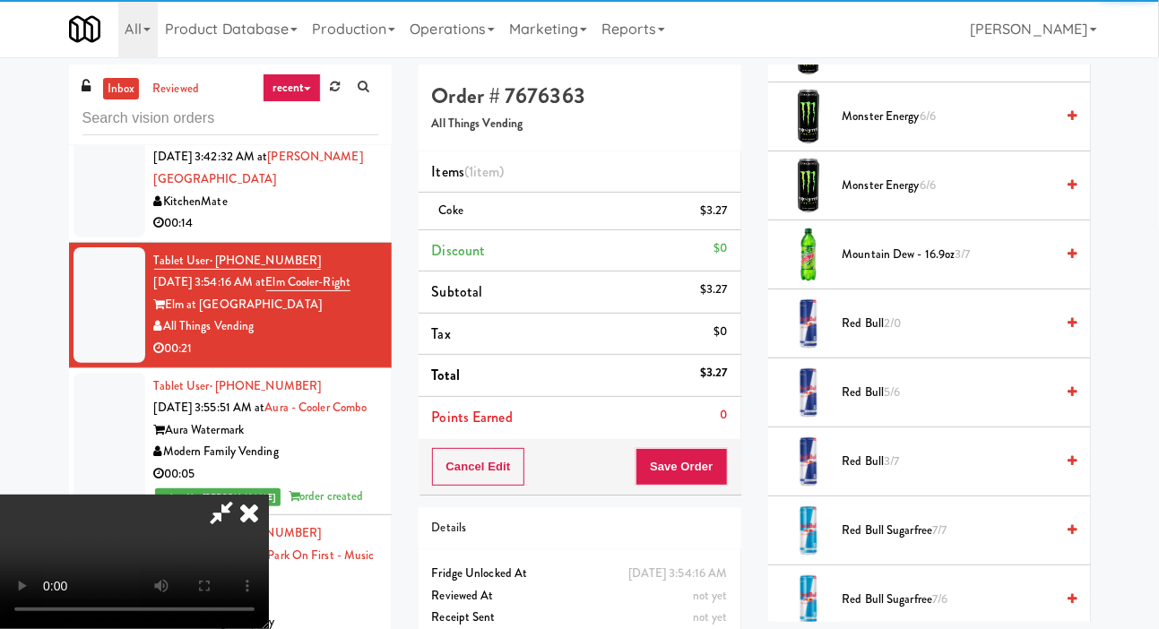
click at [980, 266] on span "Mountain Dew - 16.9oz 3/7" at bounding box center [948, 255] width 212 height 22
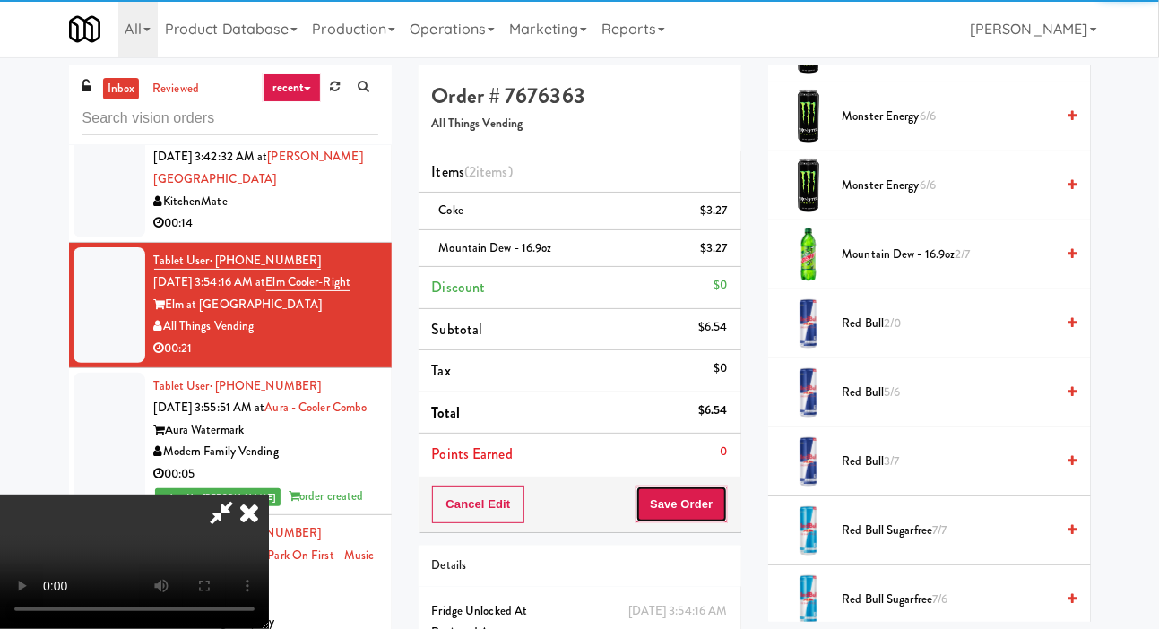
click at [718, 487] on button "Save Order" at bounding box center [680, 505] width 91 height 38
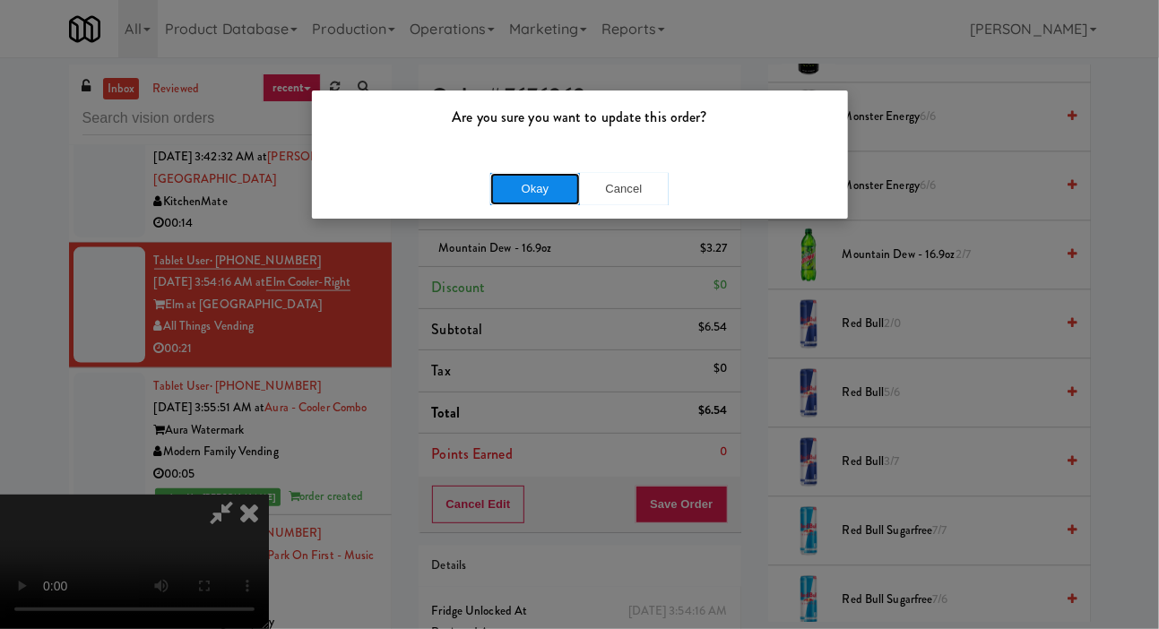
click at [501, 201] on button "Okay" at bounding box center [535, 189] width 90 height 32
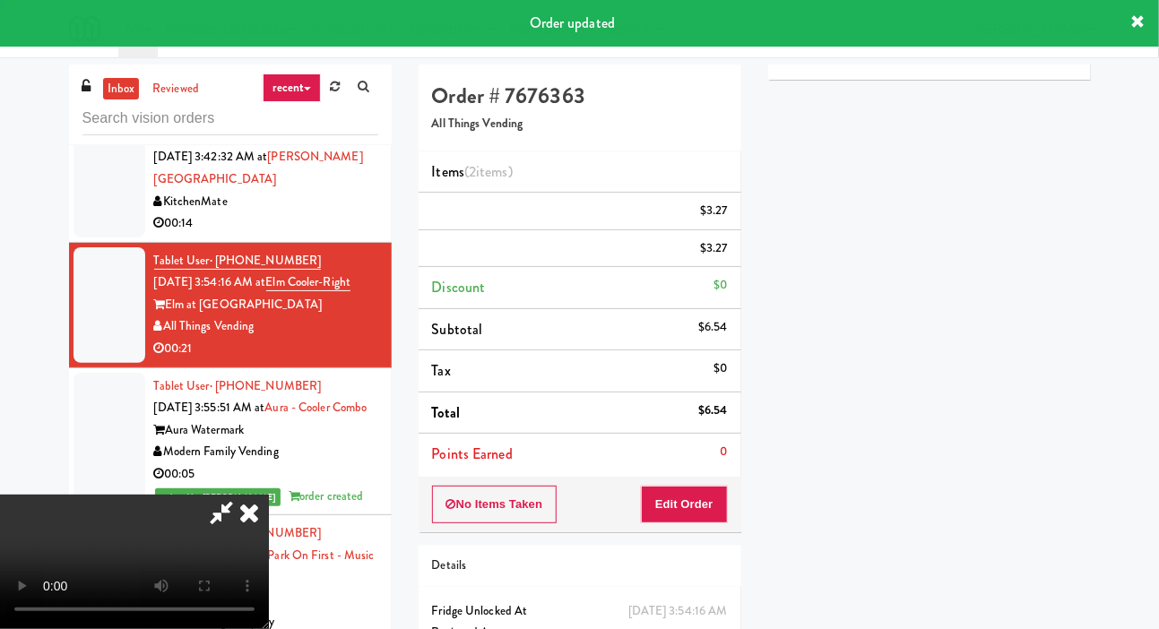
scroll to position [0, 0]
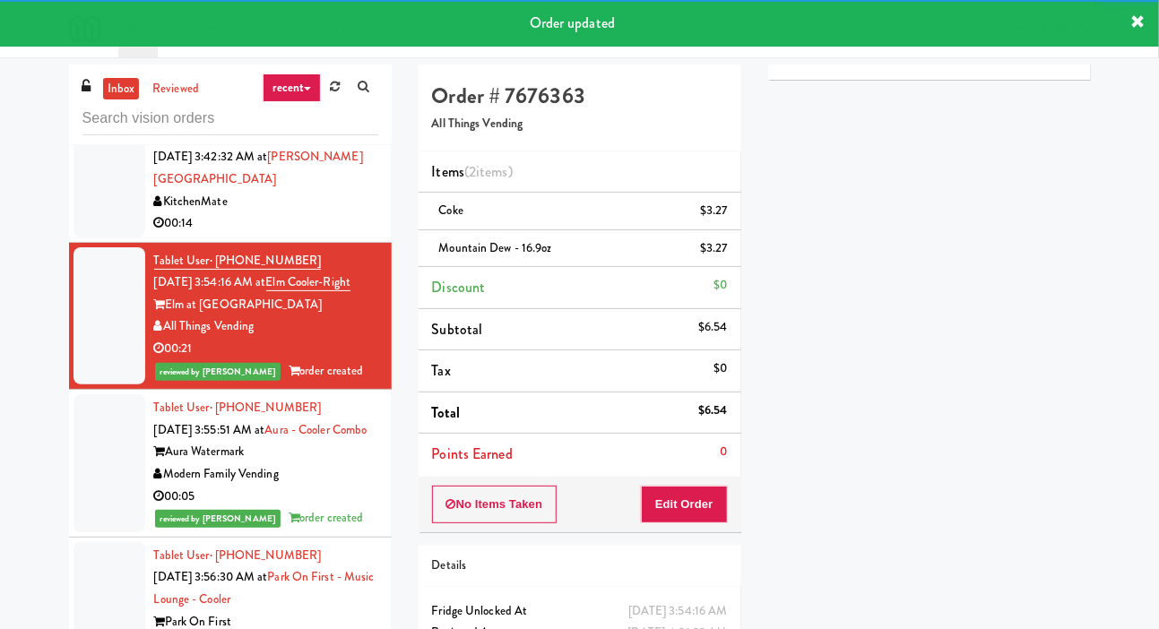
click at [88, 208] on div at bounding box center [109, 180] width 72 height 116
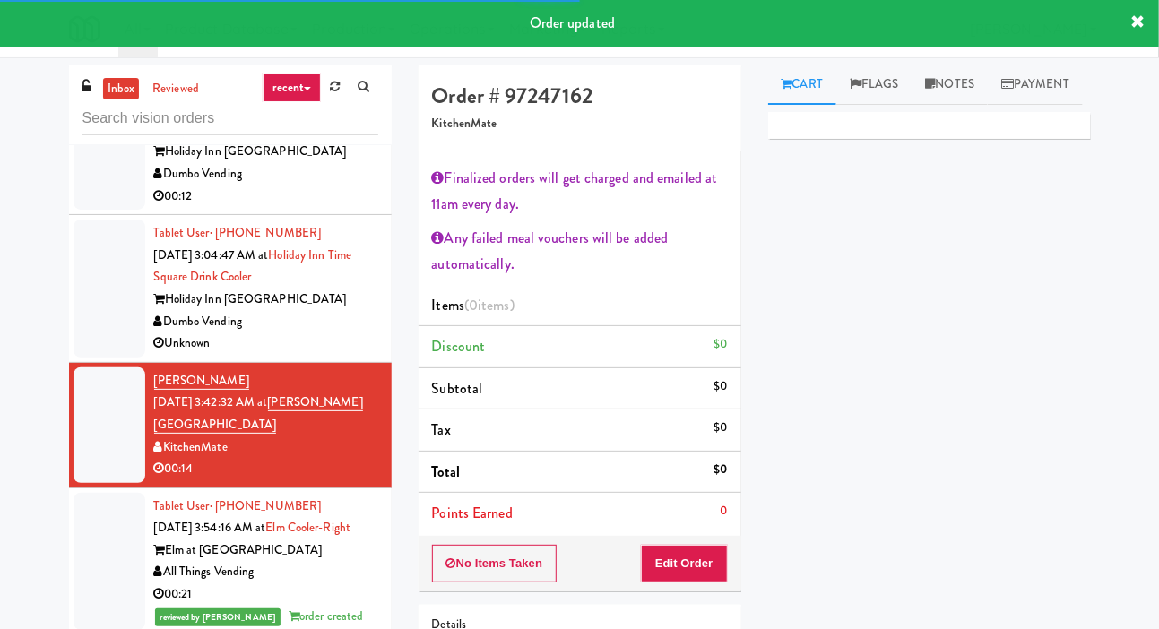
scroll to position [747, 0]
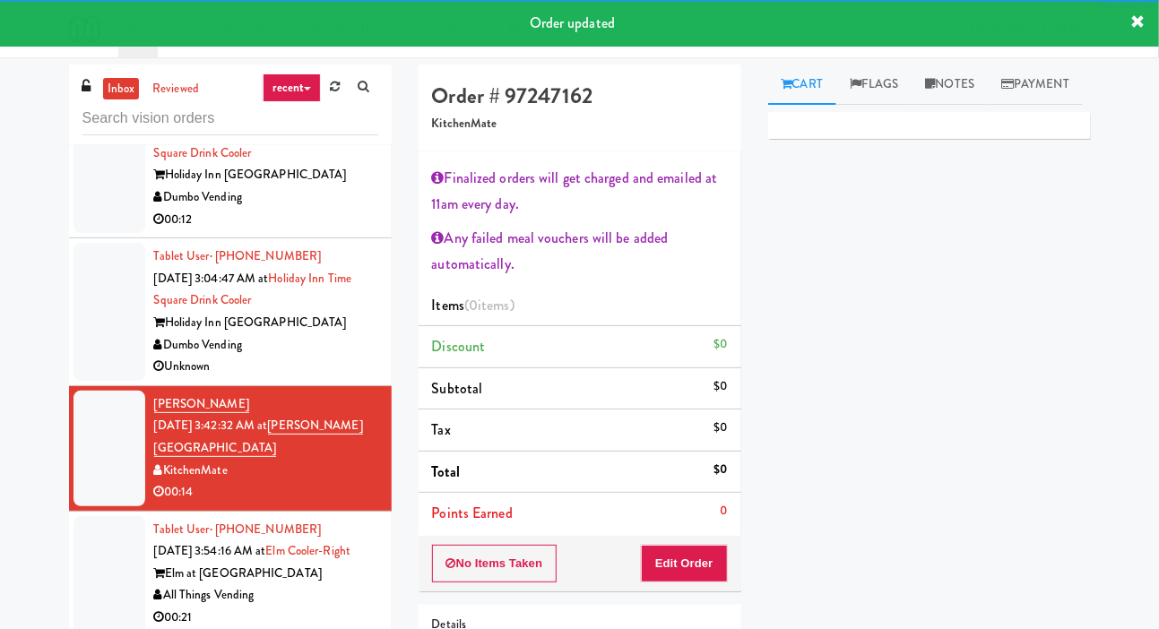
click at [90, 321] on div at bounding box center [109, 312] width 72 height 138
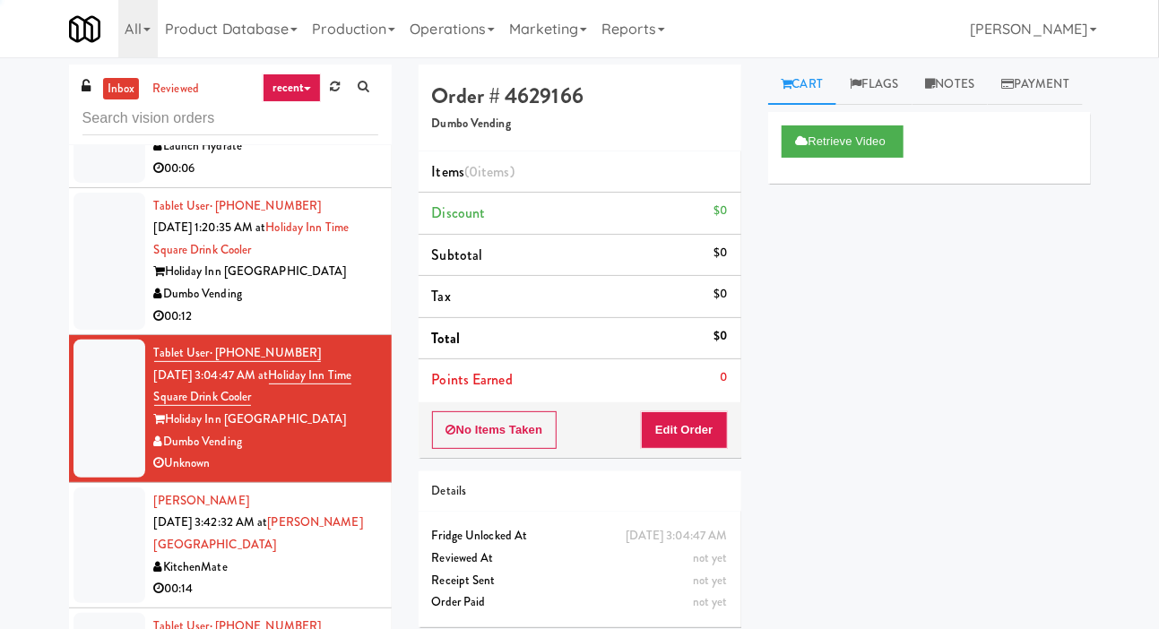
scroll to position [650, 0]
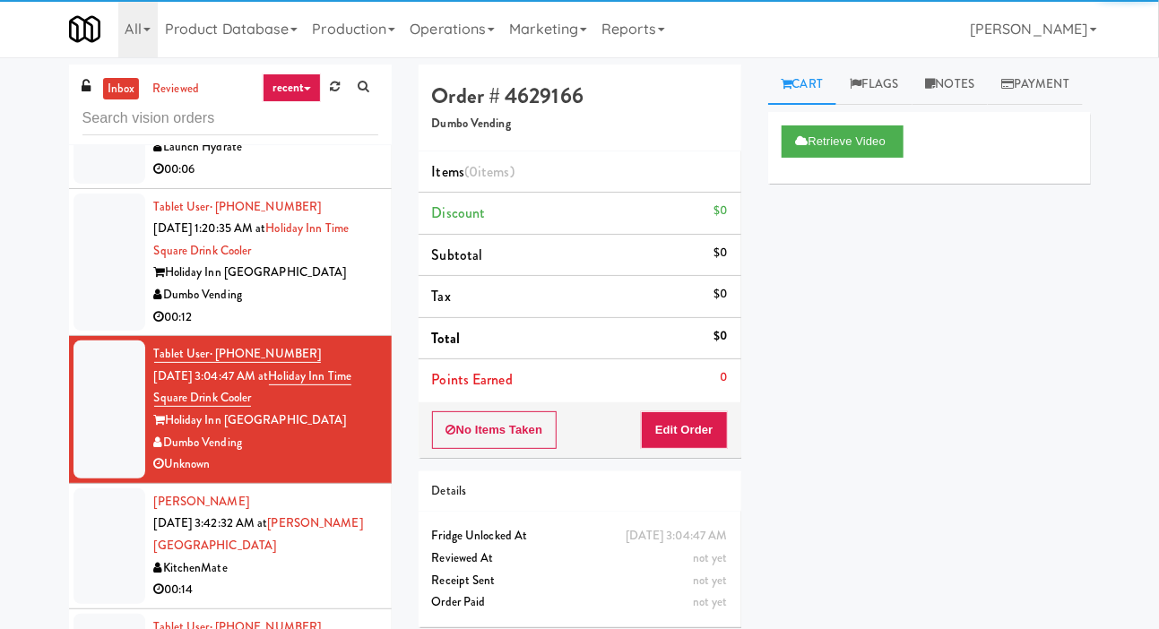
click at [82, 298] on div at bounding box center [109, 263] width 72 height 138
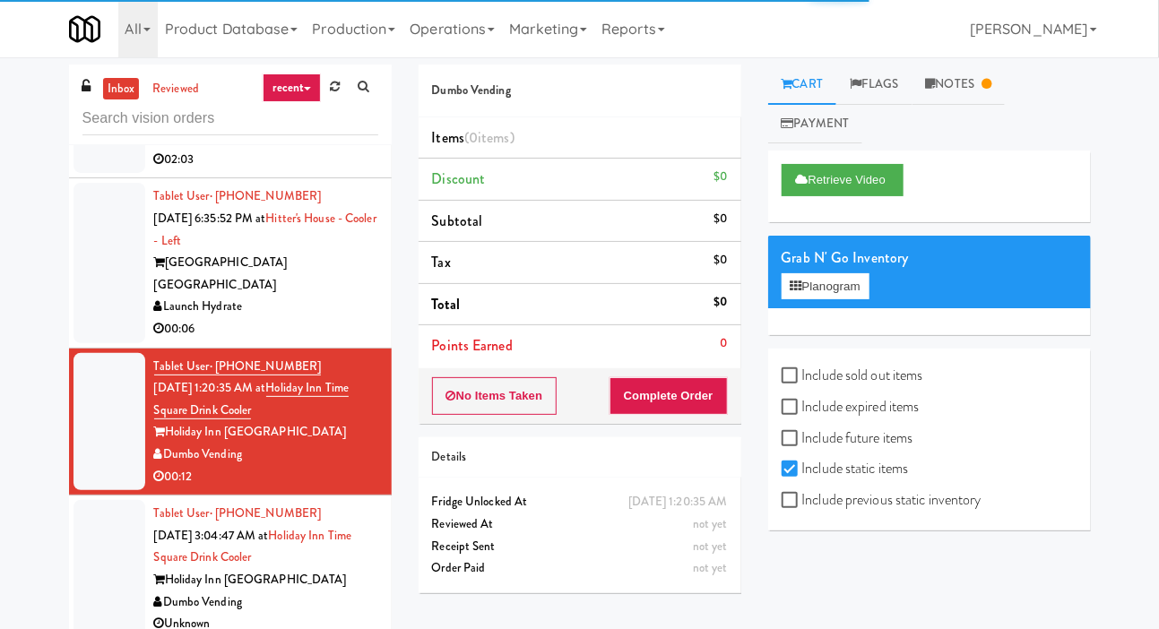
scroll to position [453, 0]
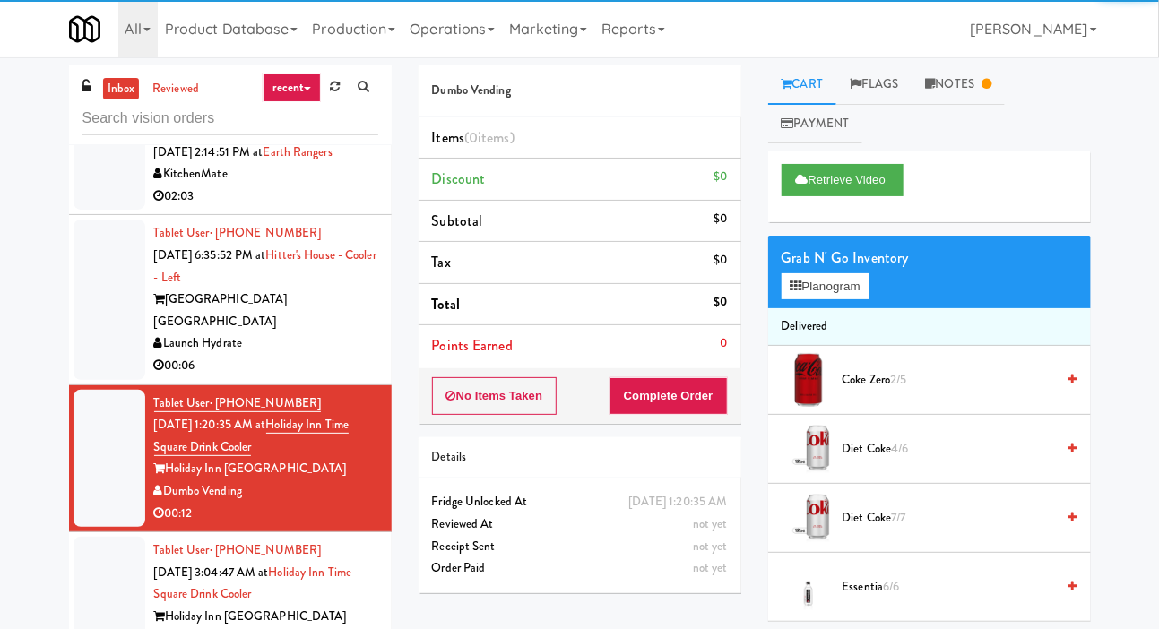
click at [91, 332] on div at bounding box center [109, 300] width 72 height 160
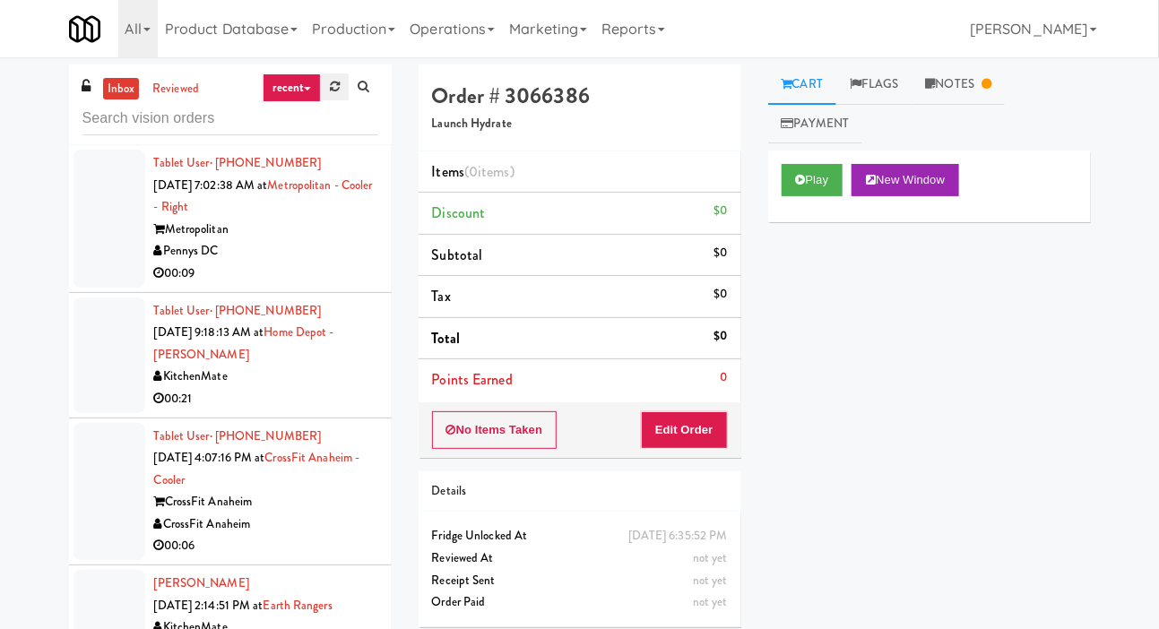
click at [339, 99] on link at bounding box center [335, 86] width 28 height 27
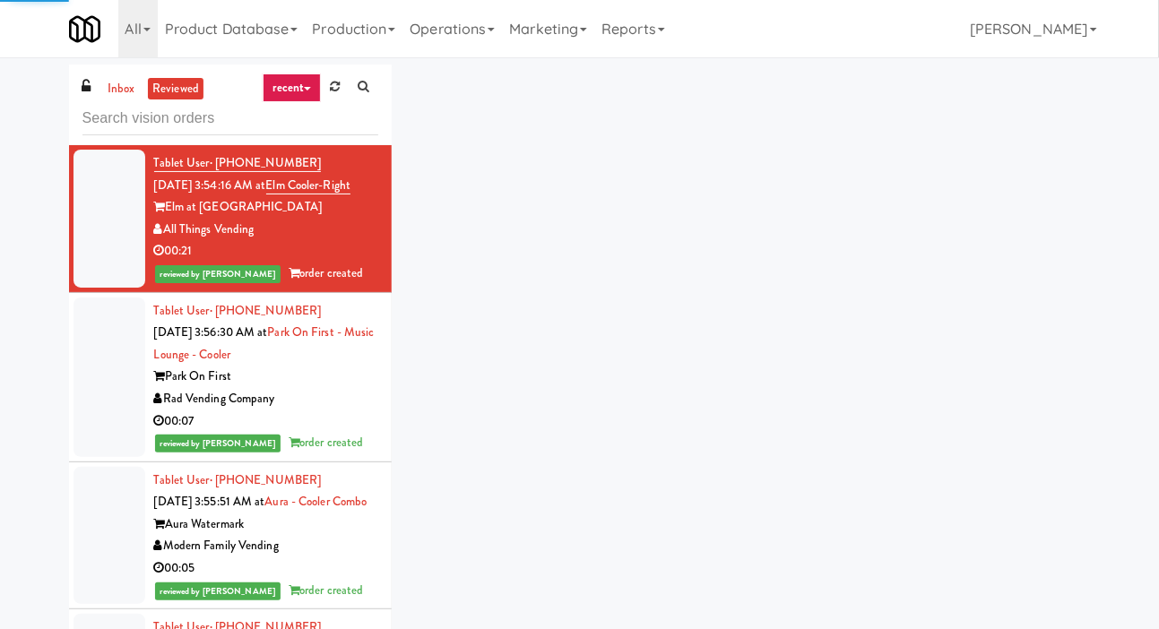
click at [14, 244] on div "inbox reviewed recent all unclear take inventory issue suspicious failed recent…" at bounding box center [579, 381] width 1159 height 632
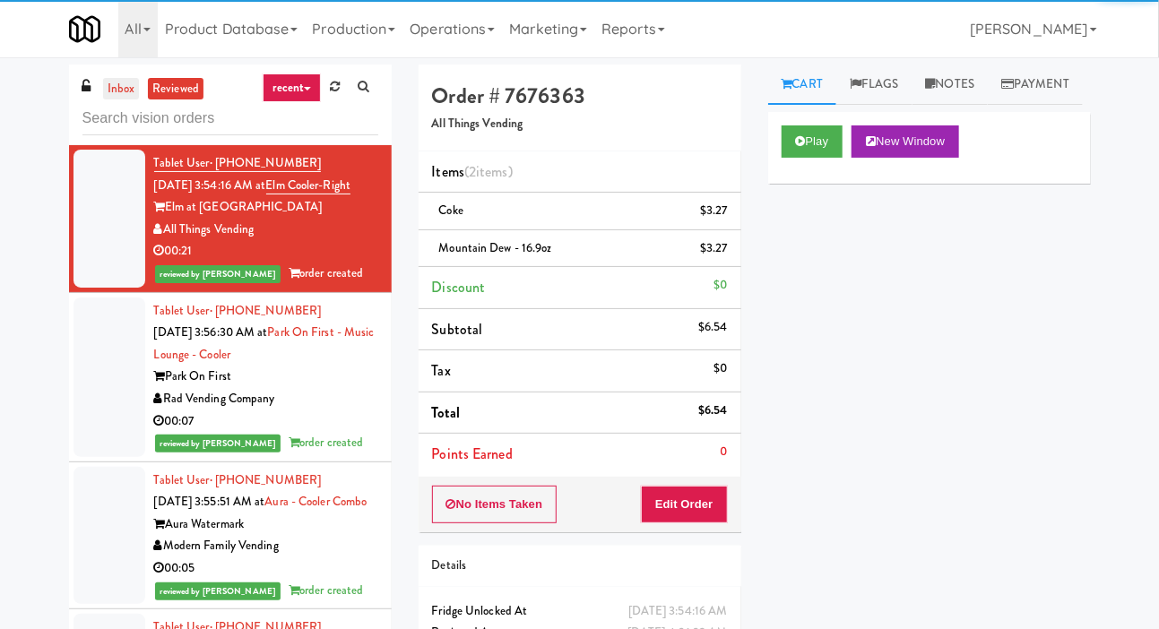
click at [115, 94] on link "inbox" at bounding box center [121, 89] width 37 height 22
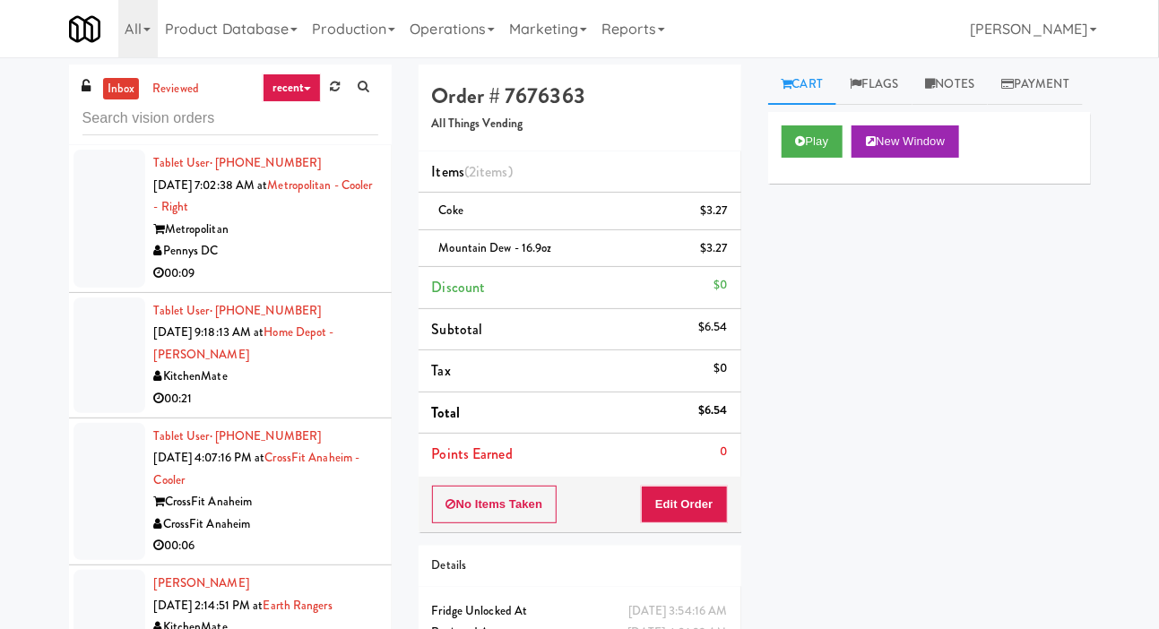
click at [13, 233] on div "inbox reviewed recent all unclear take inventory issue suspicious failed recent…" at bounding box center [579, 390] width 1159 height 651
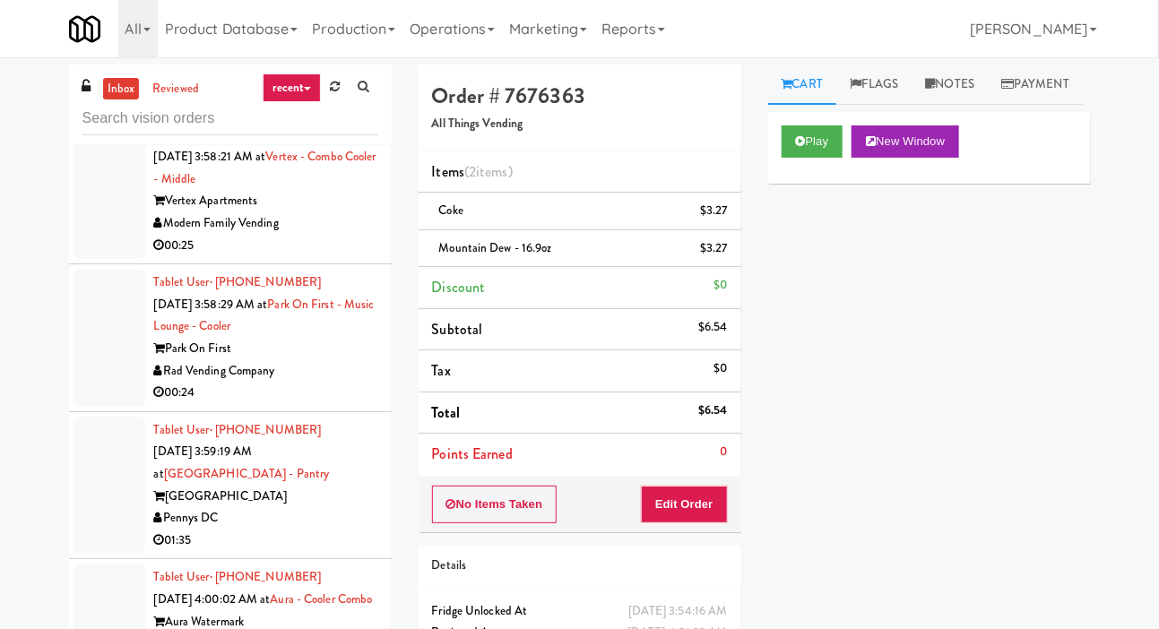
scroll to position [10, 0]
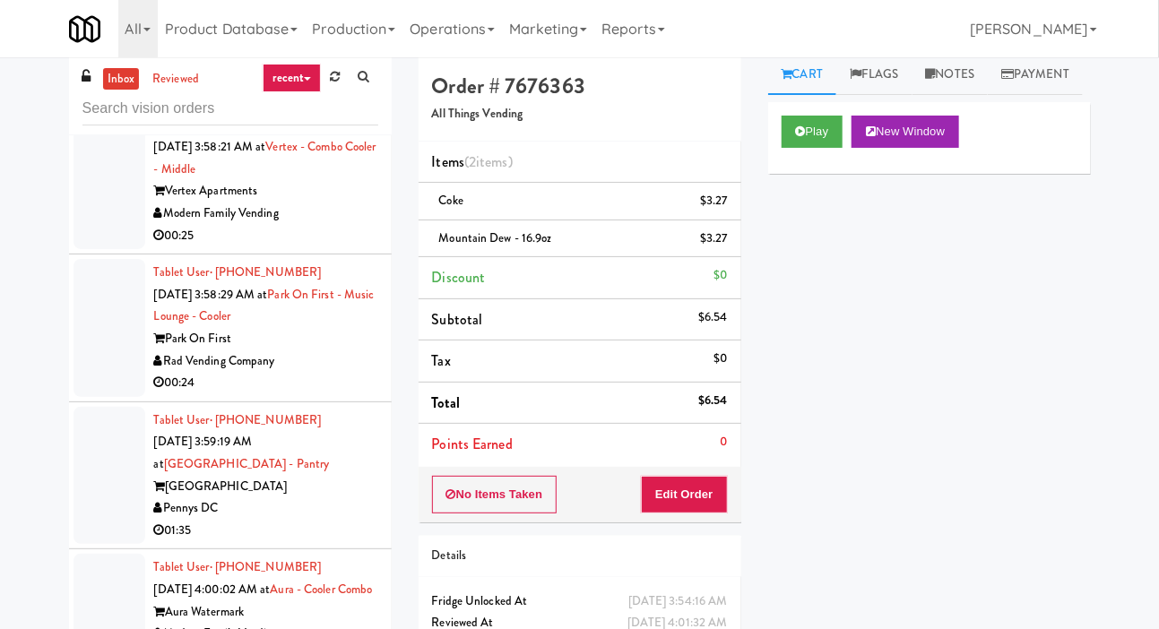
click at [82, 407] on div at bounding box center [109, 476] width 72 height 138
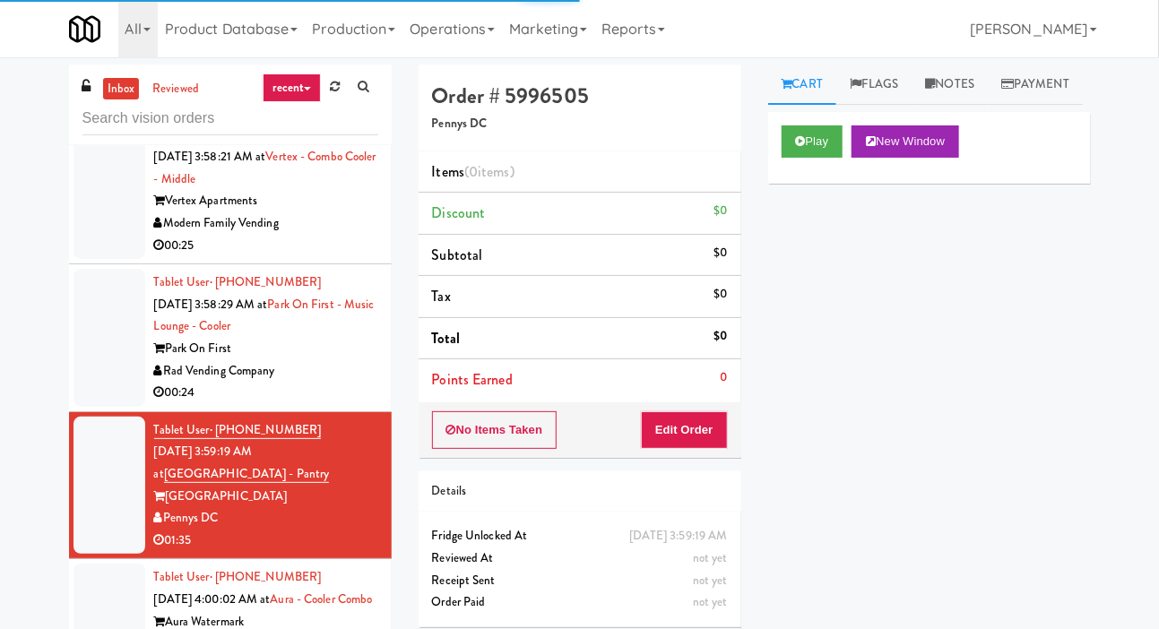
click at [95, 589] on div at bounding box center [109, 622] width 72 height 116
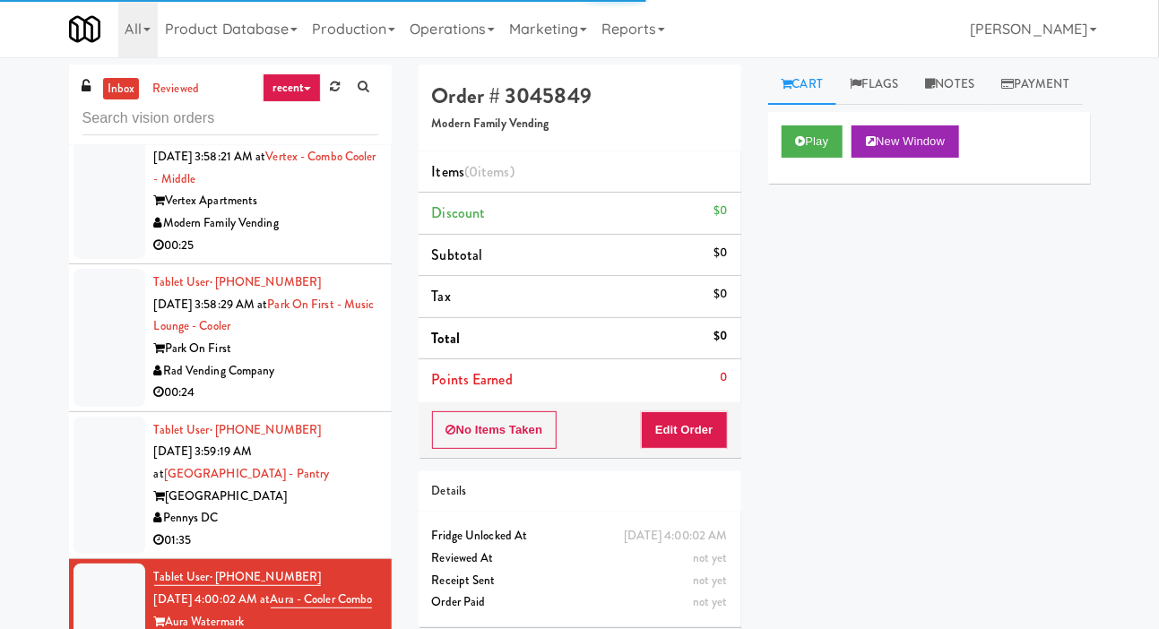
click at [15, 375] on div "inbox reviewed recent all unclear take inventory issue suspicious failed recent…" at bounding box center [579, 381] width 1159 height 632
click at [95, 434] on div at bounding box center [109, 486] width 72 height 138
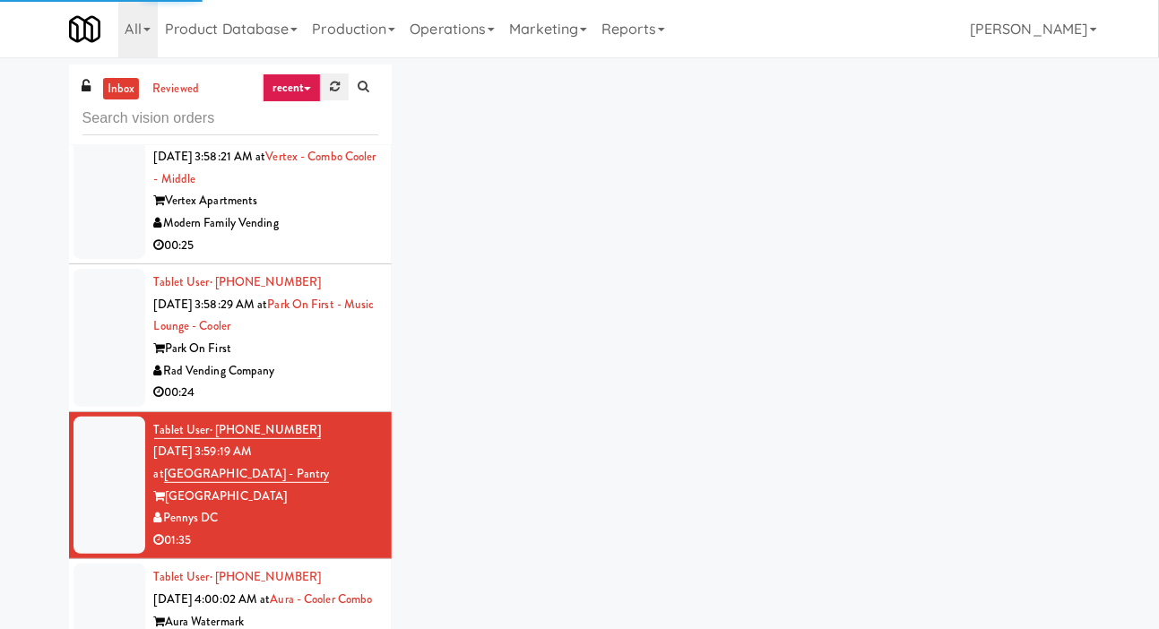
click at [333, 91] on icon at bounding box center [335, 87] width 10 height 12
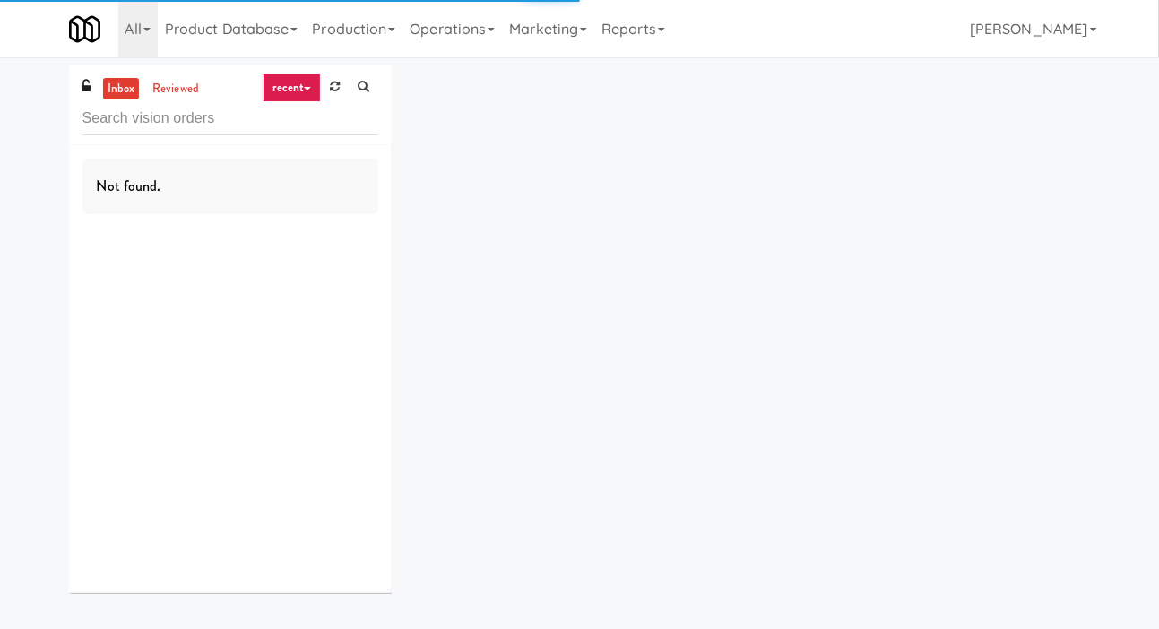
click at [11, 214] on div "inbox reviewed recent all unclear take inventory issue suspicious failed recent…" at bounding box center [579, 336] width 1159 height 542
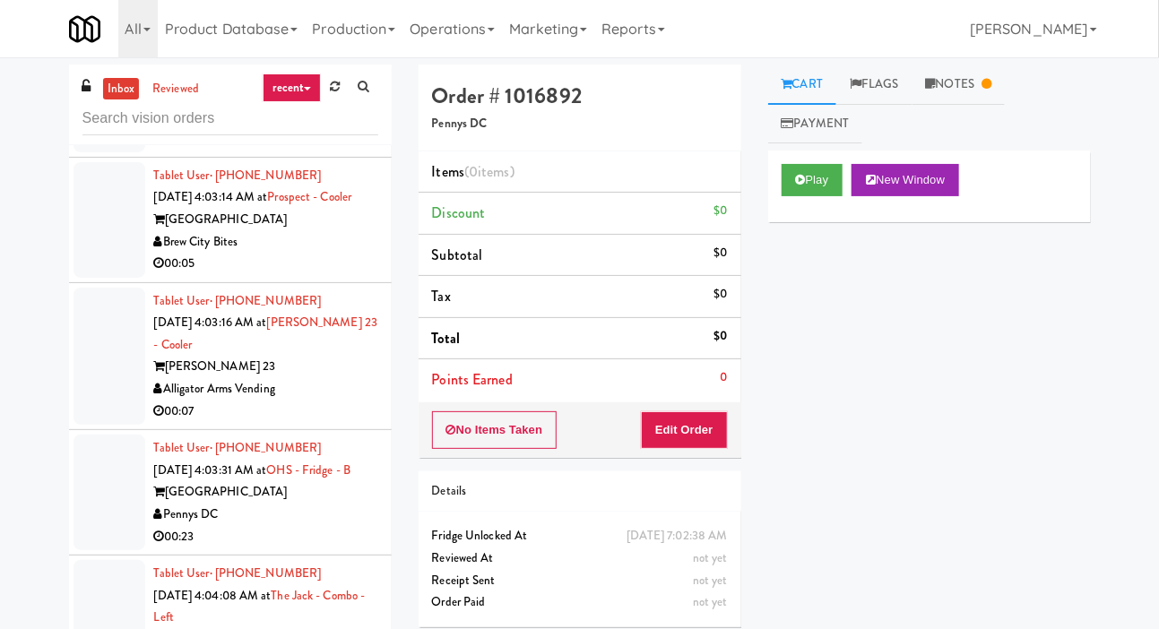
scroll to position [1856, 0]
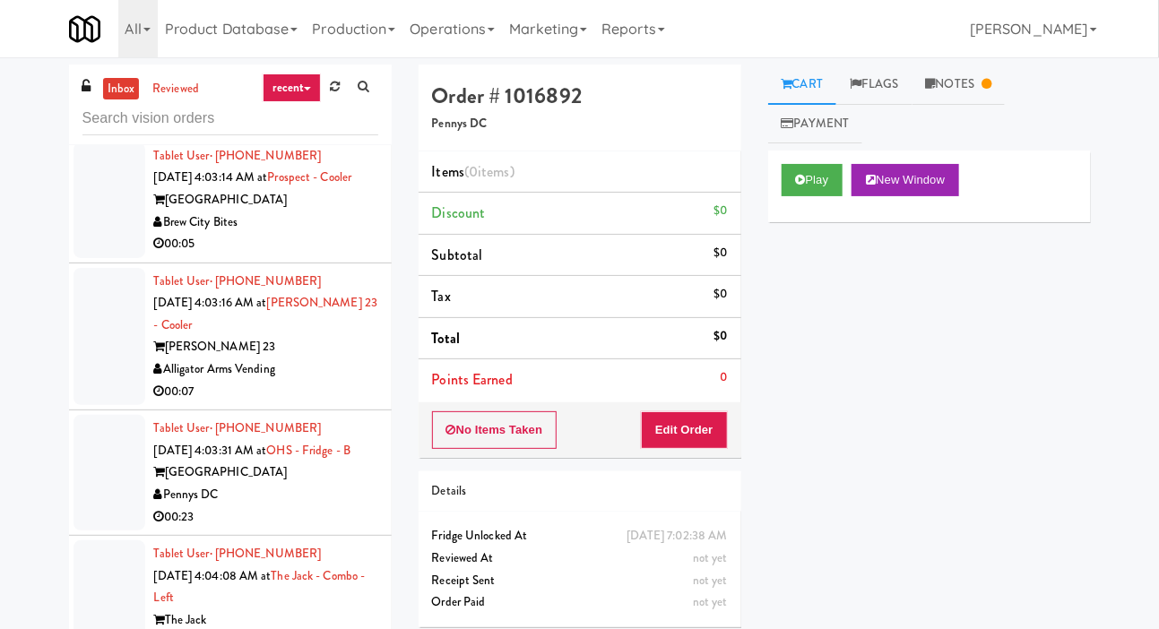
click at [100, 589] on div at bounding box center [109, 609] width 72 height 138
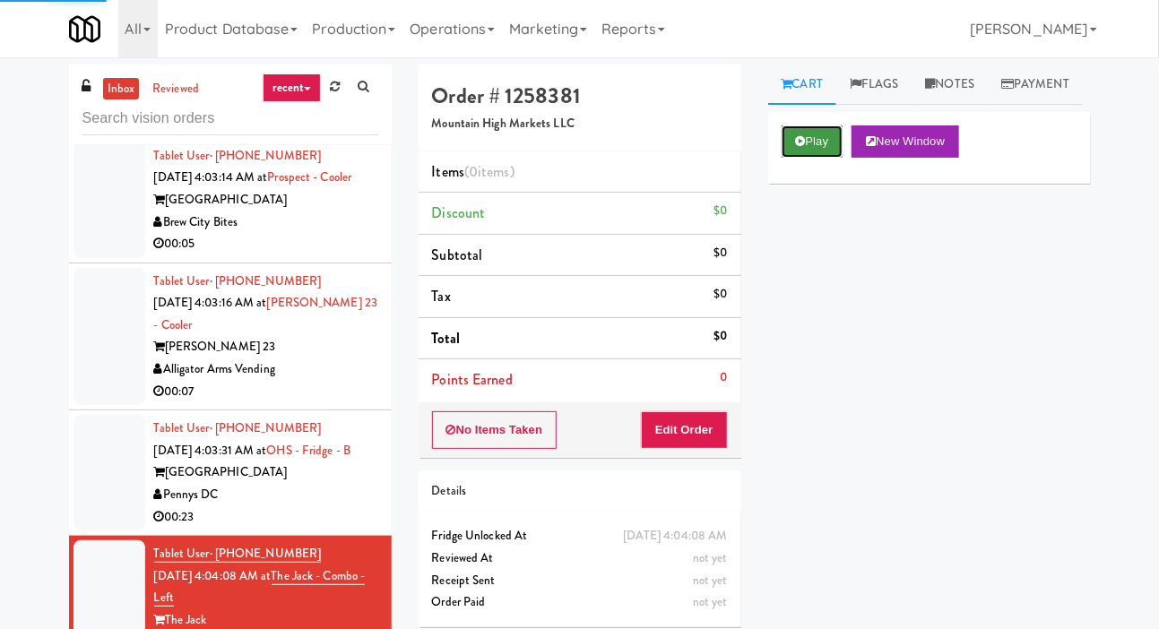
click at [806, 158] on button "Play" at bounding box center [812, 141] width 62 height 32
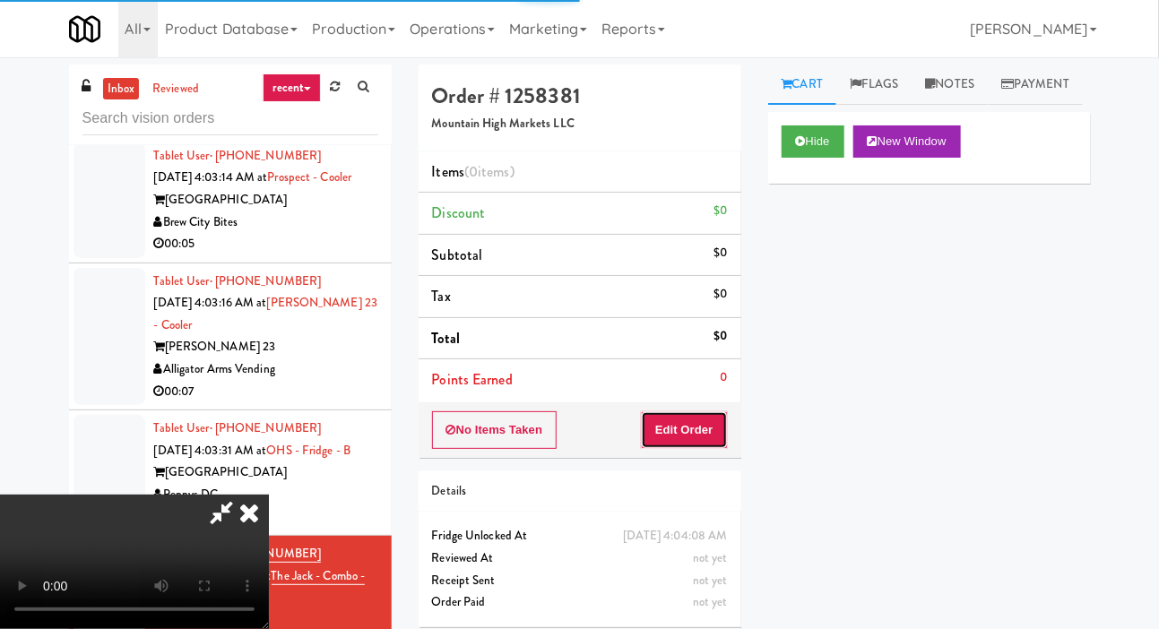
click at [723, 434] on button "Edit Order" at bounding box center [684, 430] width 87 height 38
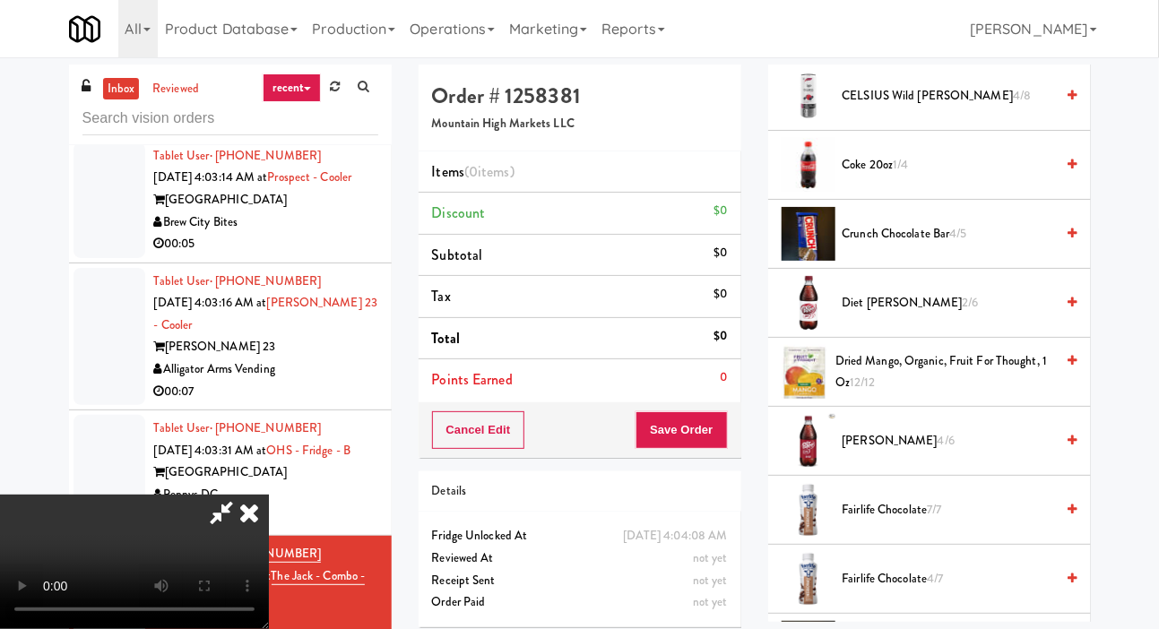
scroll to position [542, 0]
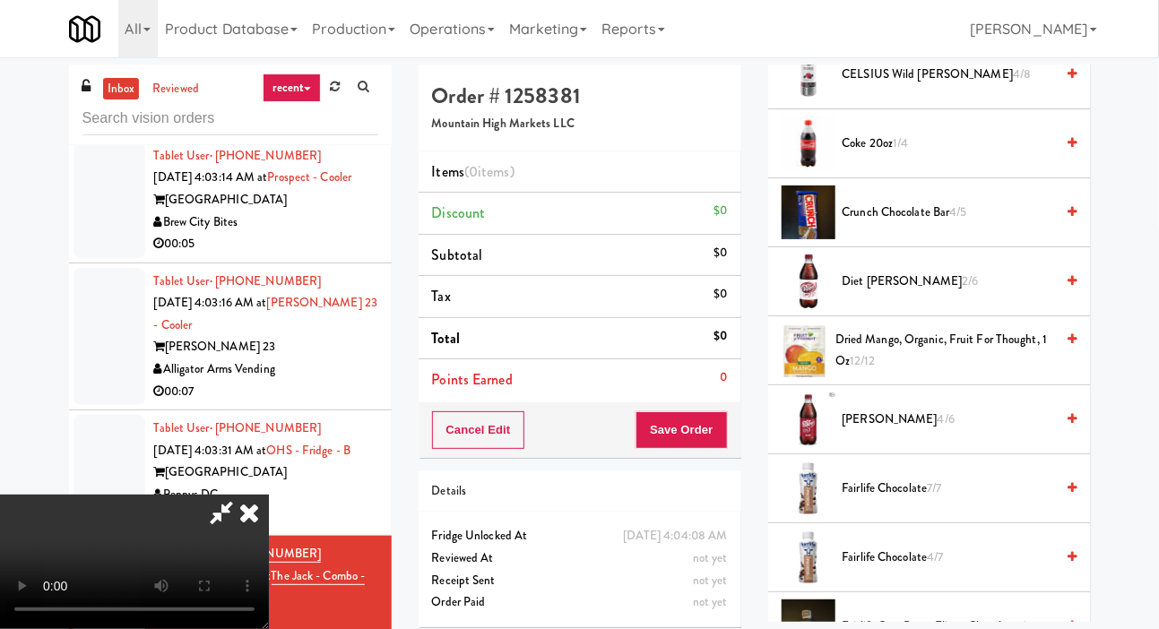
click at [973, 293] on span "Diet [PERSON_NAME] 2/6" at bounding box center [948, 282] width 212 height 22
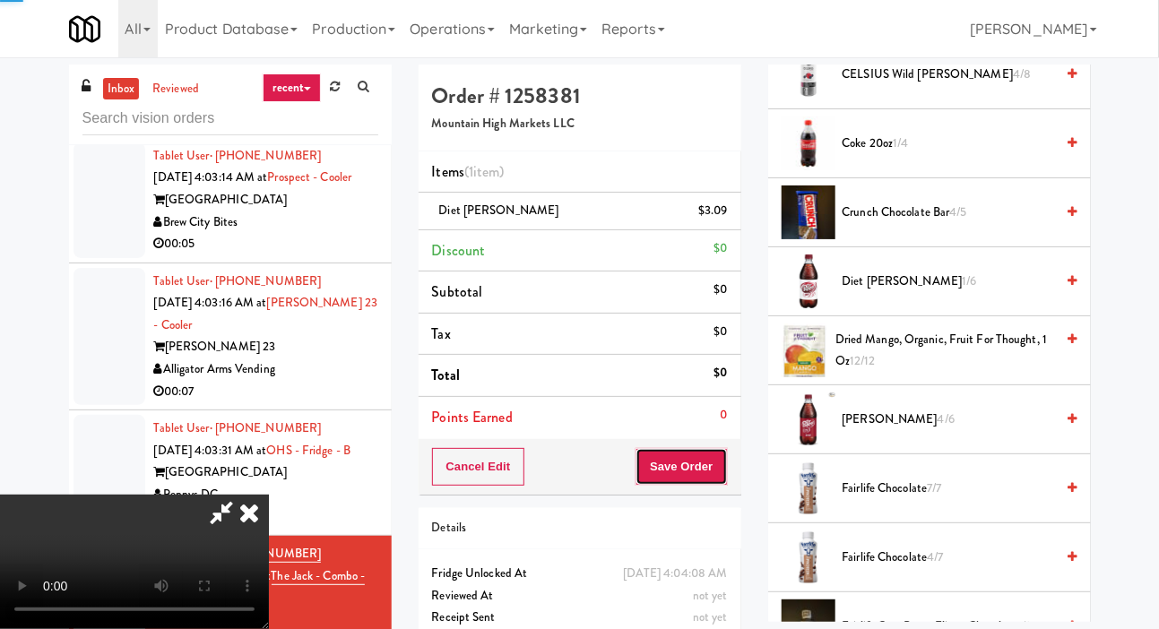
click at [727, 459] on button "Save Order" at bounding box center [680, 467] width 91 height 38
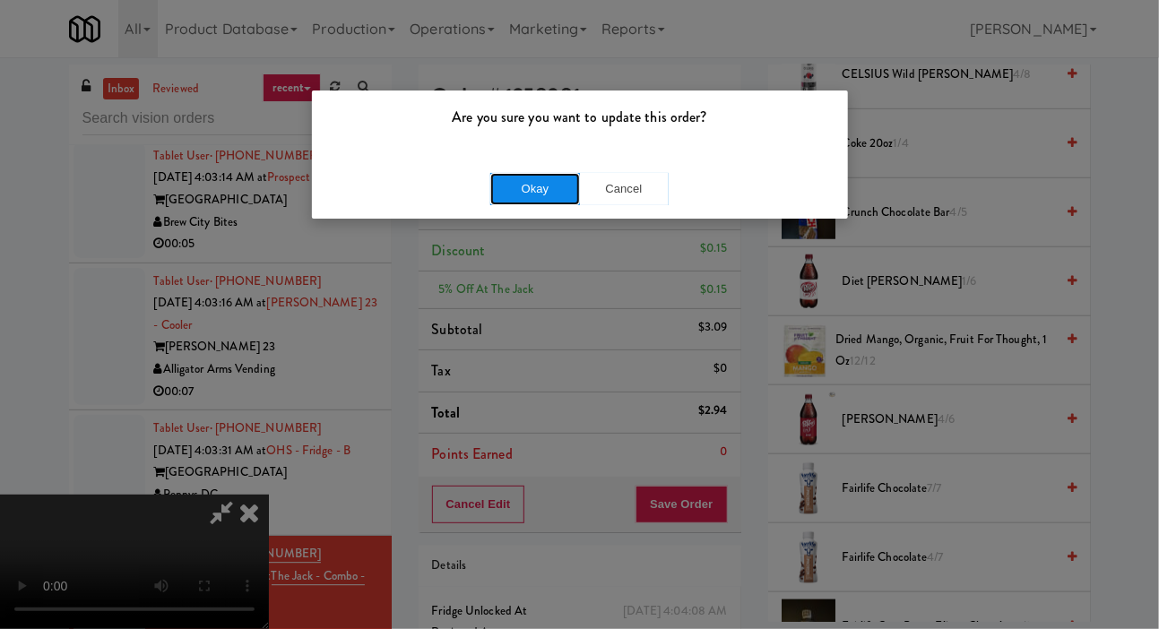
click at [500, 195] on button "Okay" at bounding box center [535, 189] width 90 height 32
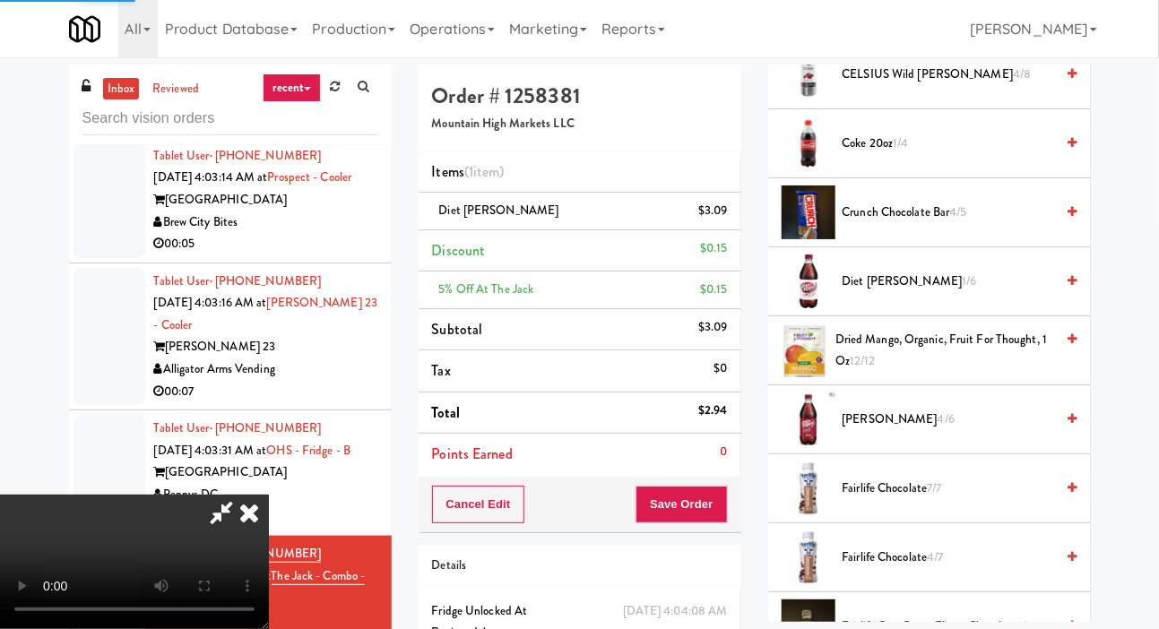
scroll to position [104, 0]
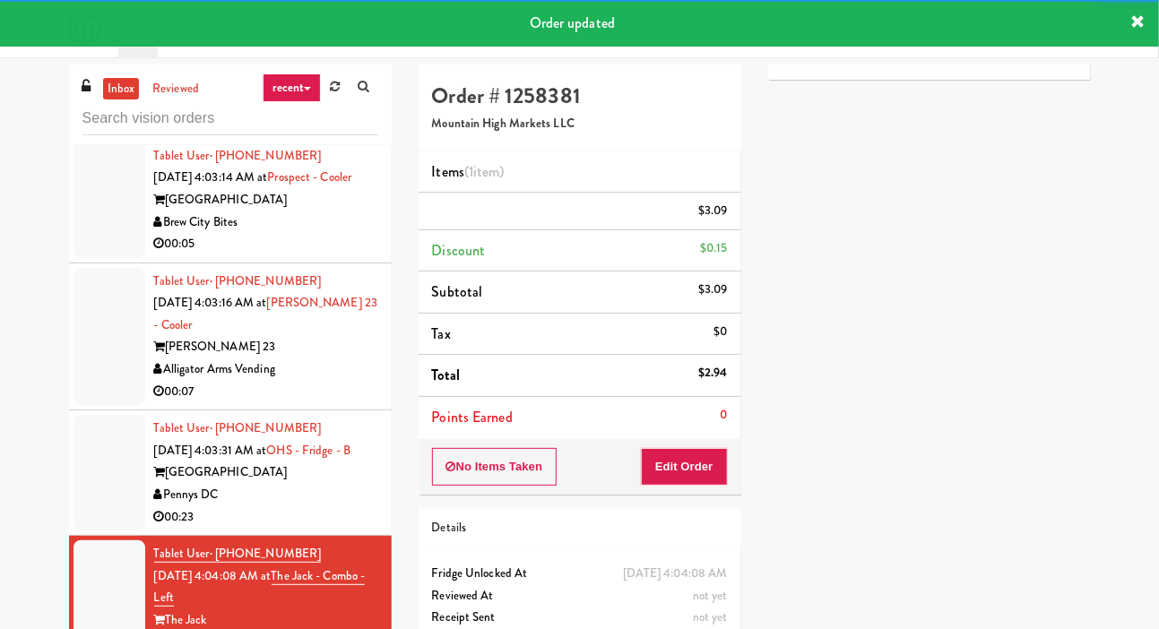
click at [105, 477] on div at bounding box center [109, 473] width 72 height 116
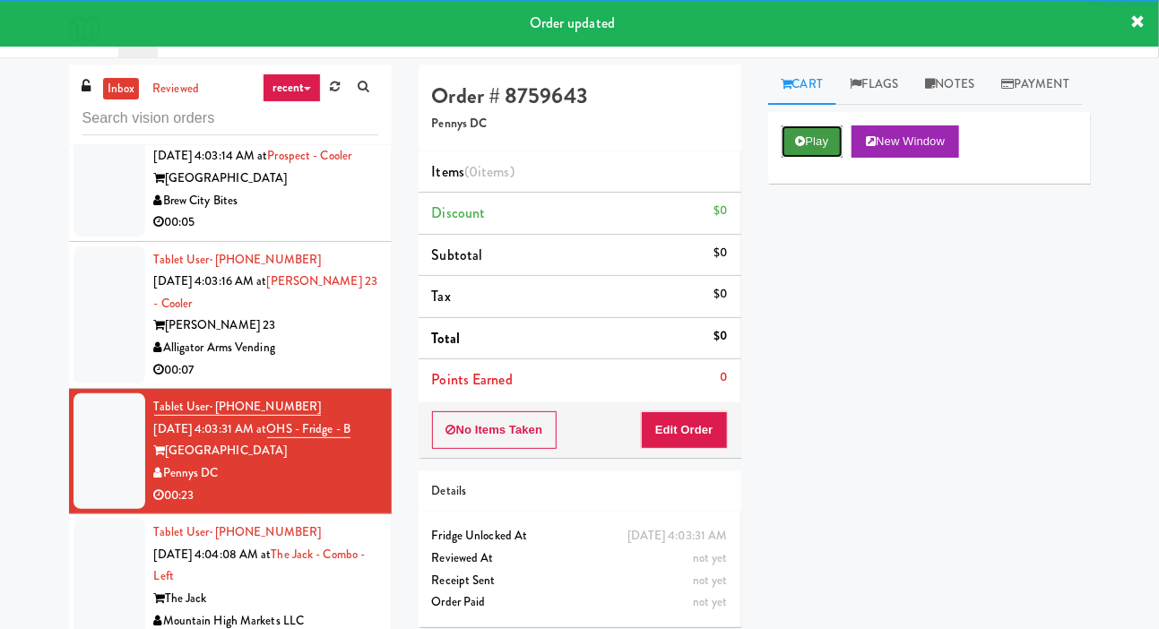
click at [802, 147] on icon at bounding box center [801, 141] width 10 height 12
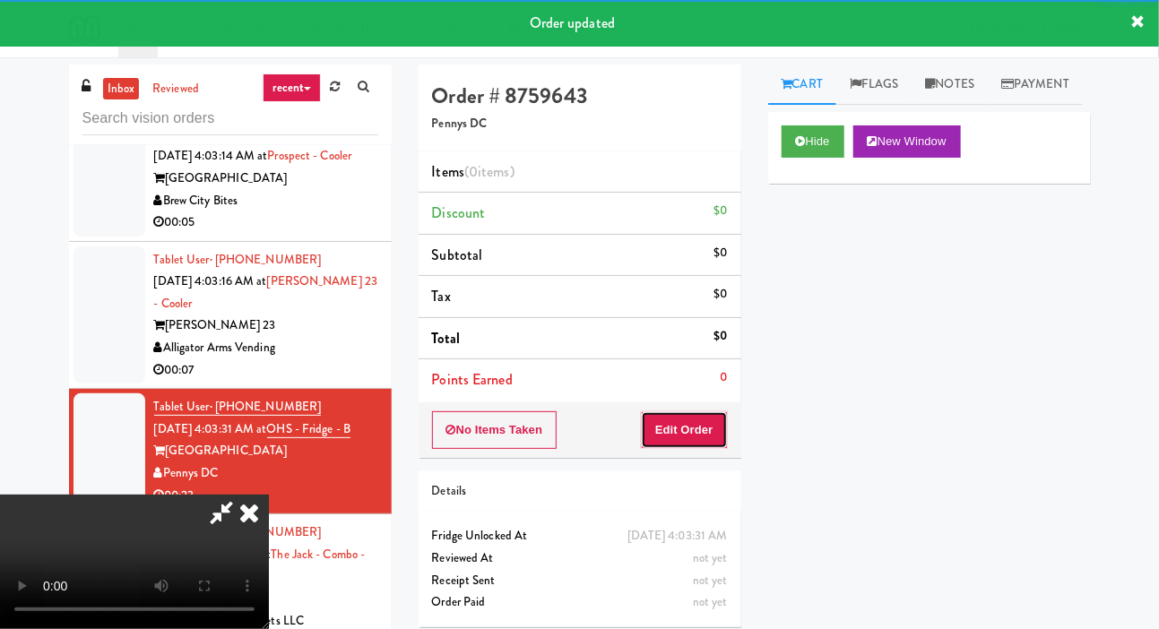
click at [697, 417] on button "Edit Order" at bounding box center [684, 430] width 87 height 38
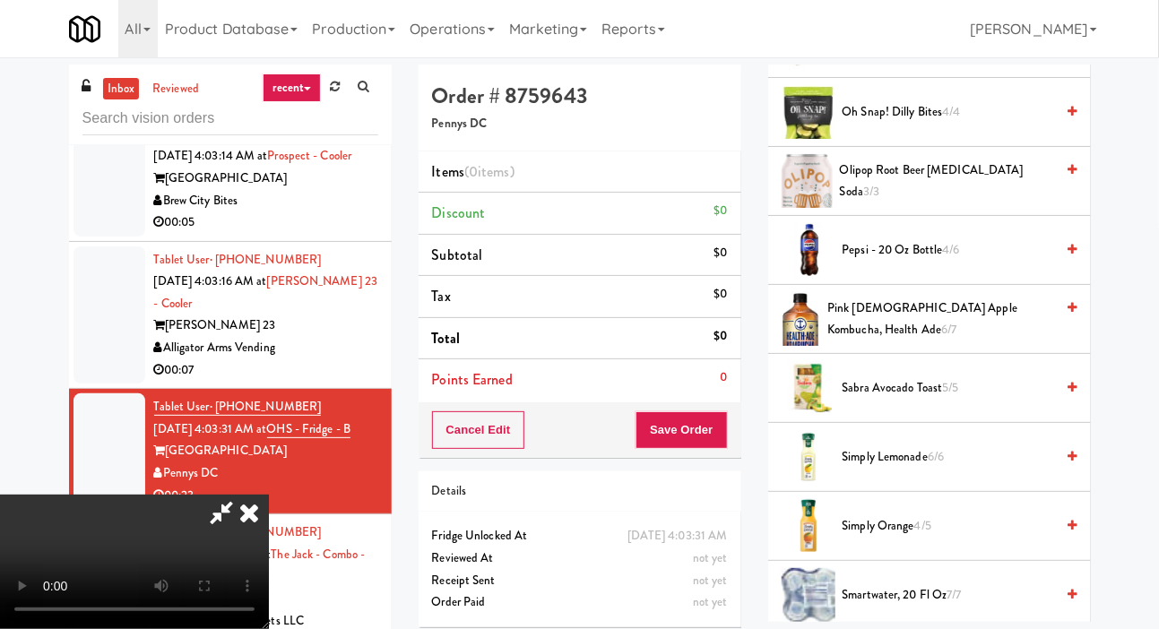
scroll to position [1727, 0]
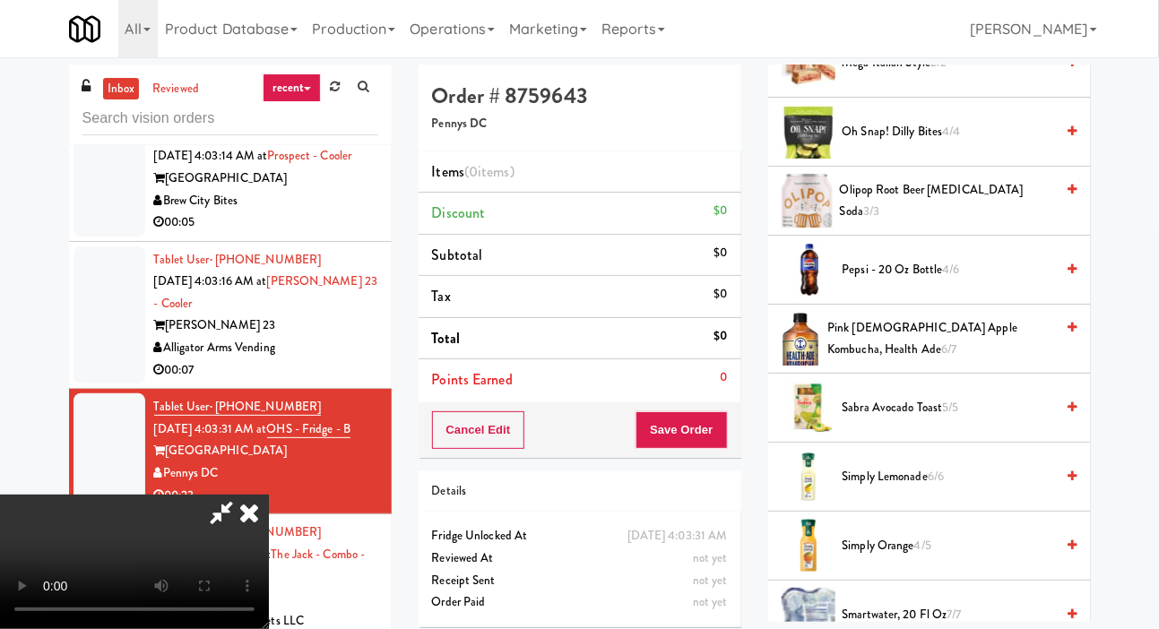
click at [990, 281] on span "Pepsi - 20 oz bottle 4/6" at bounding box center [948, 270] width 212 height 22
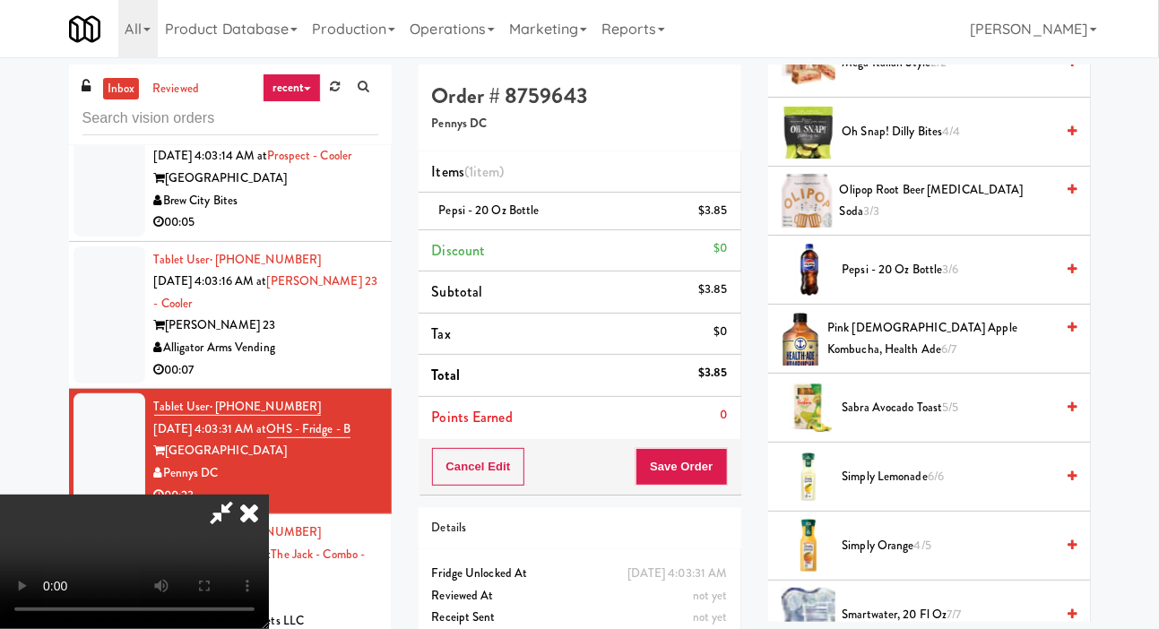
click at [1005, 143] on span "Oh Snap! Dilly Bites 4/4" at bounding box center [948, 132] width 212 height 22
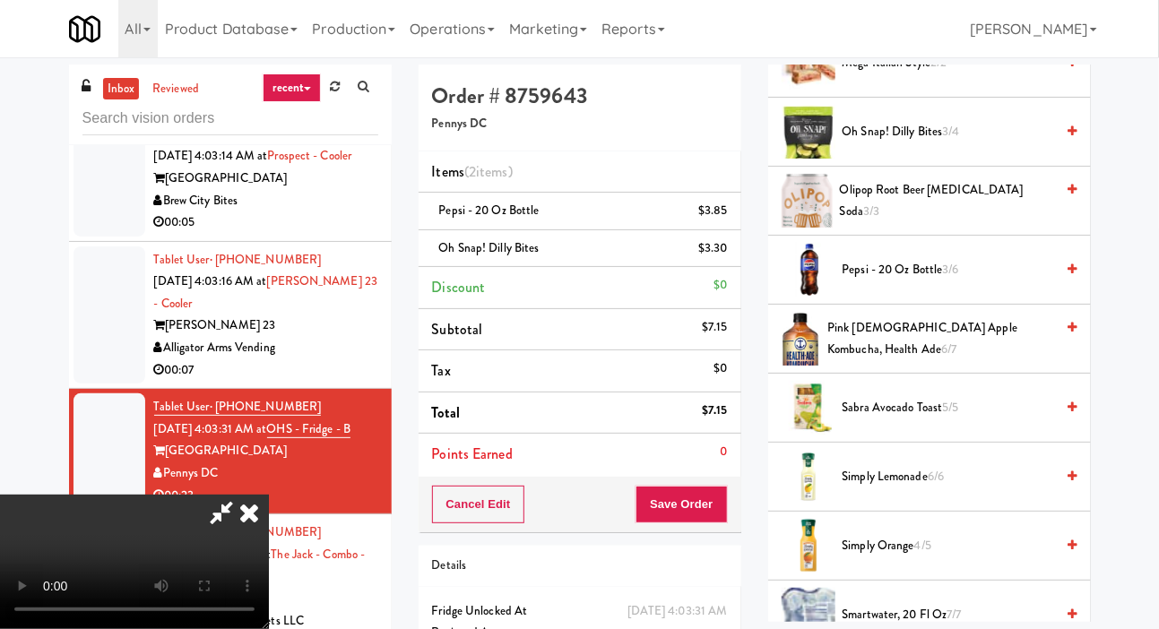
scroll to position [0, 0]
click at [1012, 143] on span "Oh Snap! Dilly Bites 3/4" at bounding box center [948, 132] width 212 height 22
click at [724, 242] on div "$6.60" at bounding box center [713, 248] width 30 height 22
click at [728, 254] on icon at bounding box center [728, 255] width 9 height 12
click at [710, 488] on button "Save Order" at bounding box center [680, 505] width 91 height 38
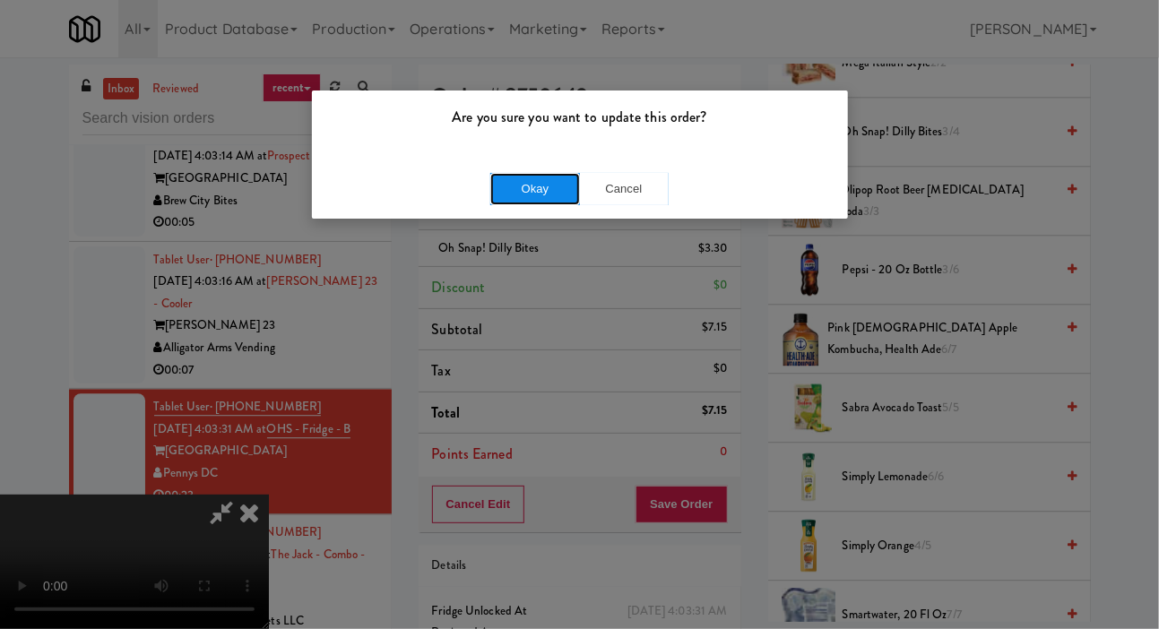
click at [508, 178] on button "Okay" at bounding box center [535, 189] width 90 height 32
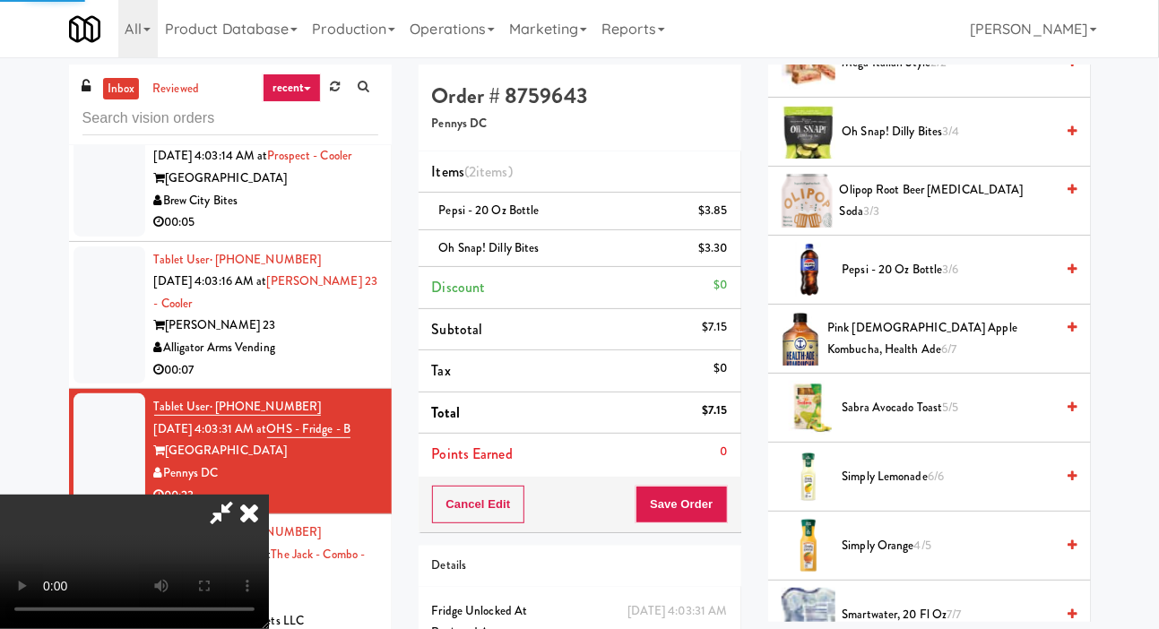
scroll to position [104, 0]
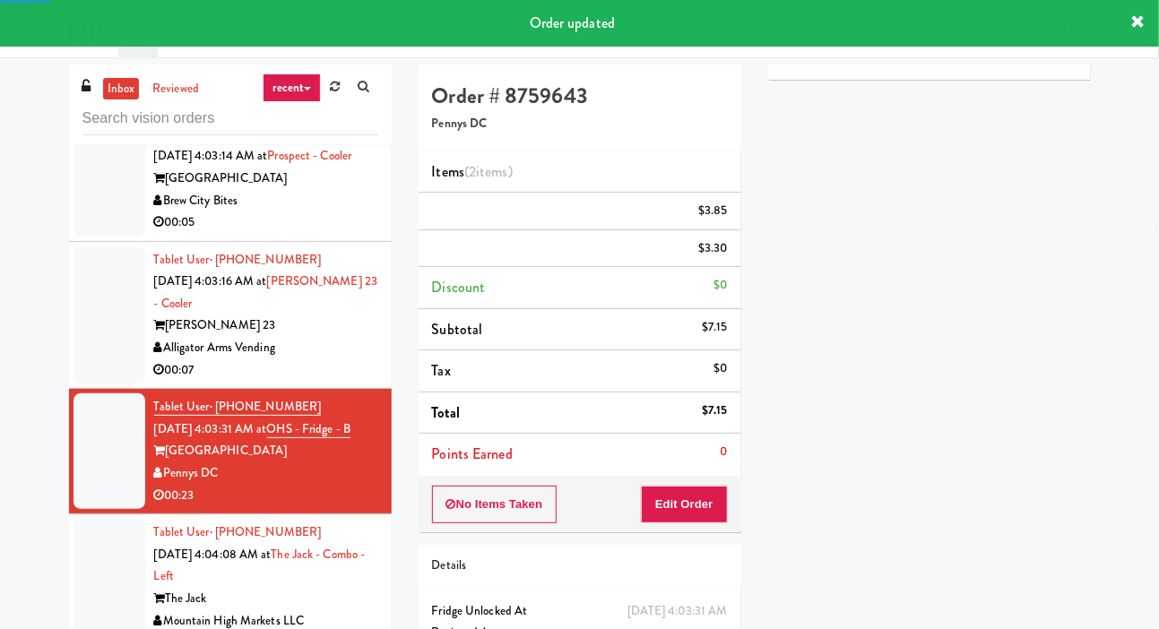
click at [92, 318] on div at bounding box center [109, 315] width 72 height 138
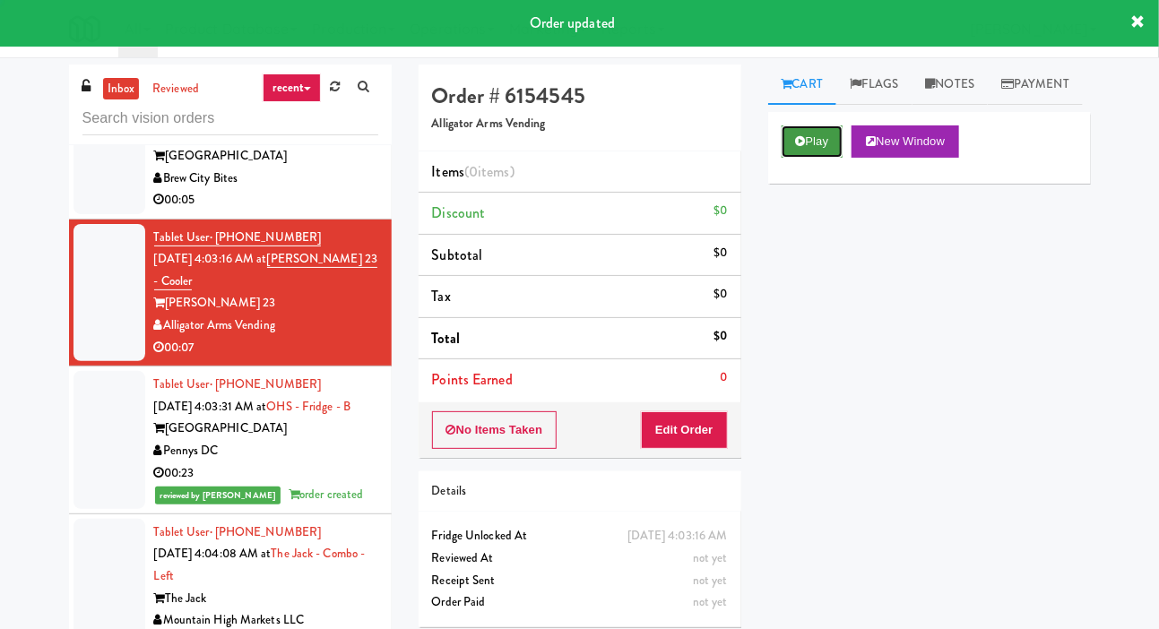
click at [802, 147] on icon at bounding box center [801, 141] width 10 height 12
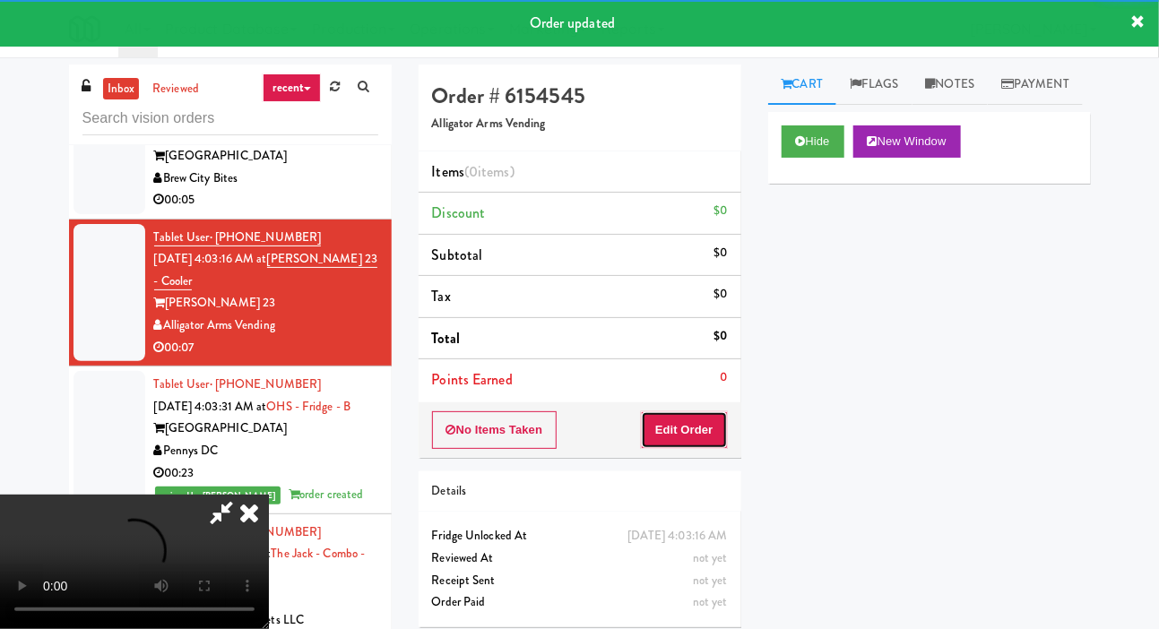
click at [690, 411] on button "Edit Order" at bounding box center [684, 430] width 87 height 38
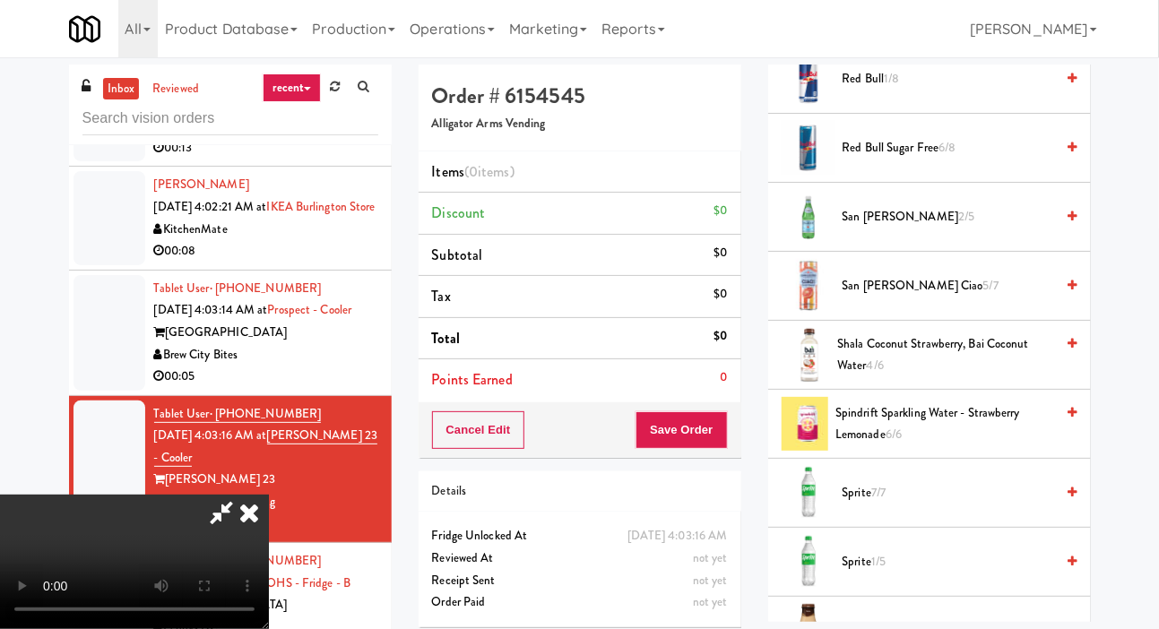
scroll to position [2450, 0]
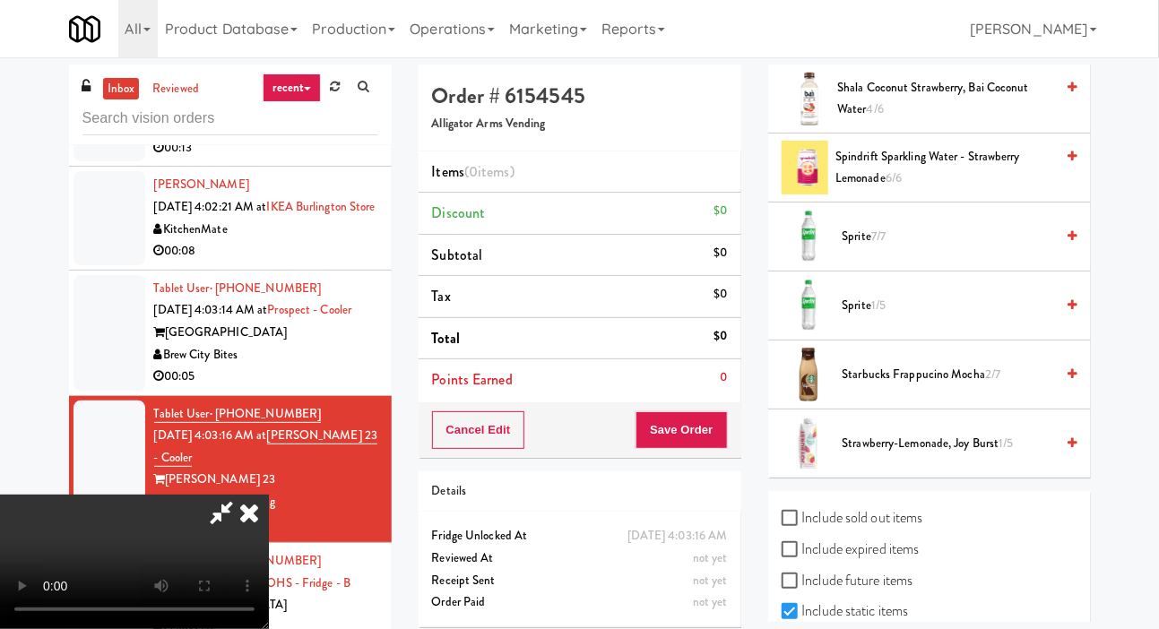
click at [987, 248] on span "Sprite 7/7" at bounding box center [948, 237] width 212 height 22
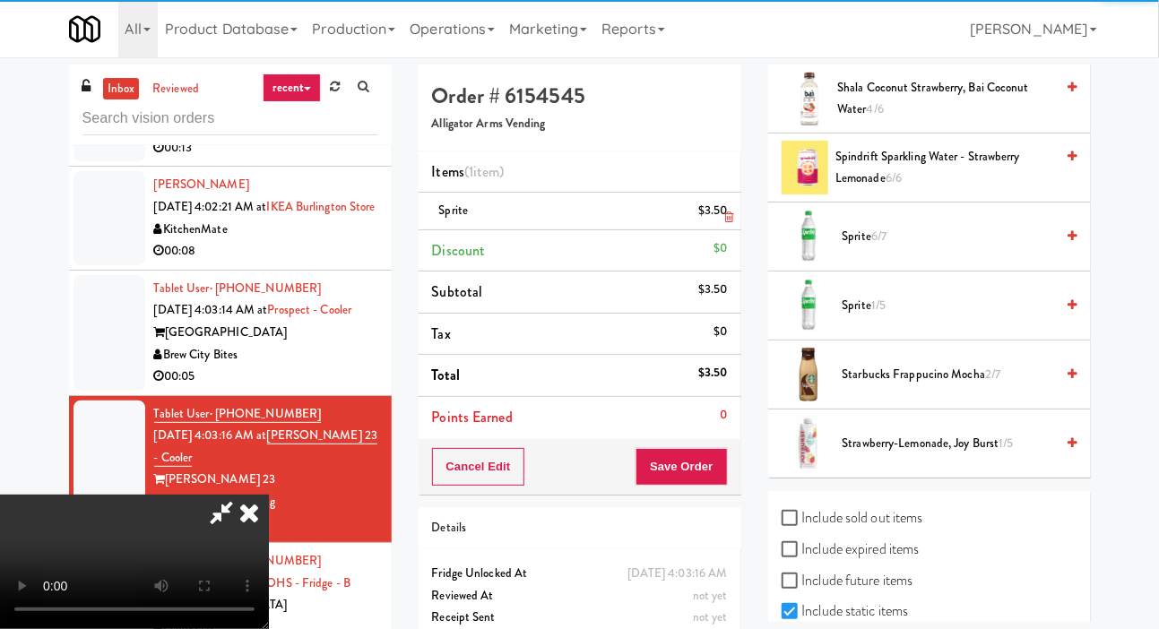
click at [738, 213] on li "Sprite $3.50" at bounding box center [580, 212] width 323 height 38
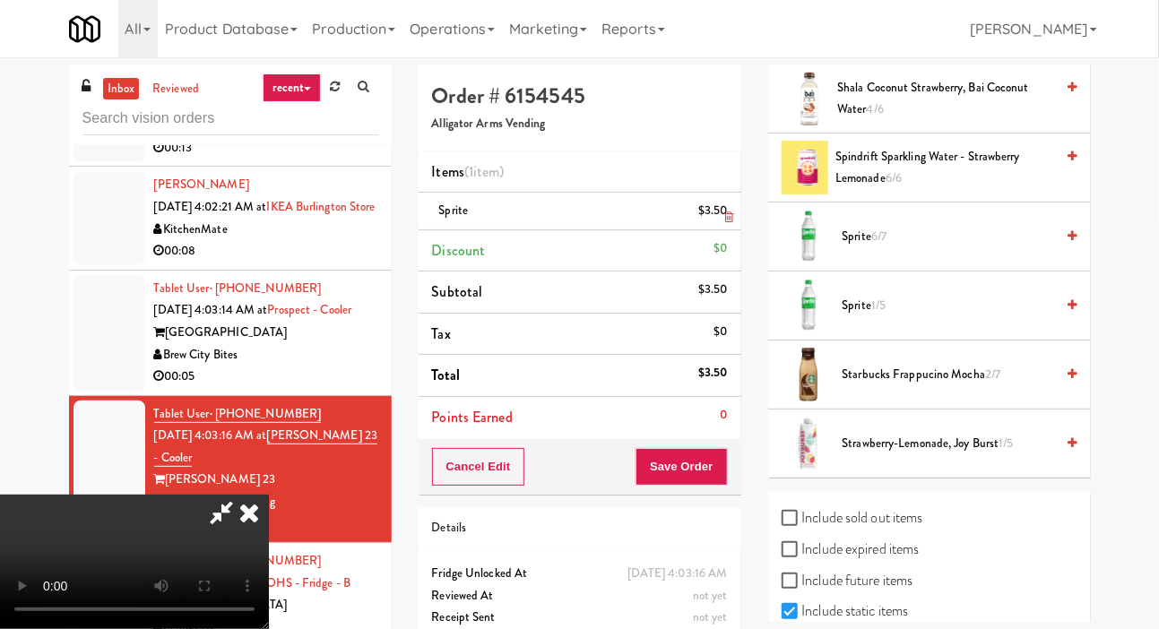
click at [728, 207] on link at bounding box center [725, 218] width 16 height 22
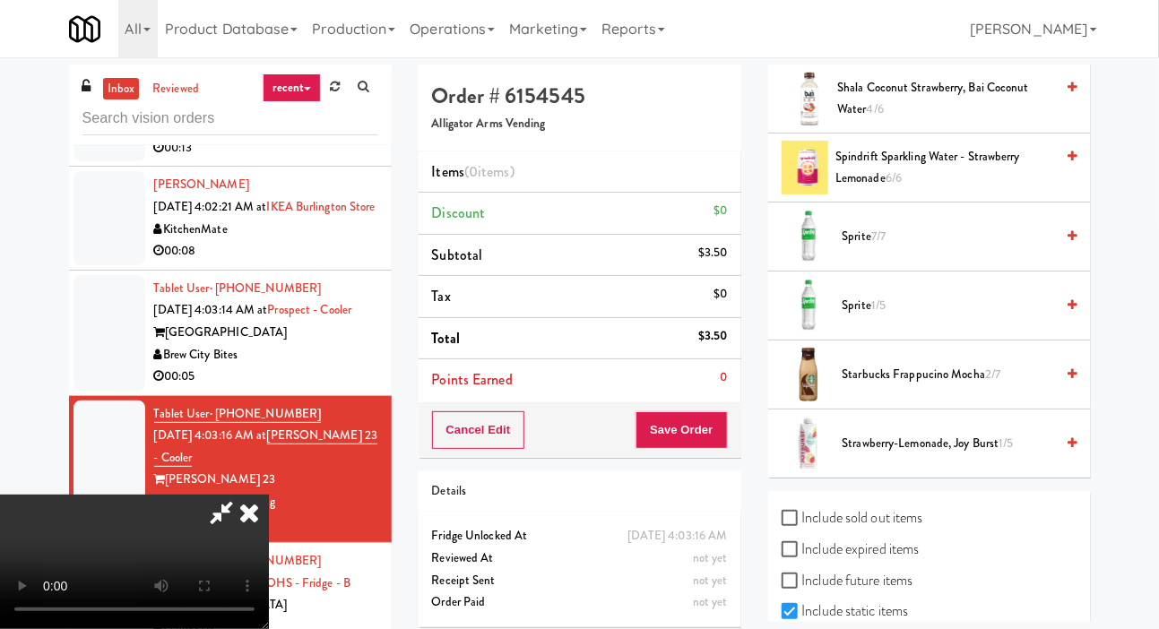
click at [918, 317] on span "Sprite 1/5" at bounding box center [948, 306] width 212 height 22
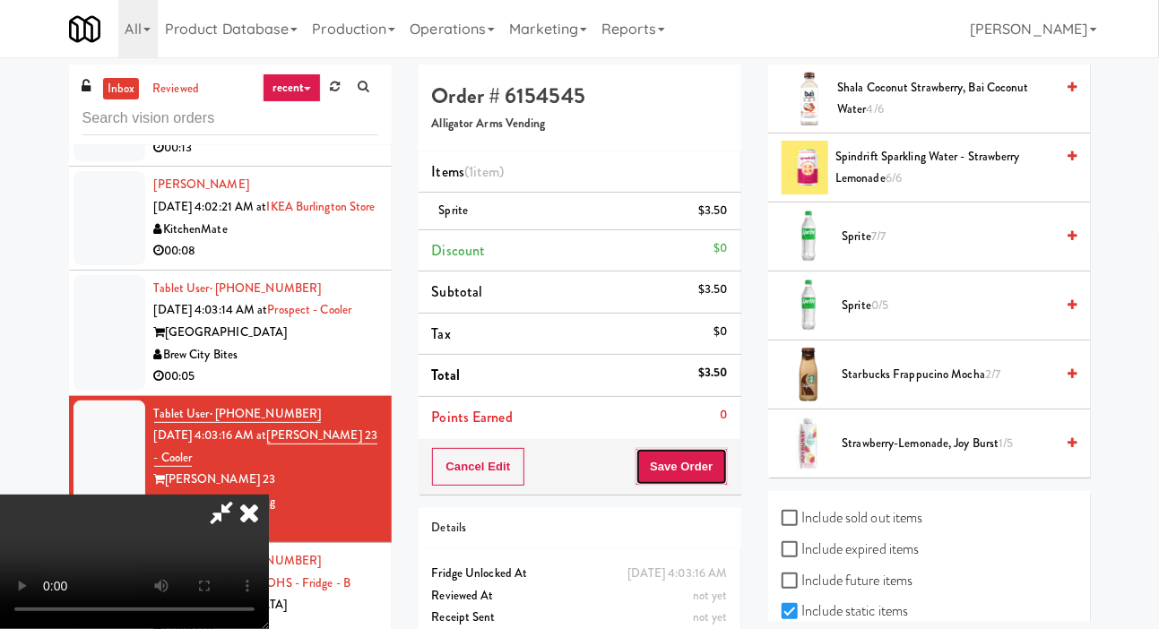
click at [714, 458] on button "Save Order" at bounding box center [680, 467] width 91 height 38
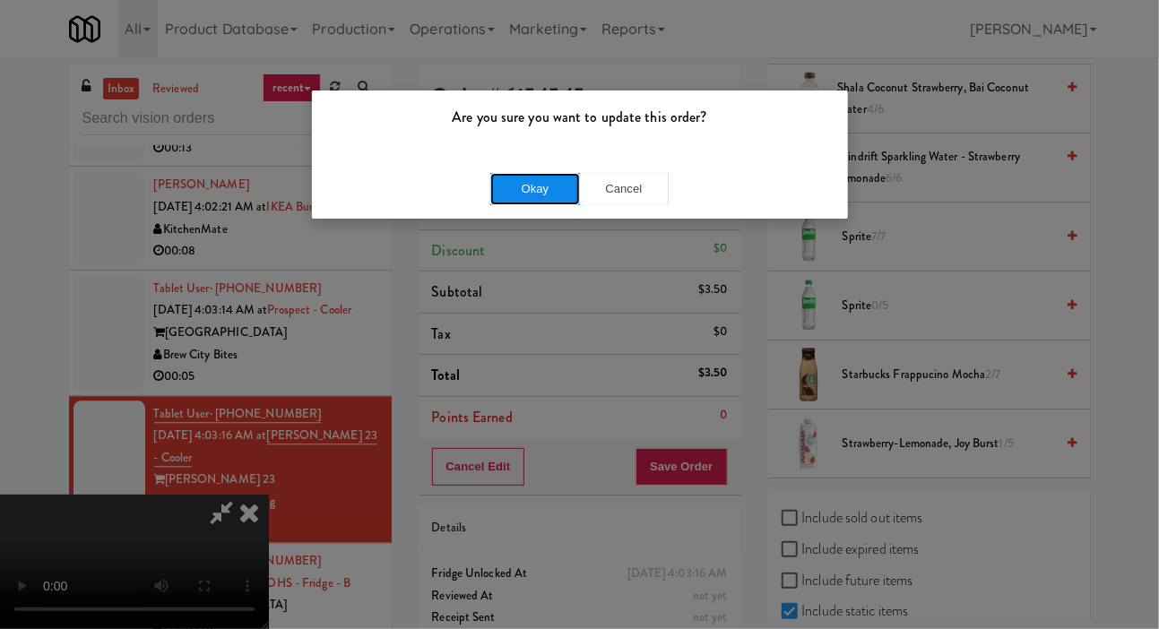
click at [496, 173] on button "Okay" at bounding box center [535, 189] width 90 height 32
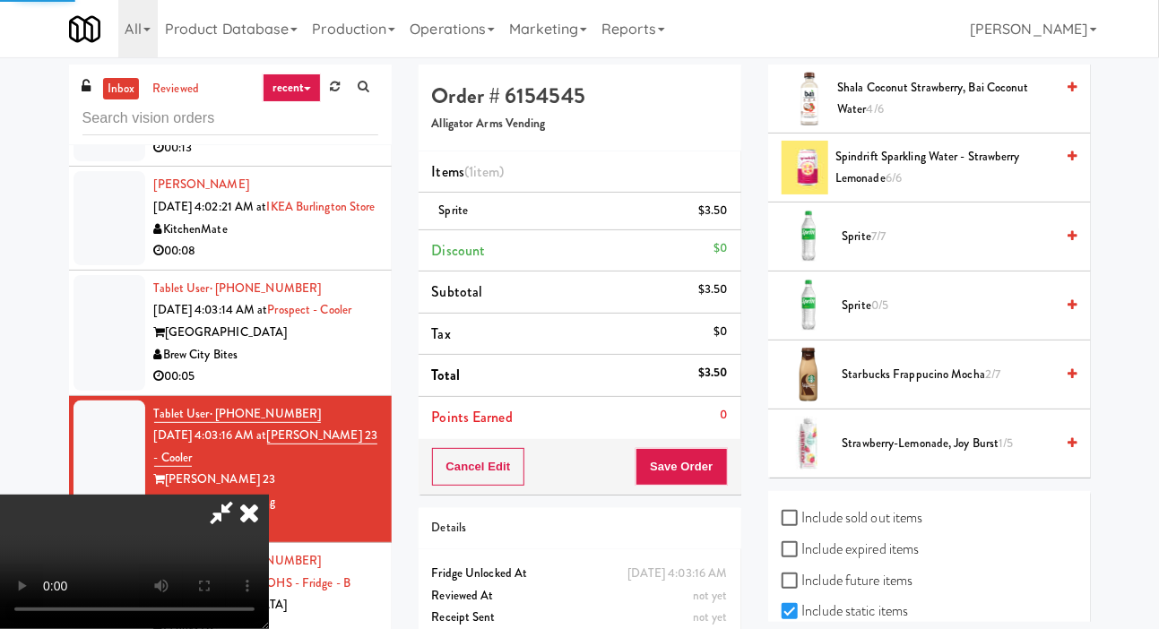
scroll to position [104, 0]
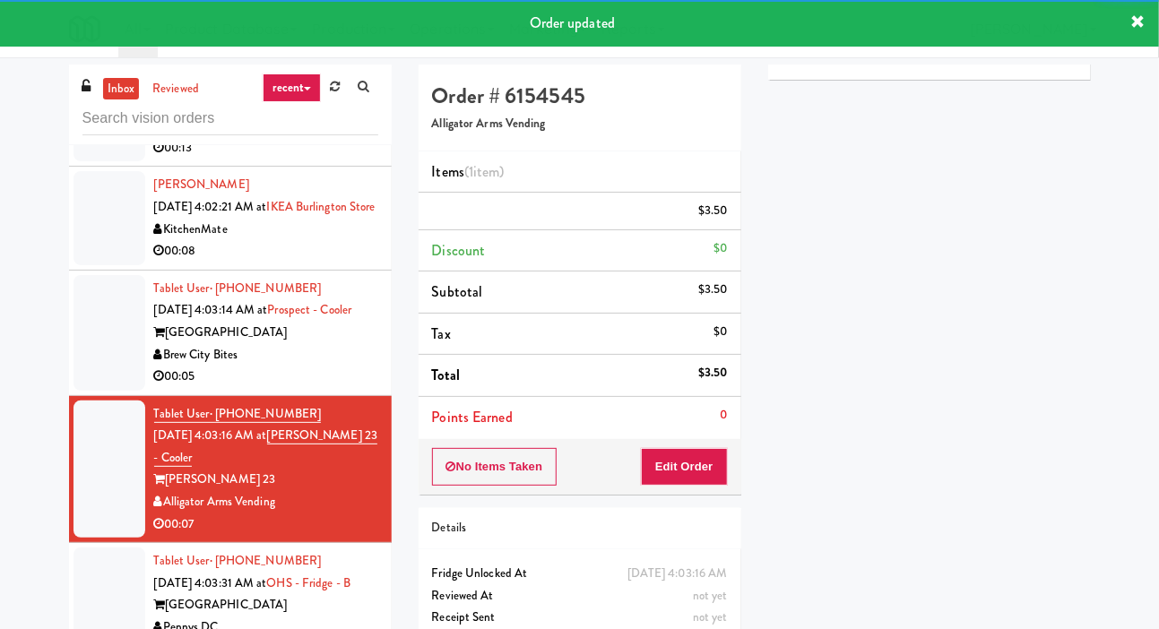
click at [73, 359] on li "Tablet User · (646) 436-3887 [DATE] 4:03:14 AM at [GEOGRAPHIC_DATA] [GEOGRAPHIC…" at bounding box center [230, 333] width 323 height 125
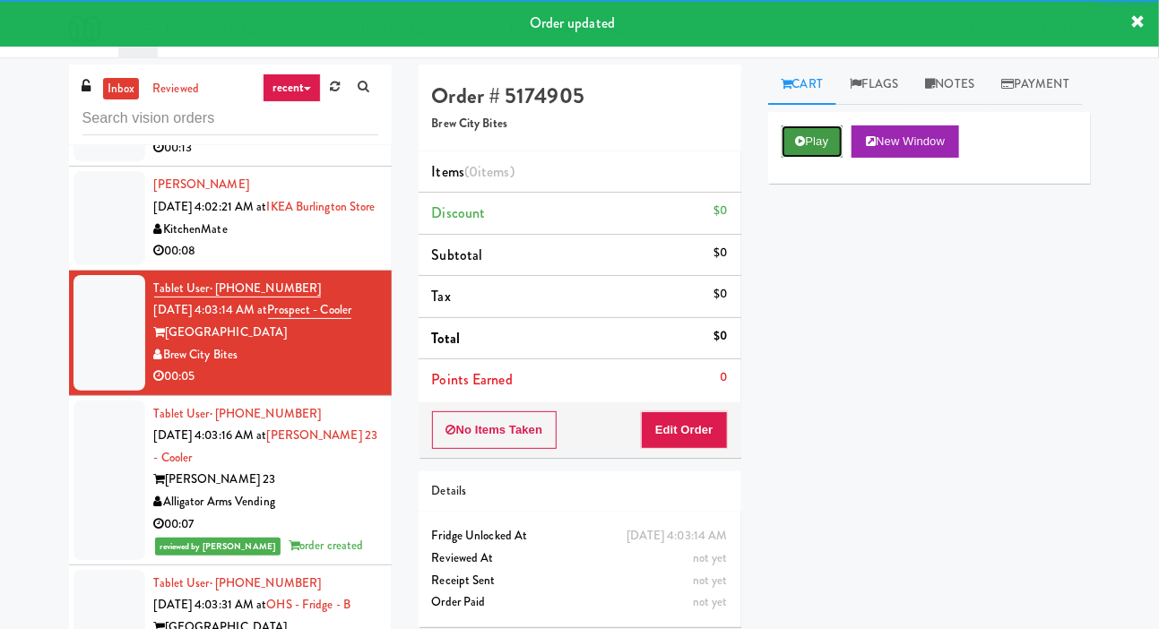
click at [808, 158] on button "Play" at bounding box center [812, 141] width 62 height 32
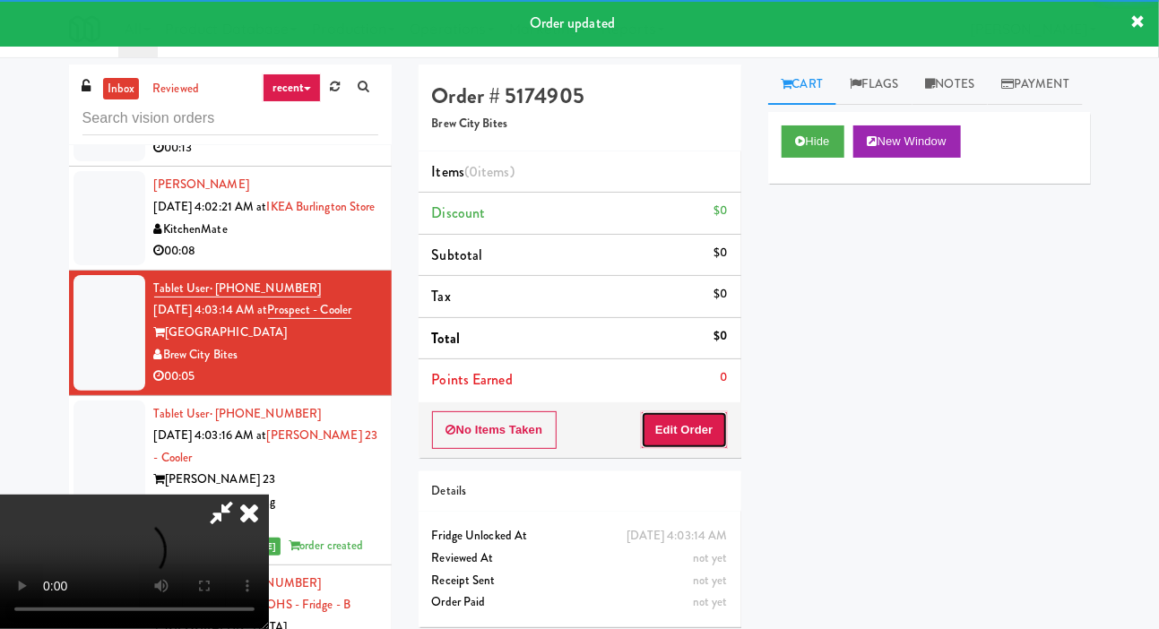
click at [684, 426] on button "Edit Order" at bounding box center [684, 430] width 87 height 38
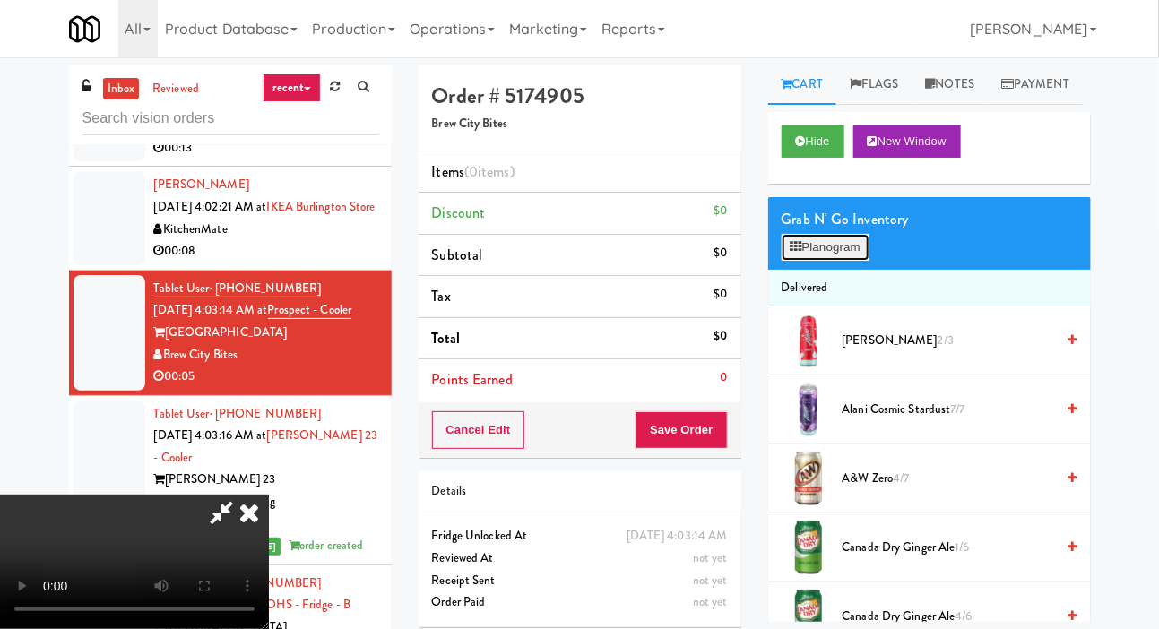
click at [851, 261] on button "Planogram" at bounding box center [825, 247] width 88 height 27
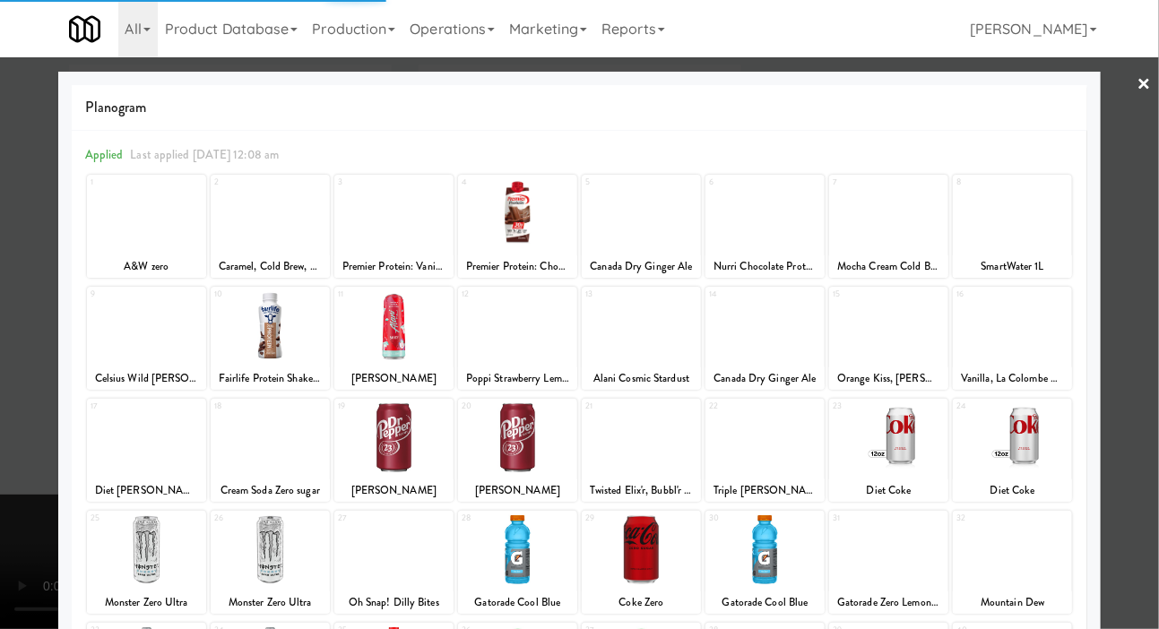
scroll to position [250, 0]
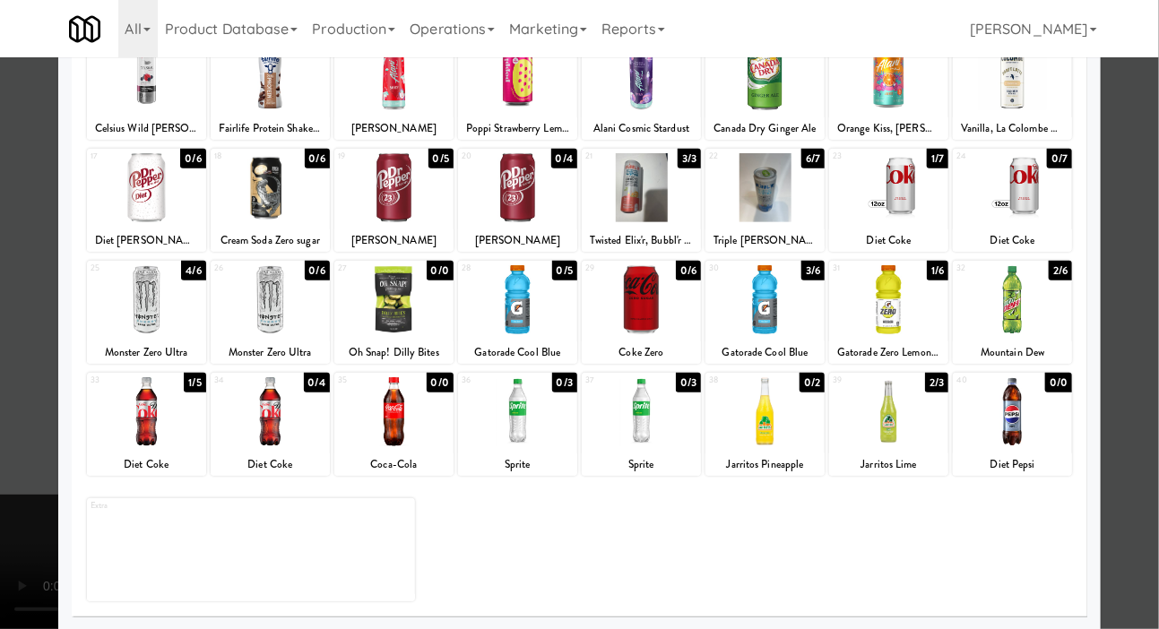
click at [902, 393] on div at bounding box center [888, 411] width 119 height 69
click at [28, 346] on div at bounding box center [579, 314] width 1159 height 629
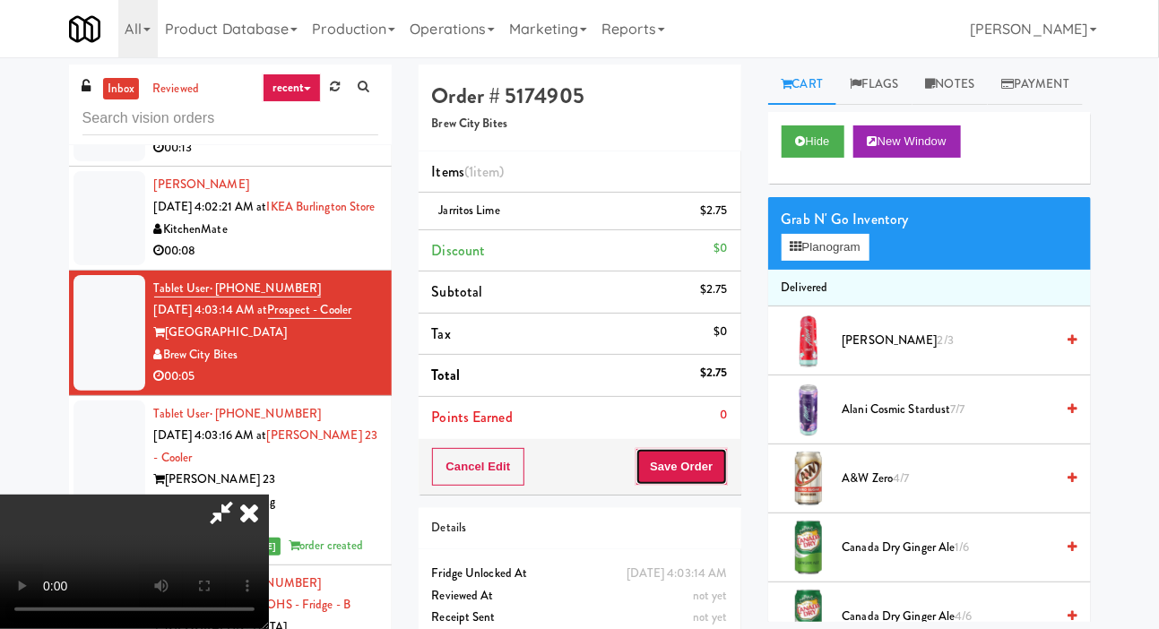
click at [723, 466] on button "Save Order" at bounding box center [680, 467] width 91 height 38
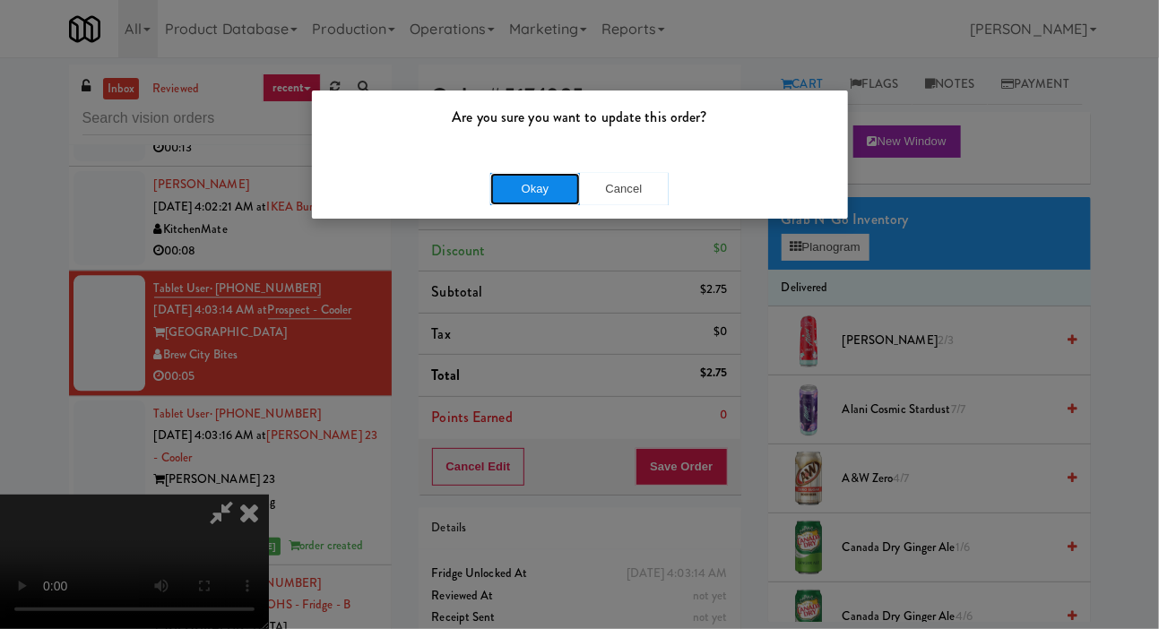
click at [509, 188] on button "Okay" at bounding box center [535, 189] width 90 height 32
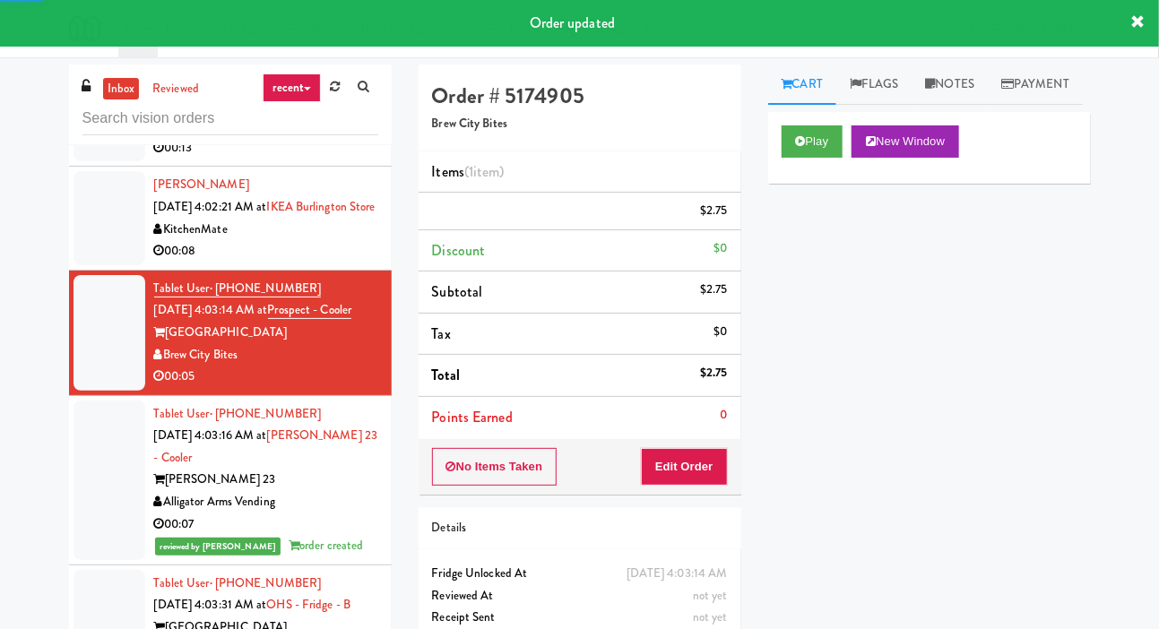
click at [72, 255] on li "[PERSON_NAME] [DATE] 4:02:21 AM at [GEOGRAPHIC_DATA] 00:08" at bounding box center [230, 218] width 323 height 103
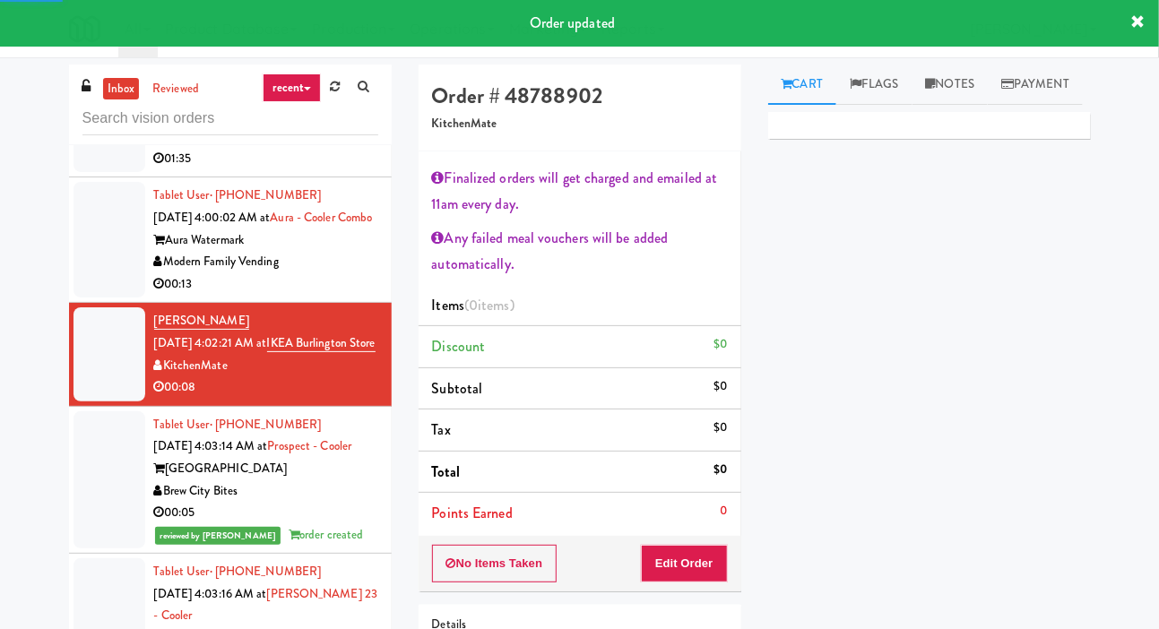
scroll to position [1522, 0]
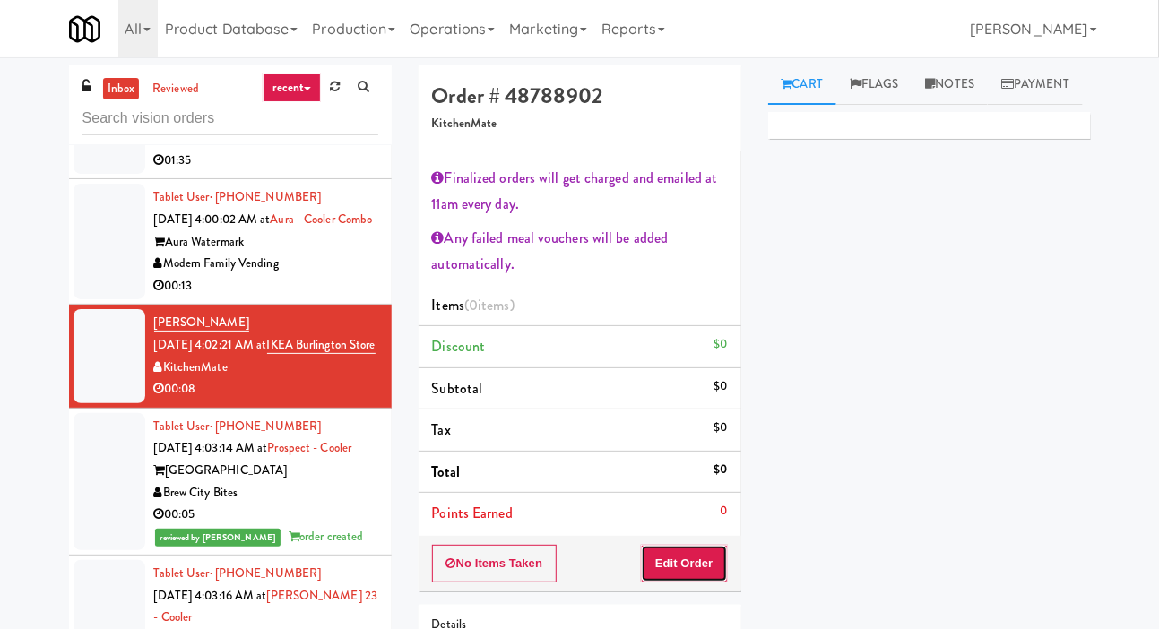
click at [699, 557] on button "Edit Order" at bounding box center [684, 564] width 87 height 38
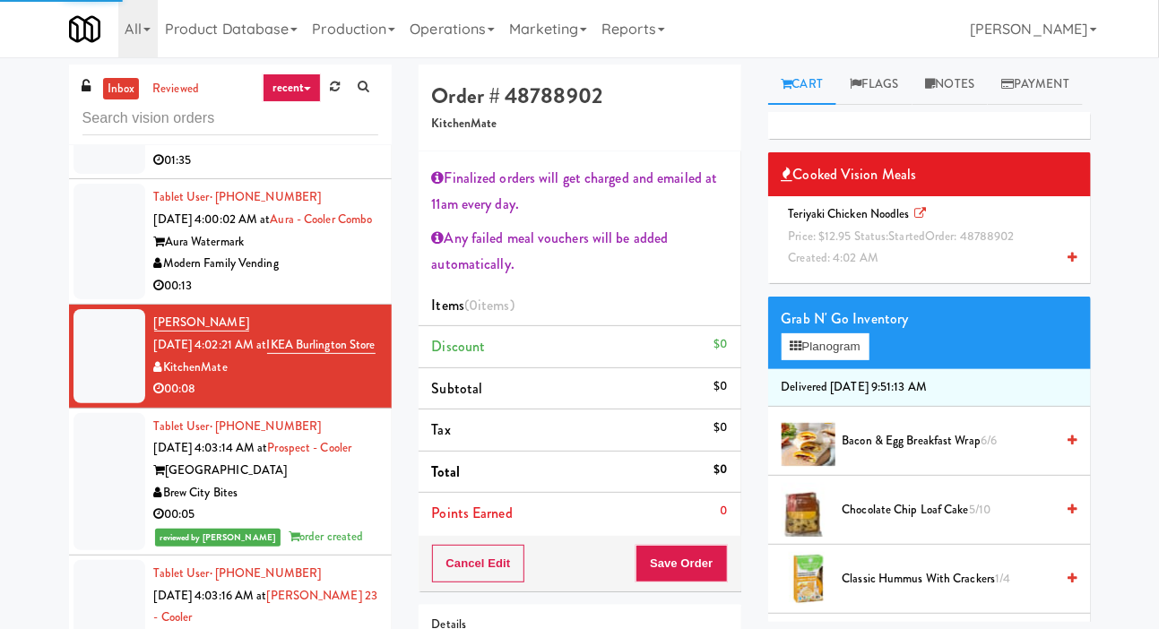
click at [875, 245] on span "Price: $12.95 Status: started Order: 48788902" at bounding box center [902, 236] width 226 height 17
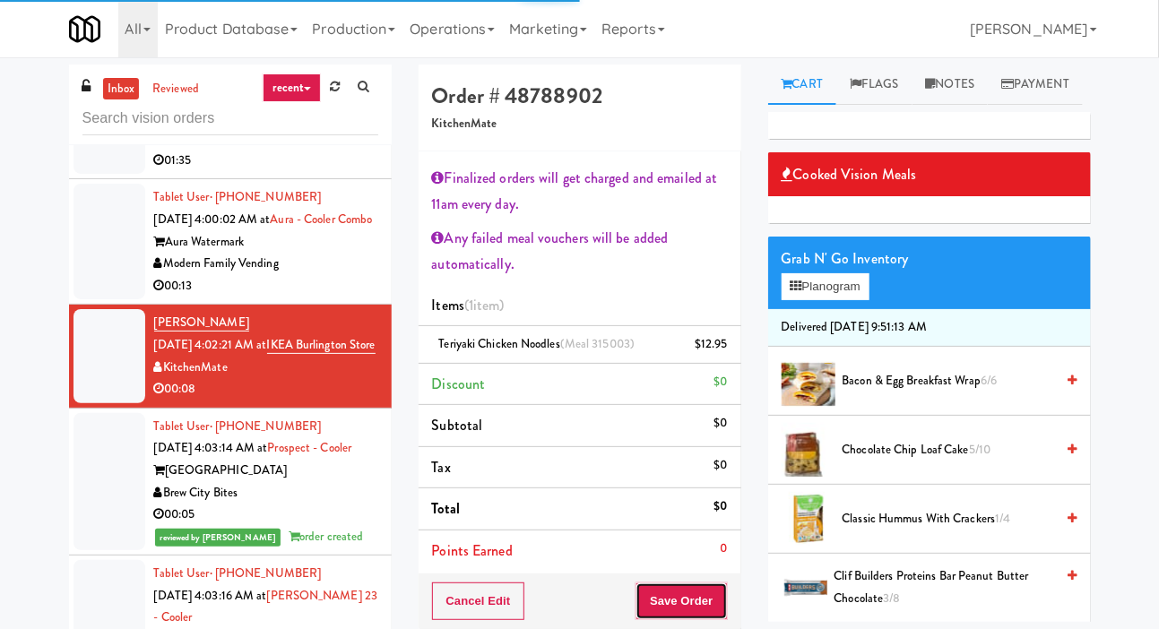
click at [692, 583] on button "Save Order" at bounding box center [680, 602] width 91 height 38
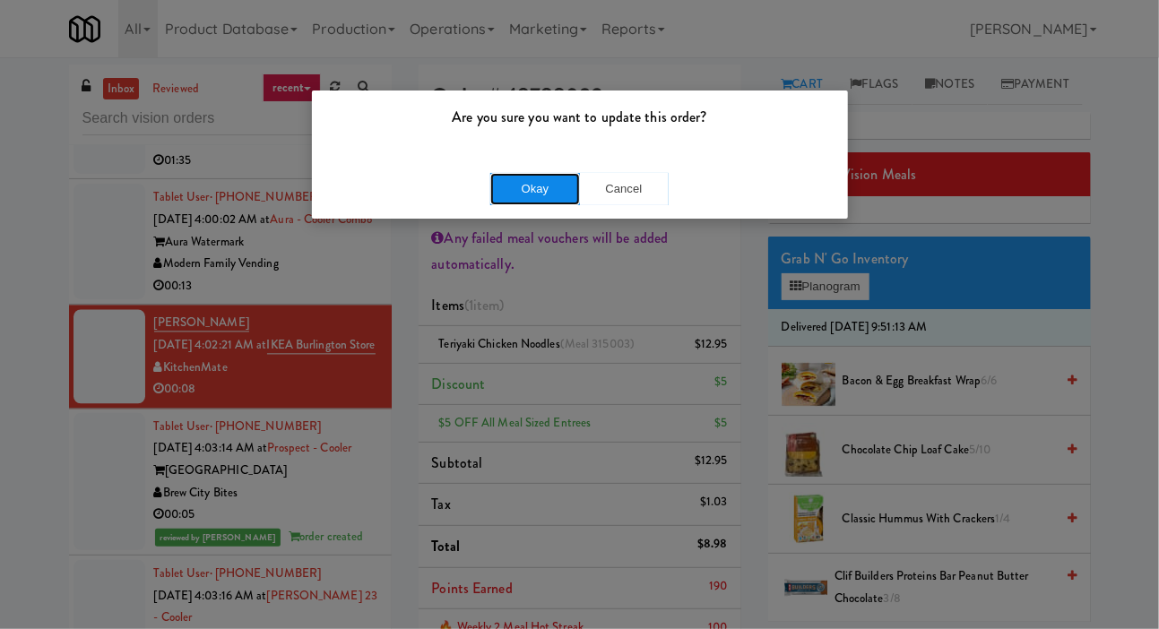
click at [530, 186] on button "Okay" at bounding box center [535, 189] width 90 height 32
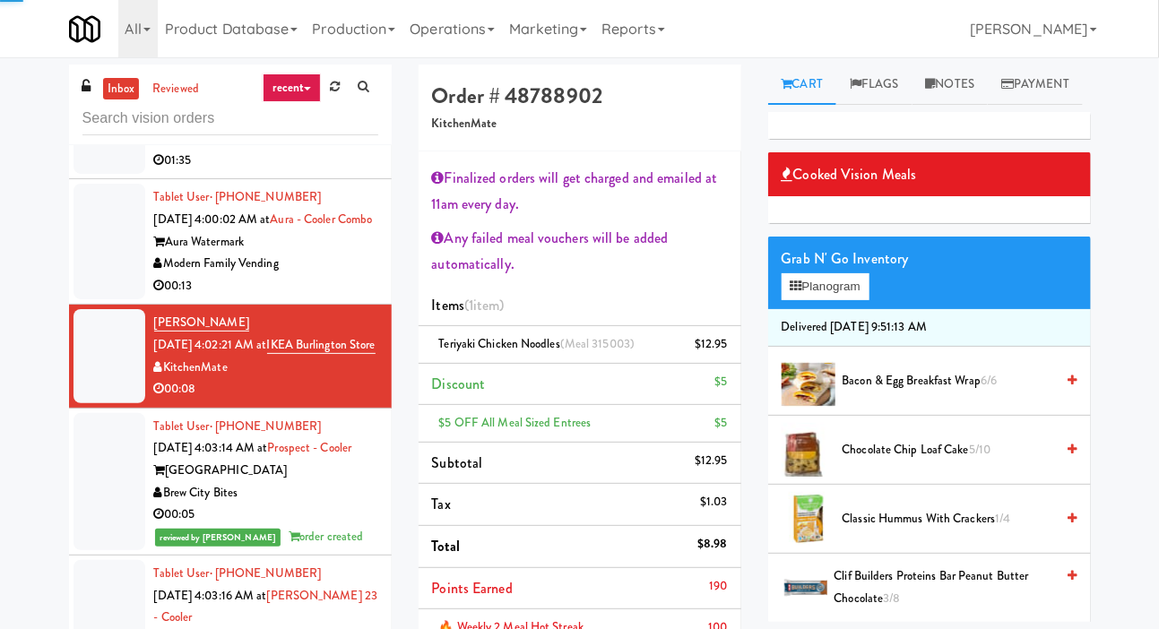
click at [113, 281] on div at bounding box center [109, 242] width 72 height 116
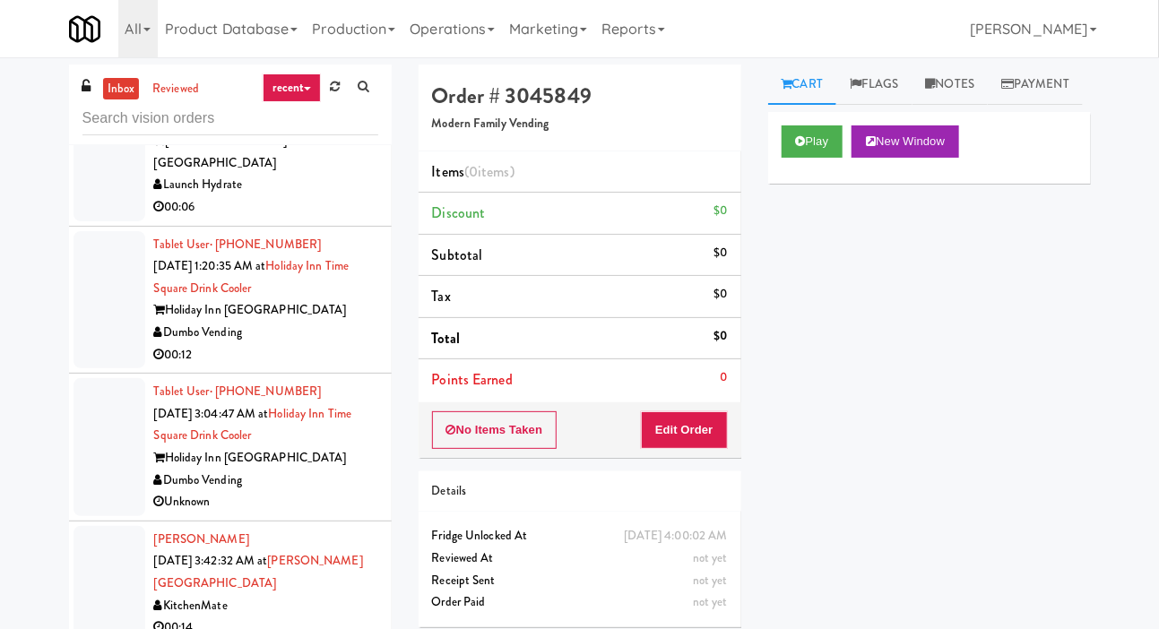
click at [85, 410] on div at bounding box center [109, 447] width 72 height 138
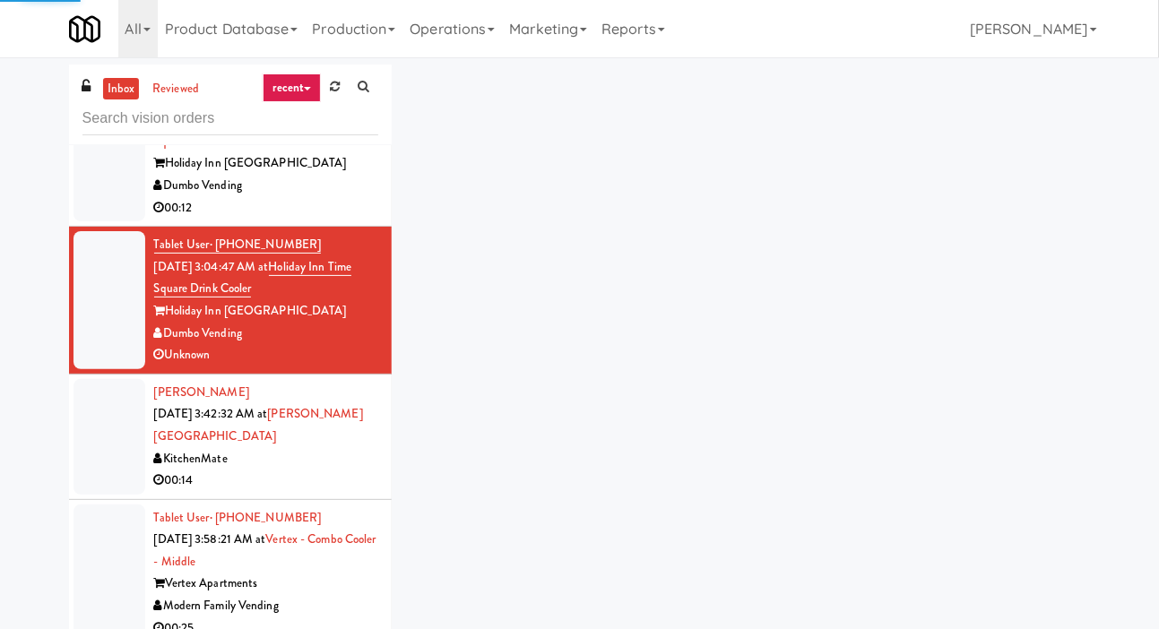
click at [93, 440] on div at bounding box center [109, 437] width 72 height 116
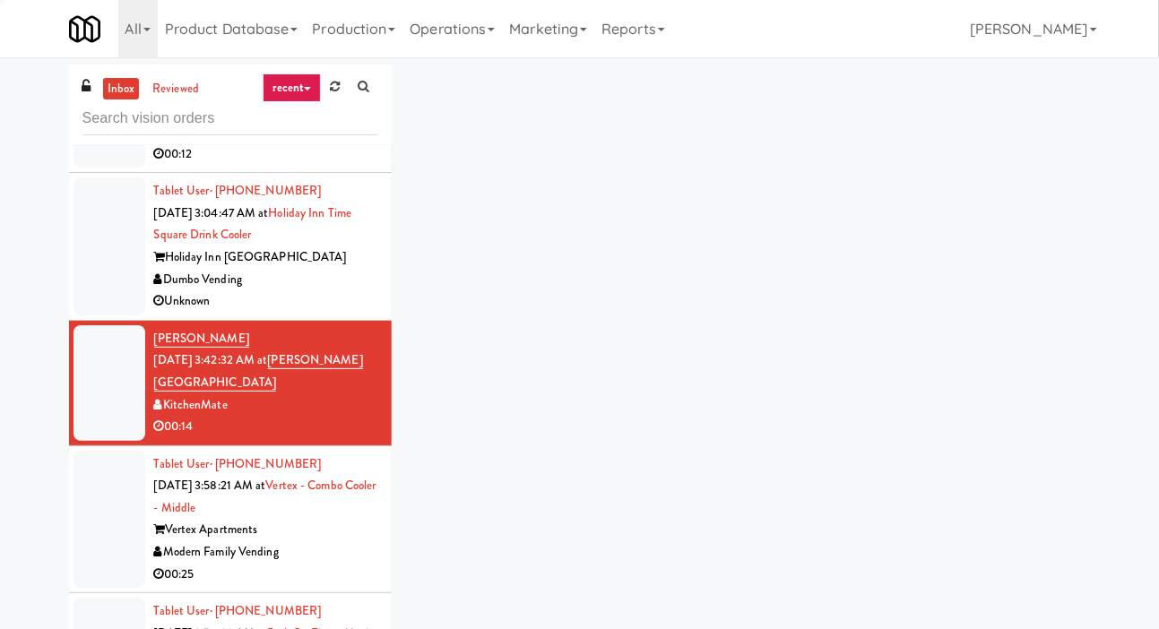
scroll to position [843, 0]
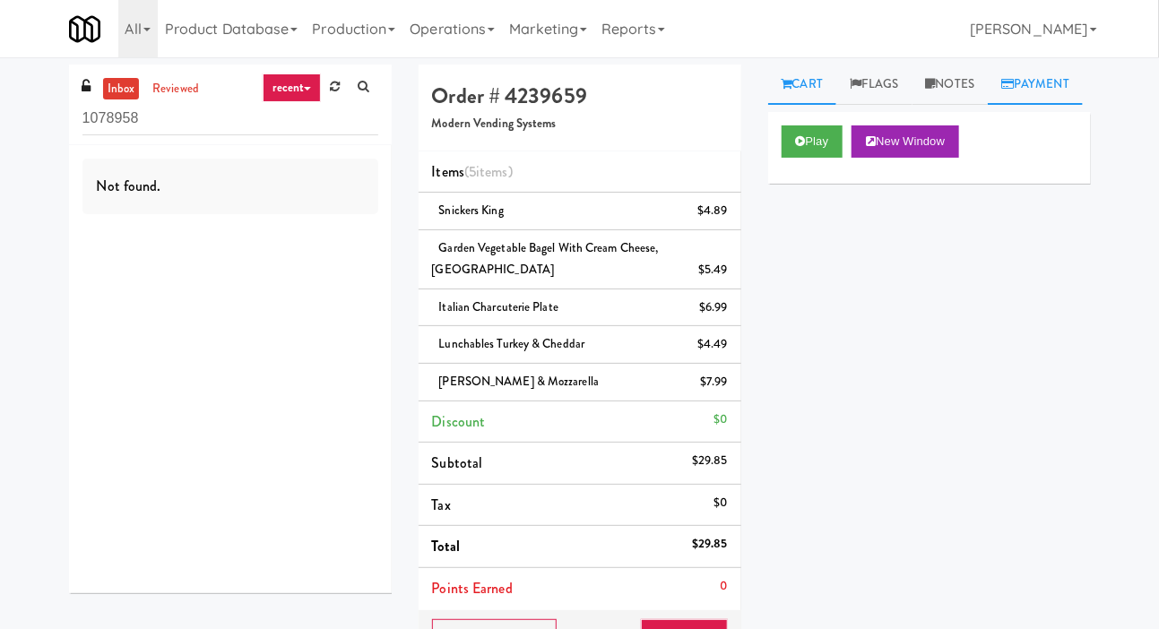
click at [988, 105] on link "Payment" at bounding box center [1035, 85] width 95 height 40
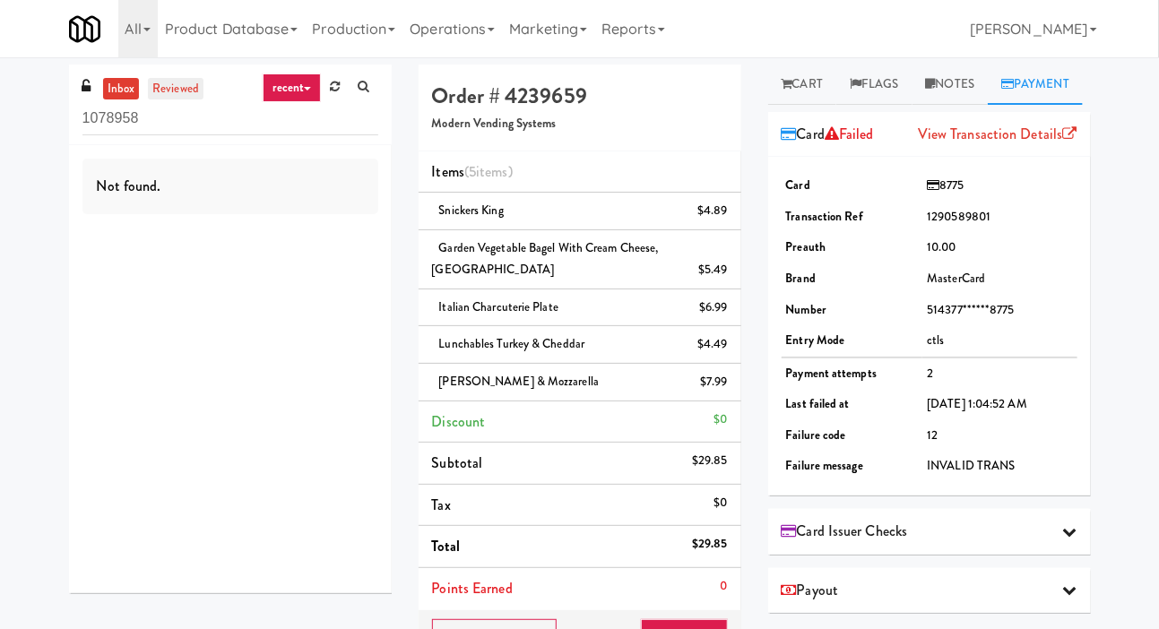
click at [167, 91] on link "reviewed" at bounding box center [176, 89] width 56 height 22
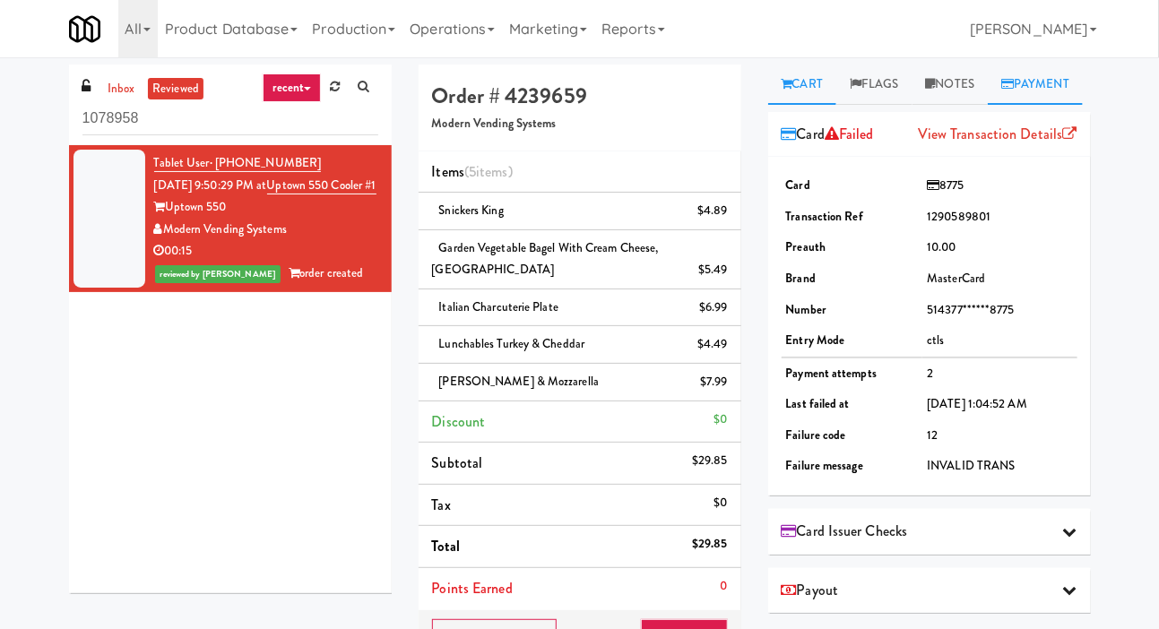
click at [780, 65] on link "Cart" at bounding box center [802, 85] width 69 height 40
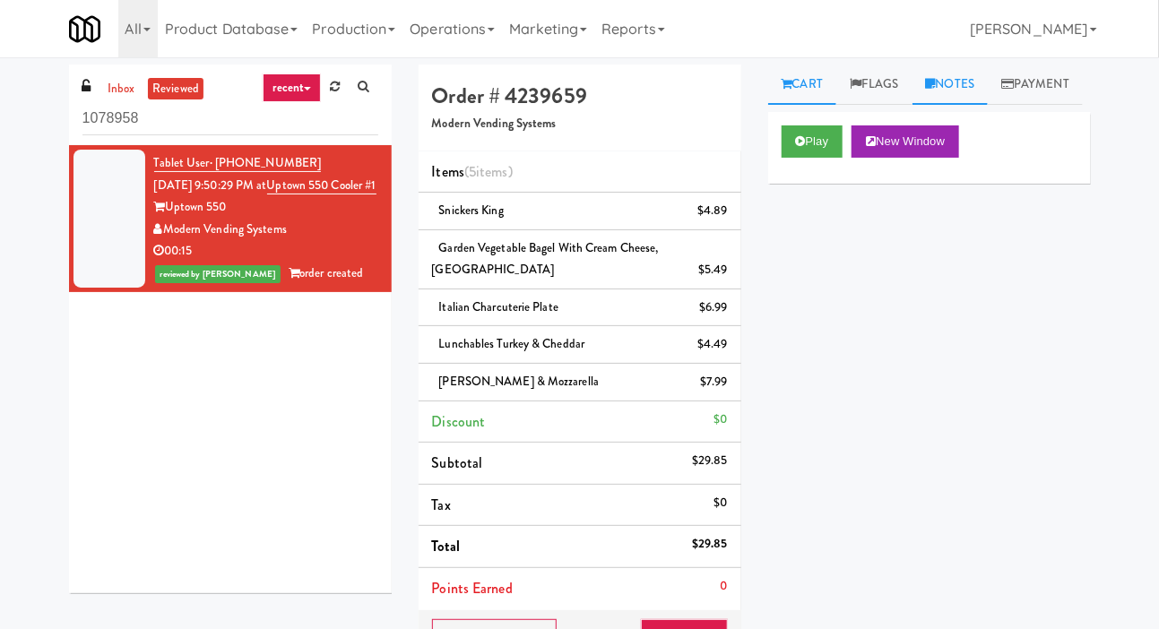
click at [940, 78] on link "Notes" at bounding box center [950, 85] width 76 height 40
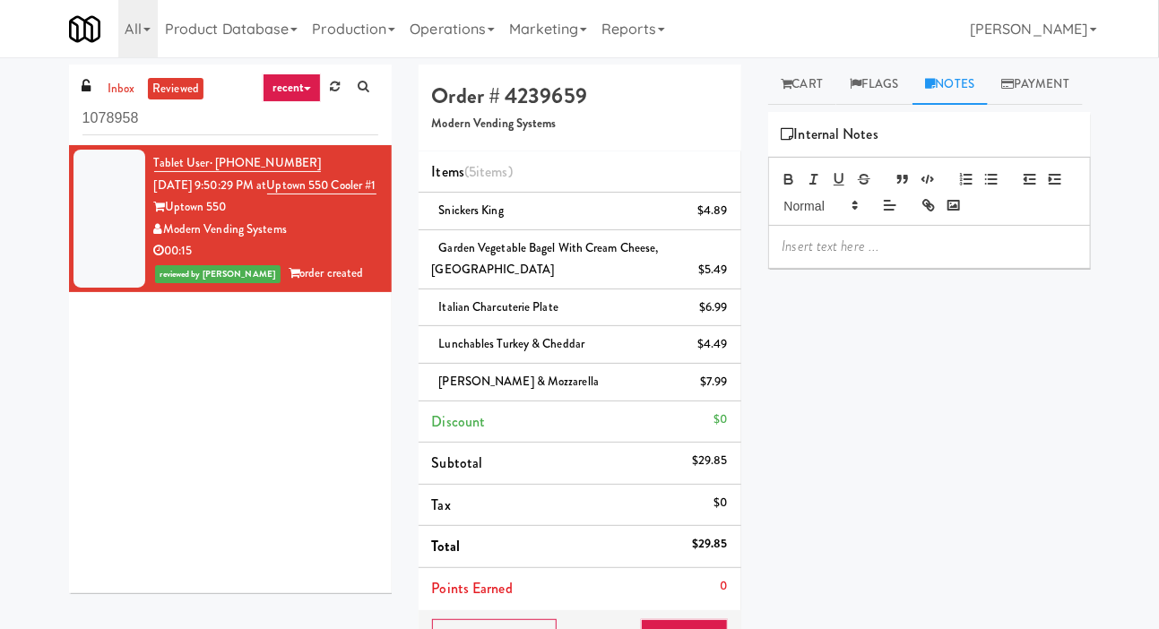
click at [937, 319] on div "Play New Window Primary Flag Clear Flag if unable to determine what was taken o…" at bounding box center [929, 448] width 323 height 672
click at [953, 267] on div at bounding box center [929, 246] width 321 height 41
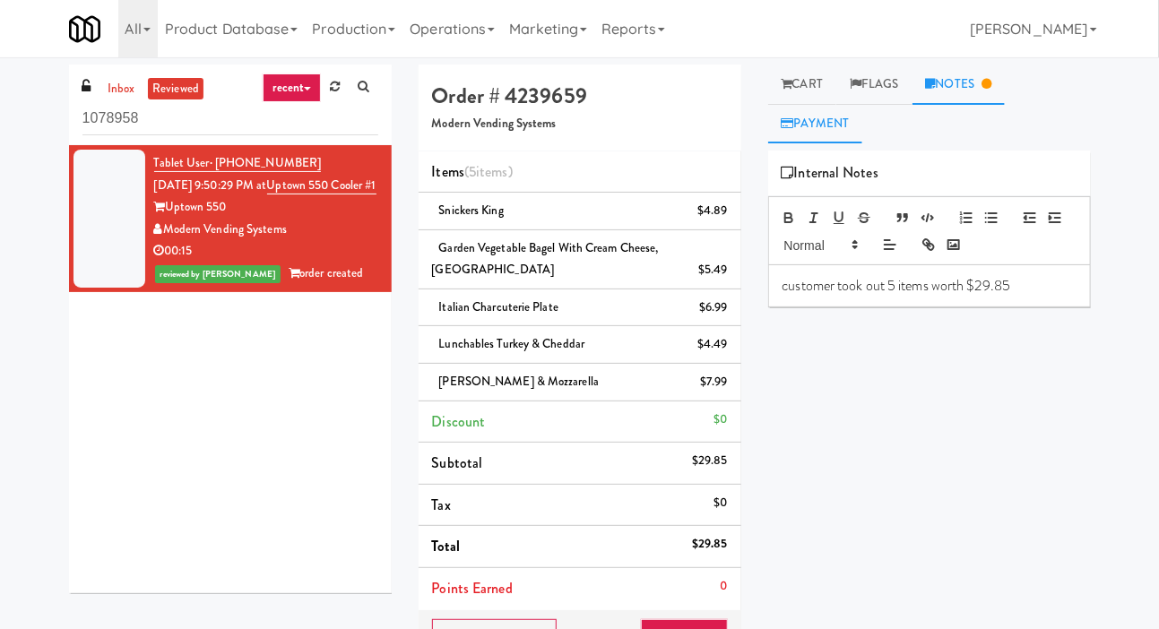
click at [835, 104] on link "Payment" at bounding box center [815, 124] width 95 height 40
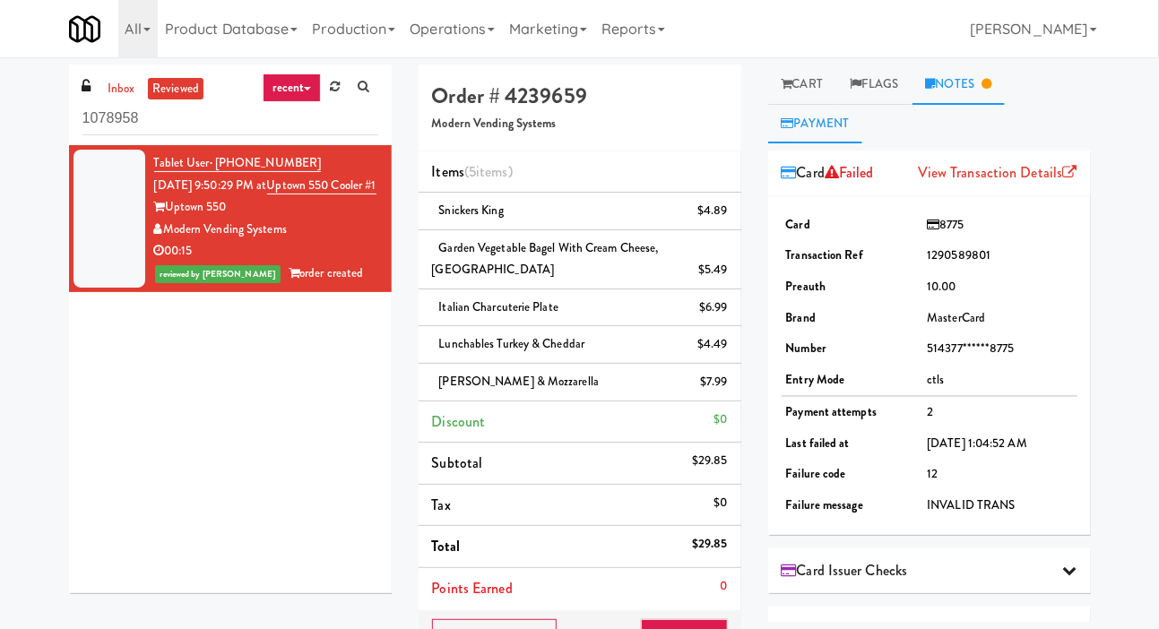
click at [989, 94] on link "Notes" at bounding box center [958, 85] width 93 height 40
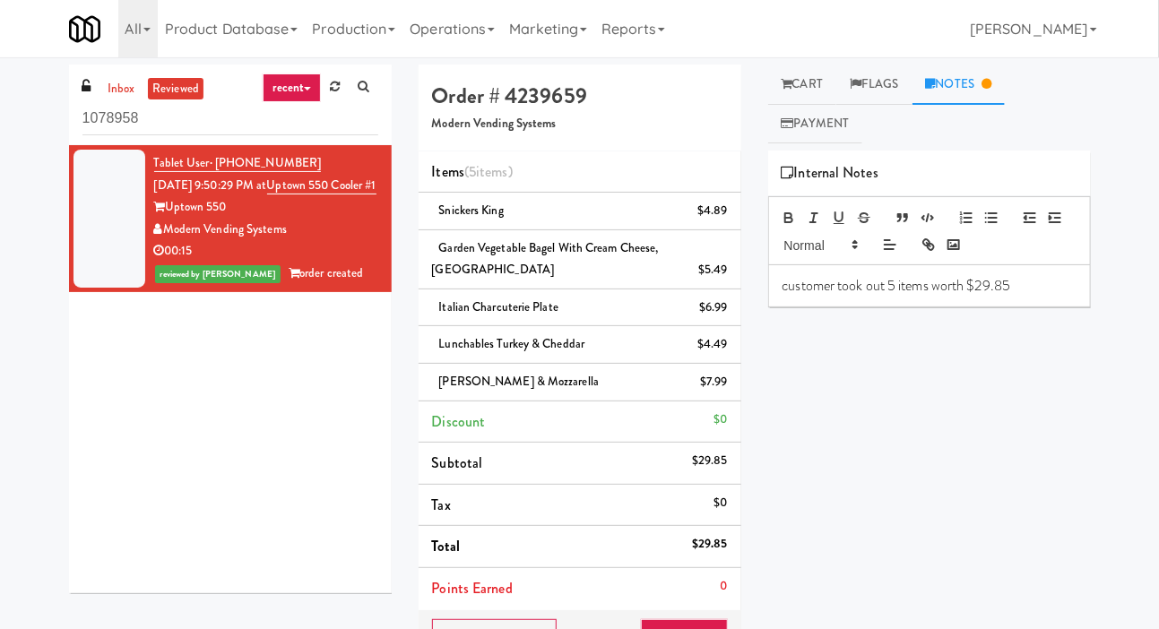
click at [1046, 303] on div "customer took out 5 items worth $29.85" at bounding box center [929, 285] width 321 height 41
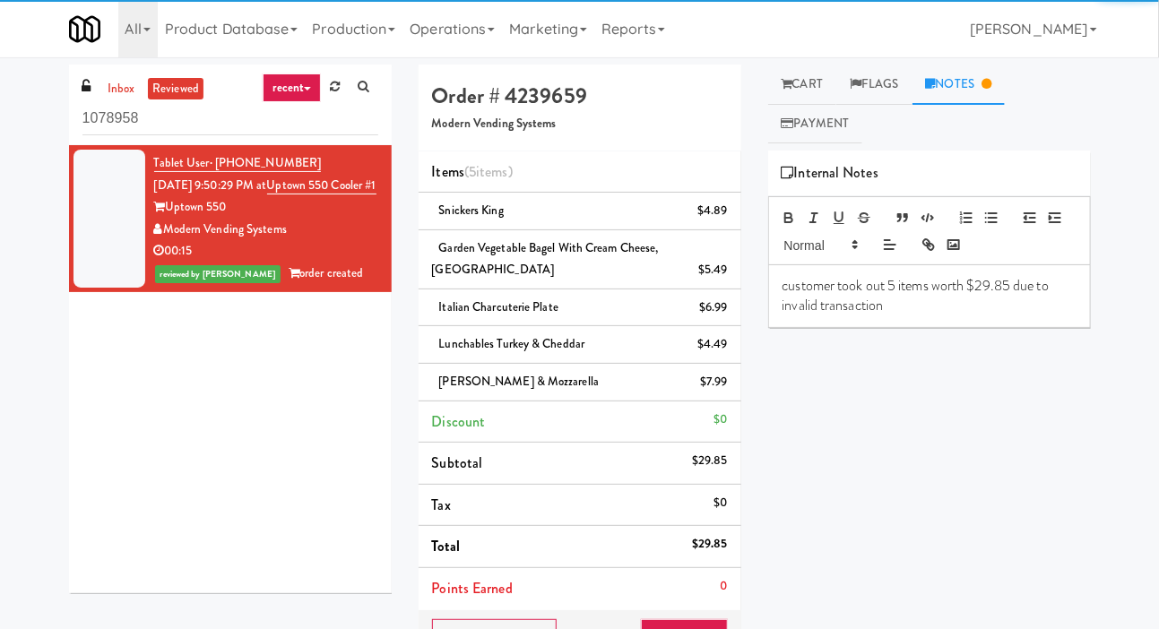
click at [790, 283] on p "customer took out 5 items worth $29.85 due to invalid transaction" at bounding box center [929, 296] width 294 height 40
click at [778, 281] on div "customer took out 5 items worth $29.85 due to invalid transaction" at bounding box center [929, 296] width 321 height 62
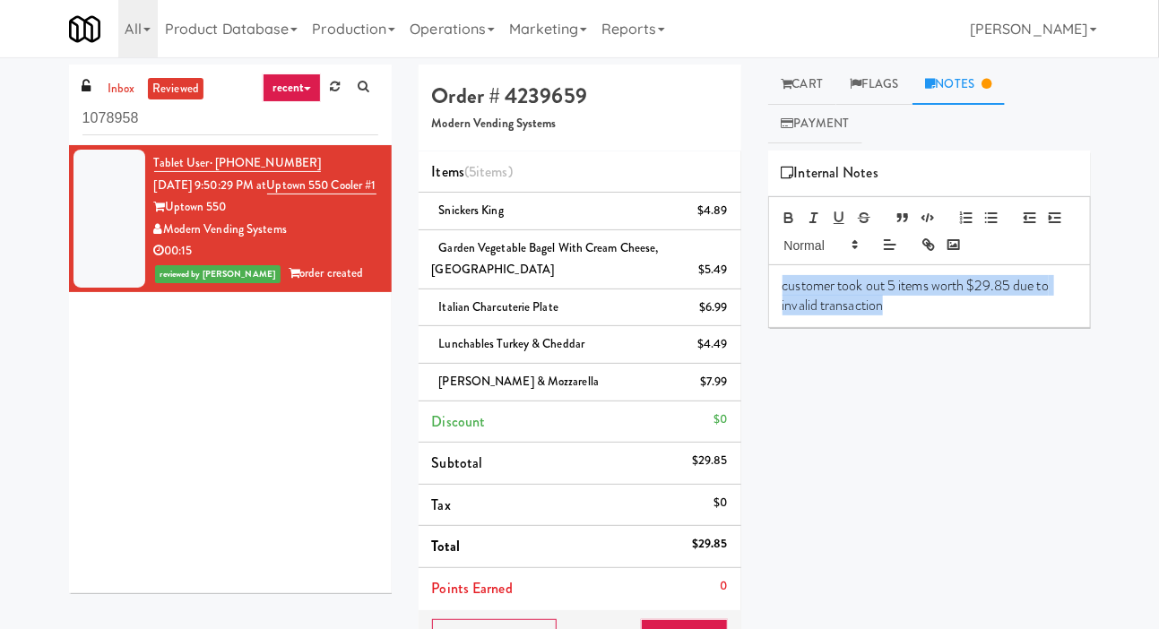
copy p "customer took out 5 items worth $29.85 due to invalid transaction"
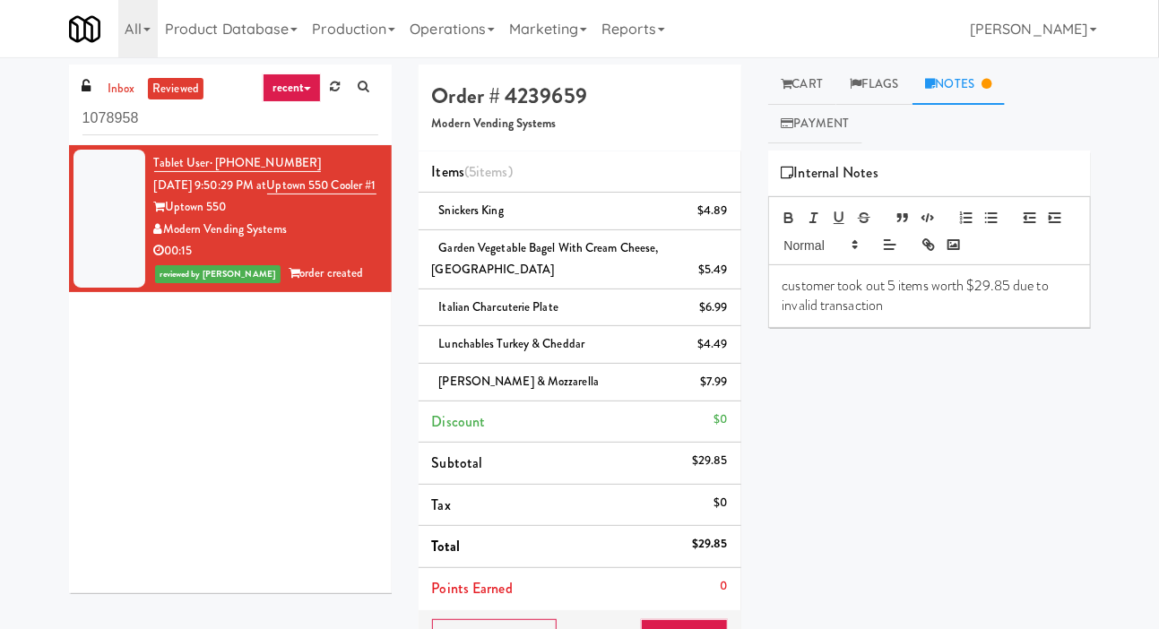
click at [905, 447] on div "Play New Window Primary Flag Clear Flag if unable to determine what was taken o…" at bounding box center [929, 487] width 323 height 672
copy div "Modern Vending Systems"
